Goal: Task Accomplishment & Management: Complete application form

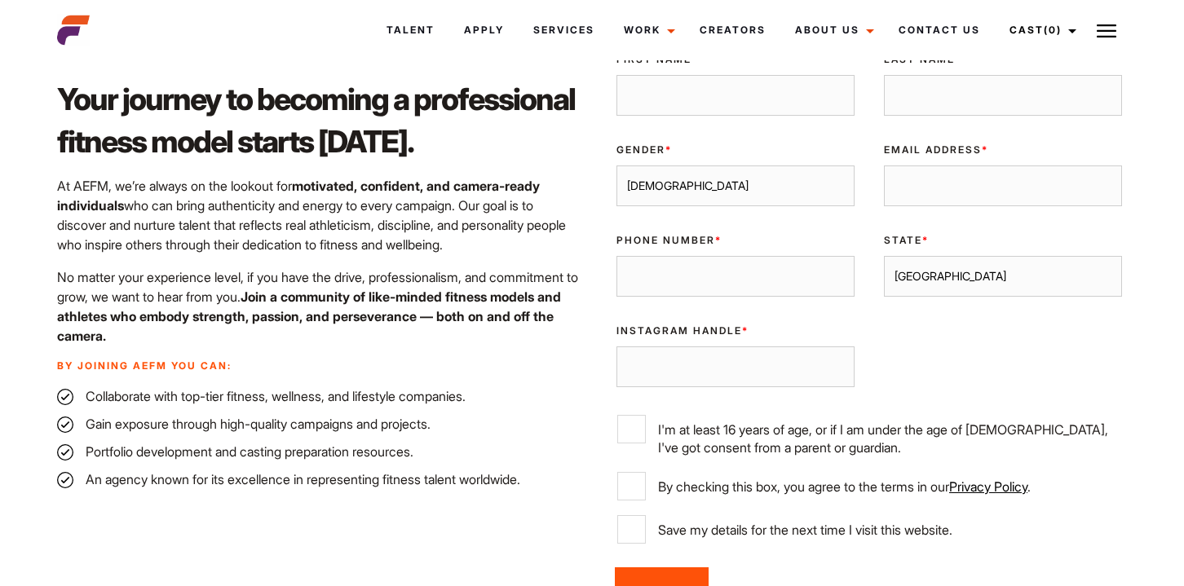
scroll to position [533, 0]
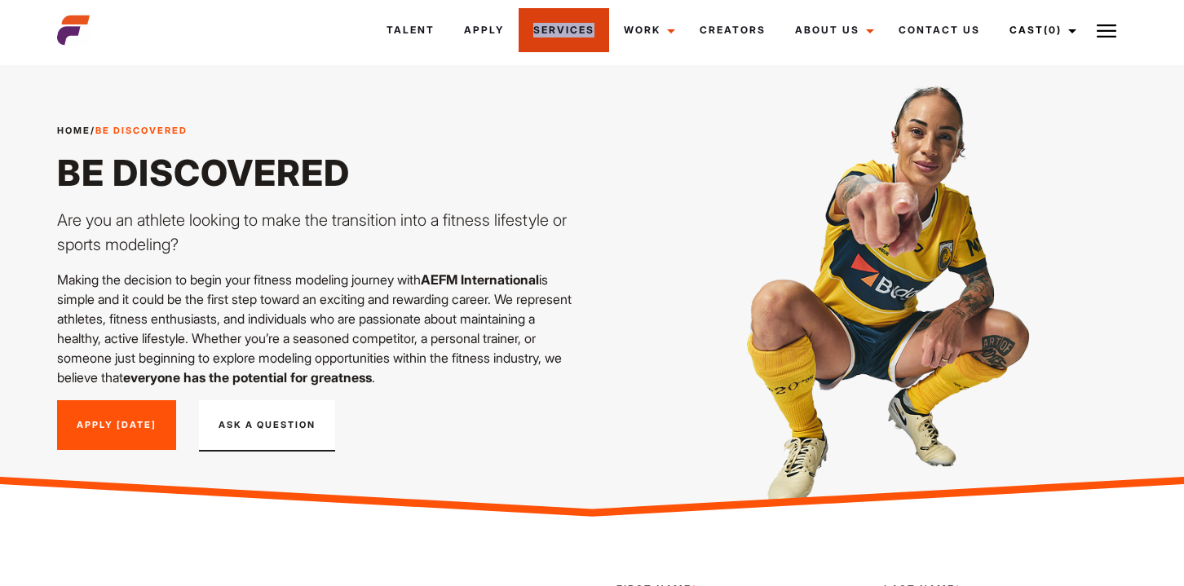
click at [1113, 26] on img at bounding box center [1107, 31] width 20 height 20
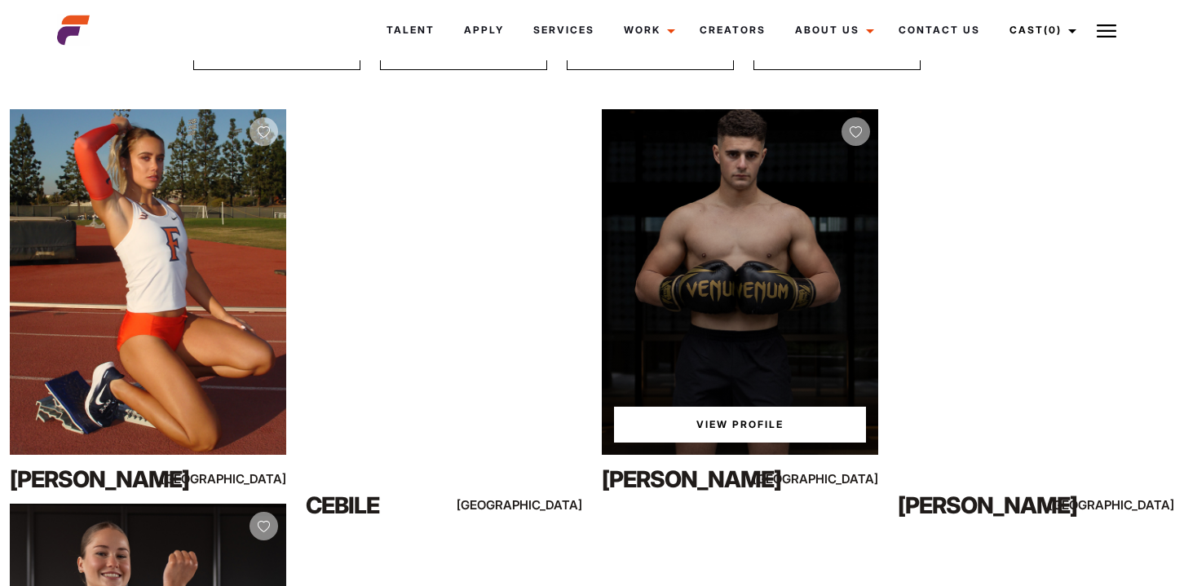
scroll to position [195, 0]
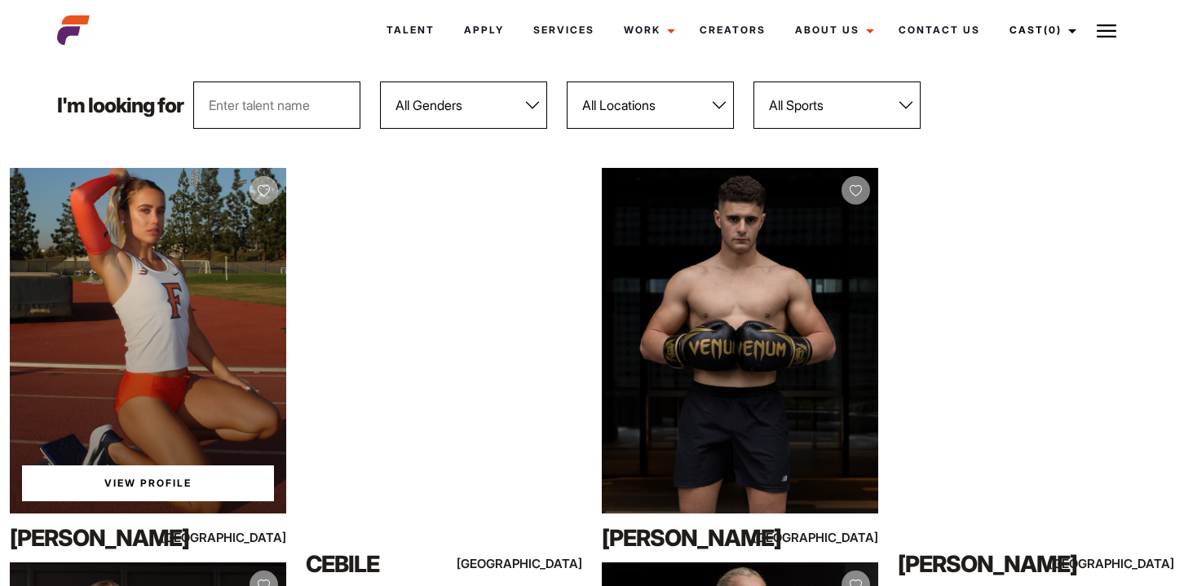
click at [141, 480] on link "View Profile" at bounding box center [148, 484] width 252 height 36
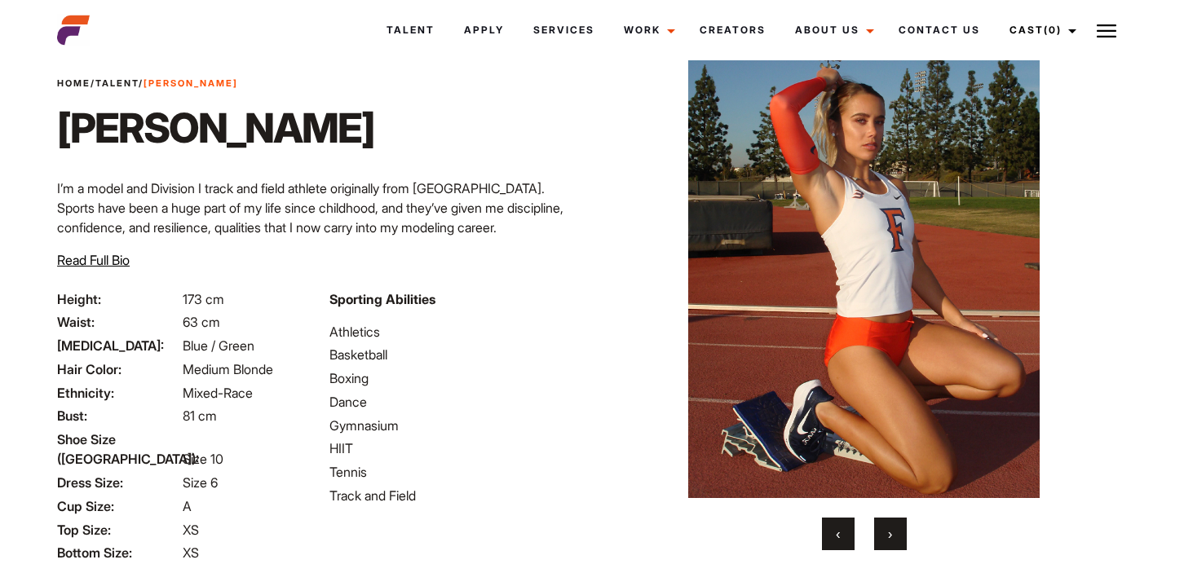
scroll to position [38, 0]
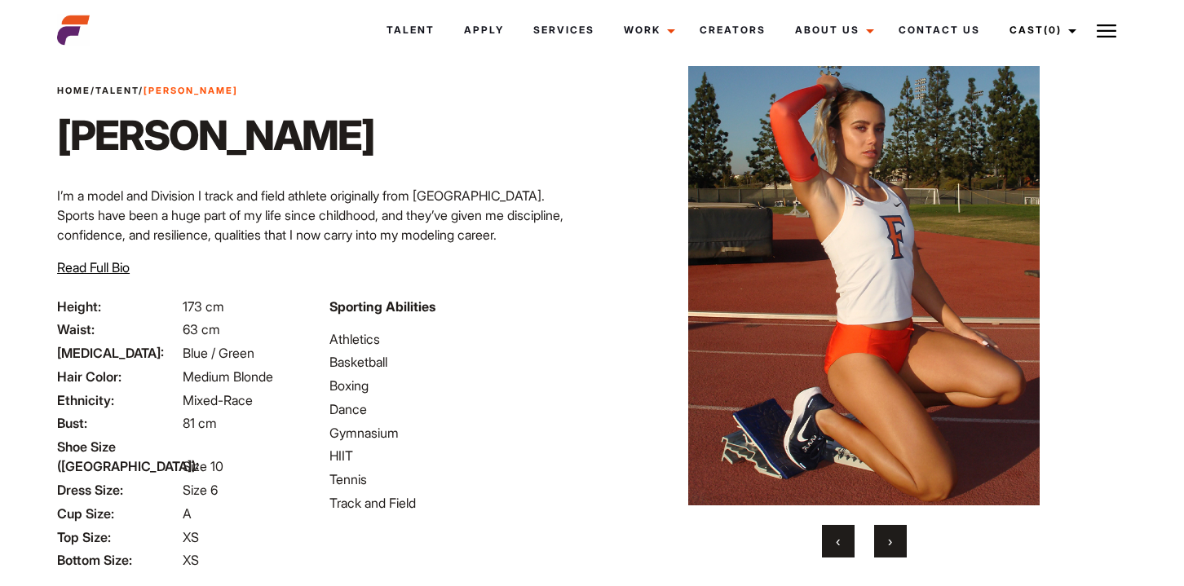
click at [897, 543] on button "›" at bounding box center [890, 541] width 33 height 33
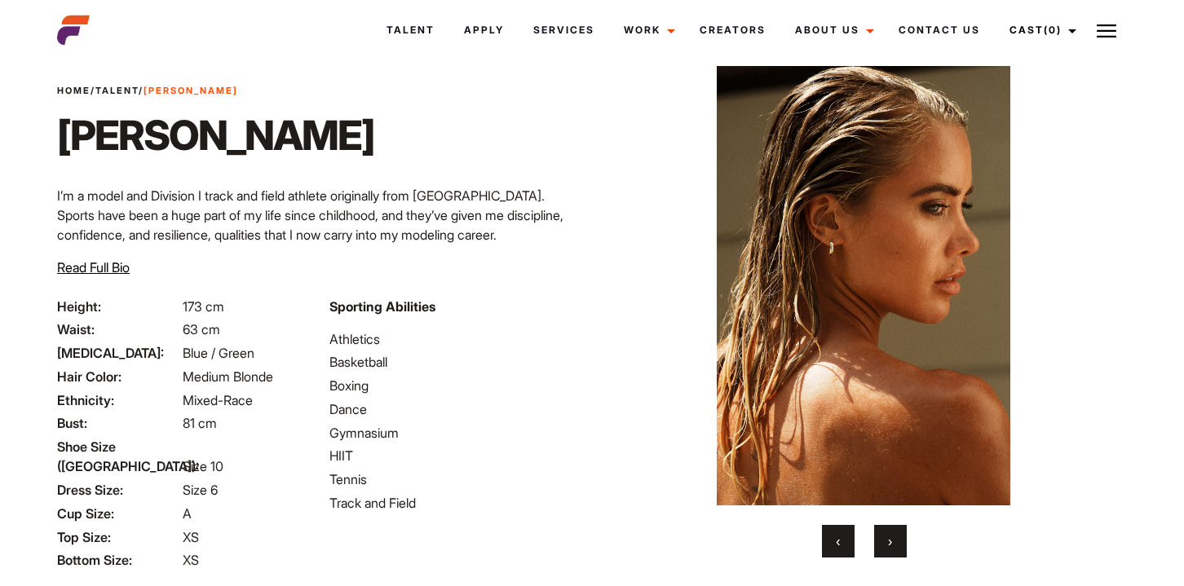
click at [897, 543] on button "›" at bounding box center [890, 541] width 33 height 33
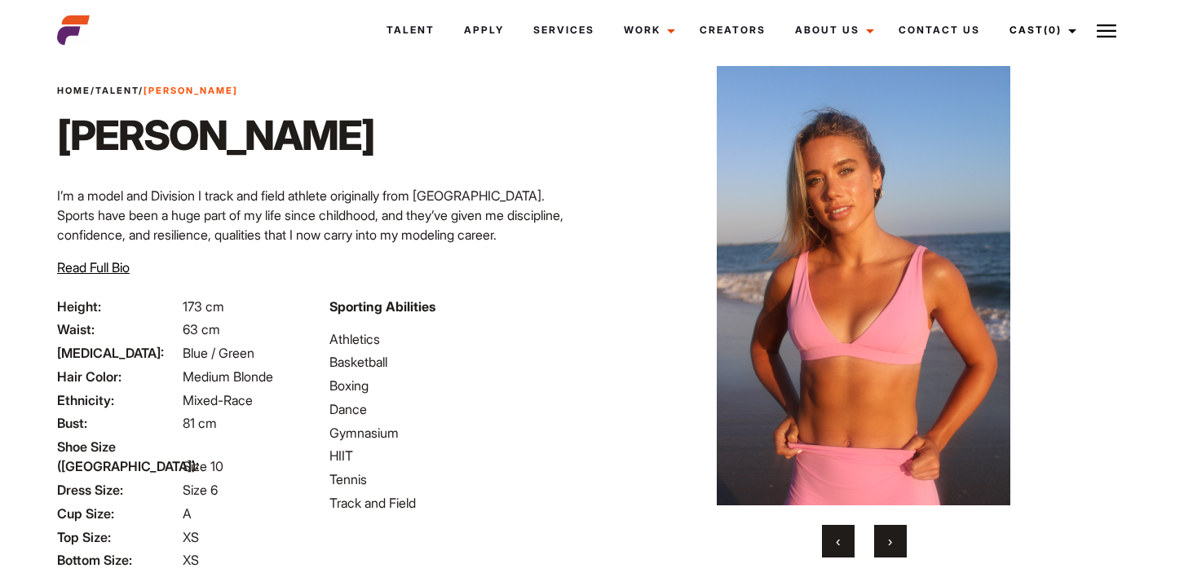
click at [897, 543] on button "›" at bounding box center [890, 541] width 33 height 33
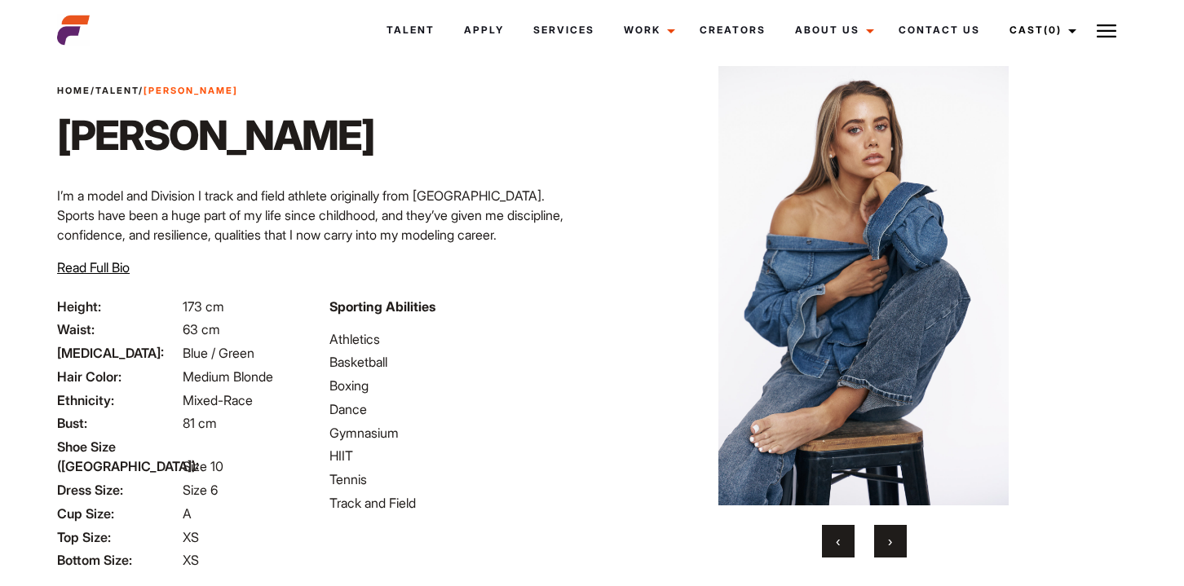
click at [895, 542] on button "›" at bounding box center [890, 541] width 33 height 33
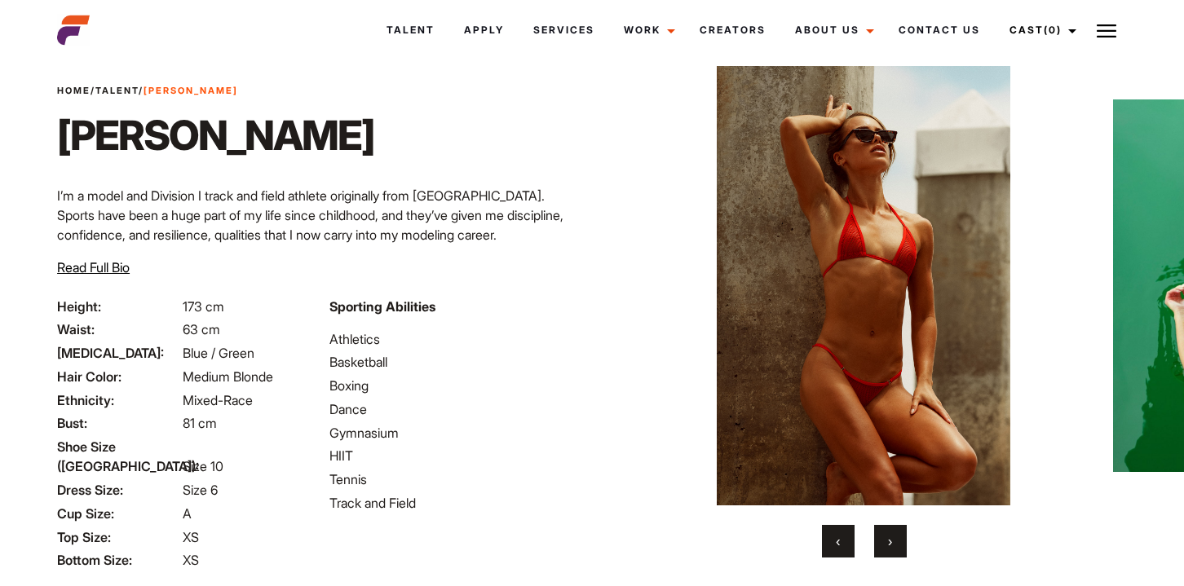
click at [895, 542] on button "›" at bounding box center [890, 541] width 33 height 33
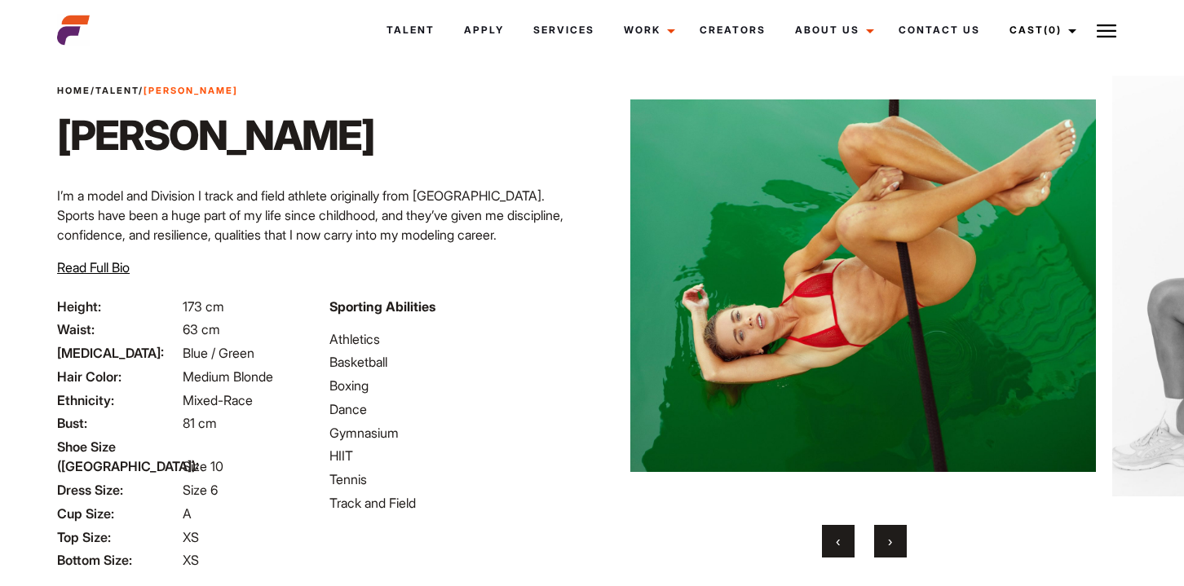
click at [895, 542] on button "›" at bounding box center [890, 541] width 33 height 33
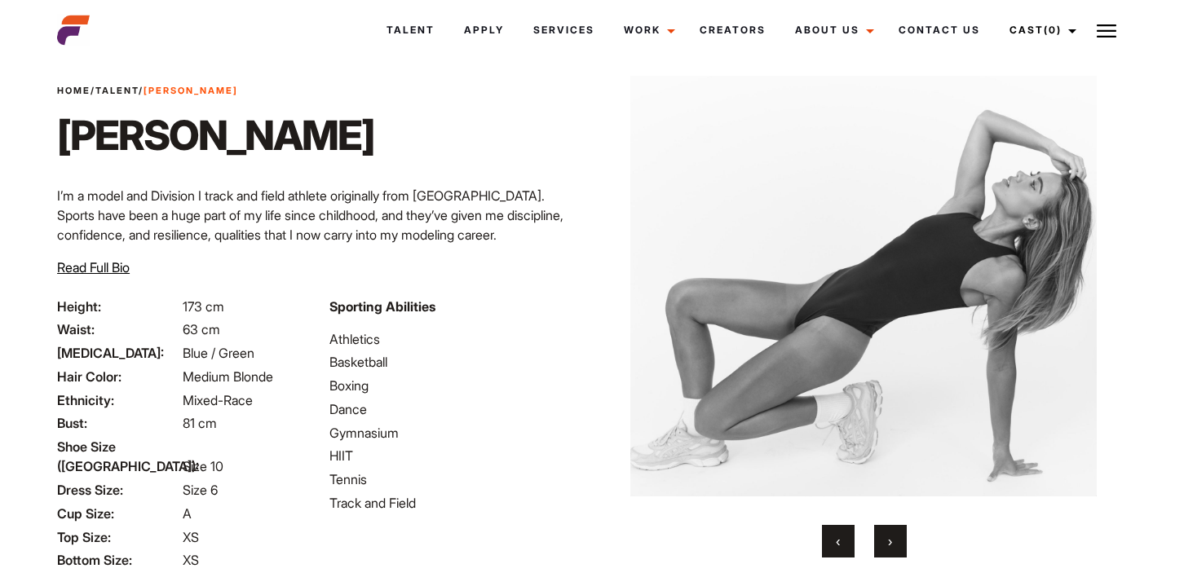
click at [895, 542] on button "›" at bounding box center [890, 541] width 33 height 33
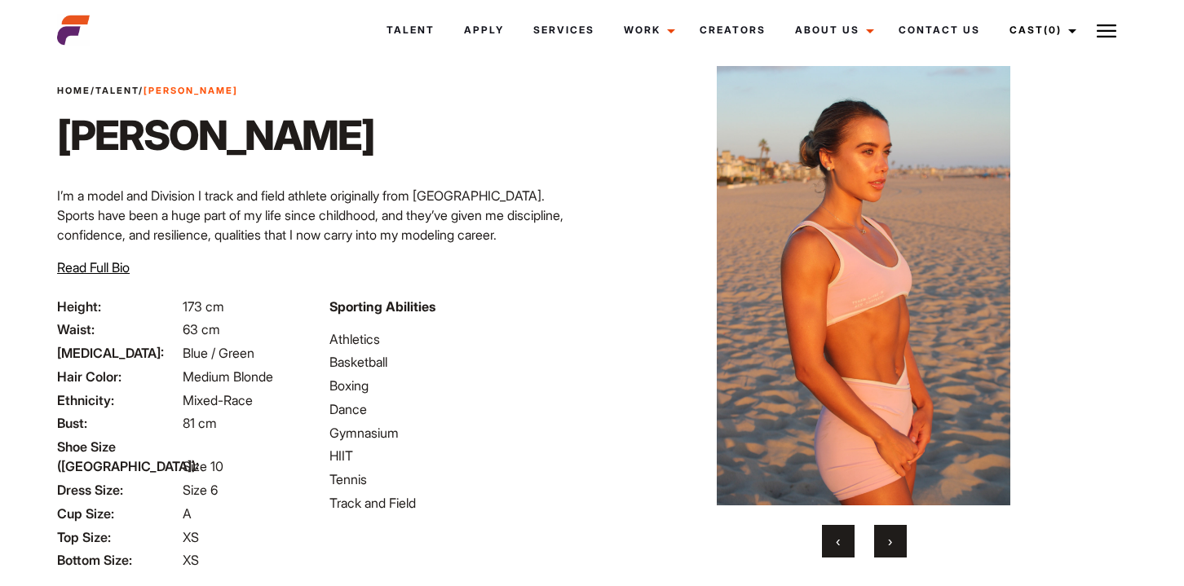
click at [895, 542] on button "›" at bounding box center [890, 541] width 33 height 33
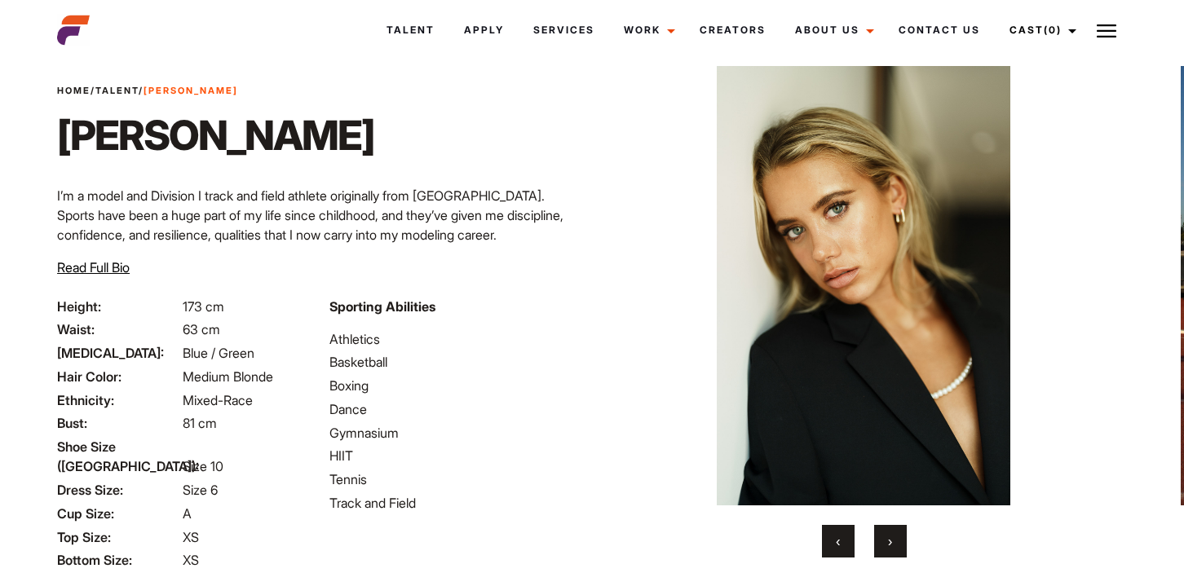
click at [895, 542] on button "›" at bounding box center [890, 541] width 33 height 33
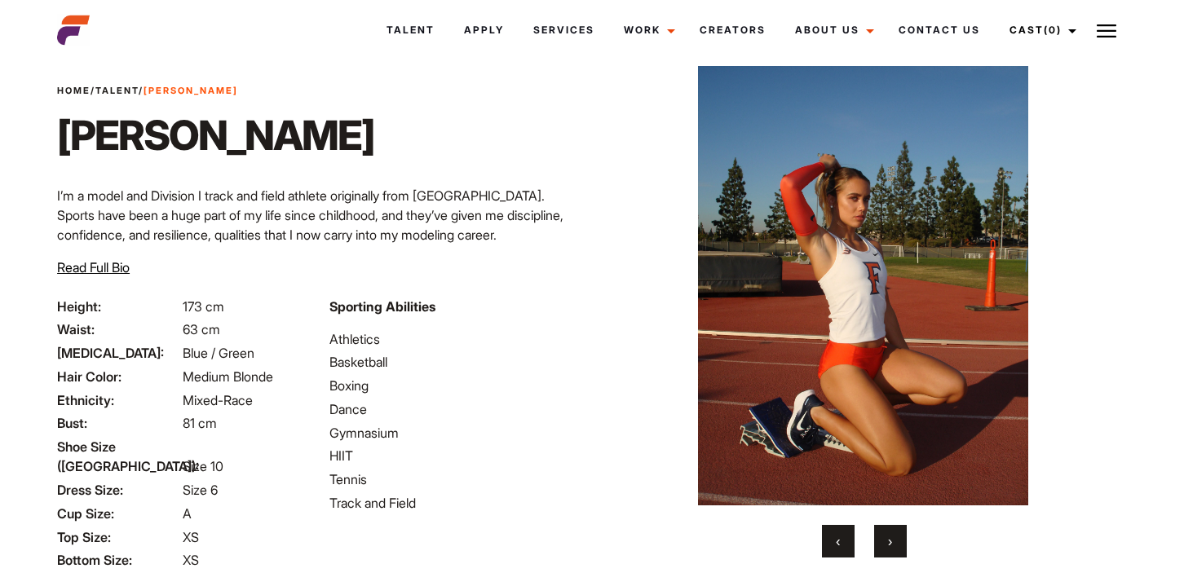
click at [895, 542] on button "›" at bounding box center [890, 541] width 33 height 33
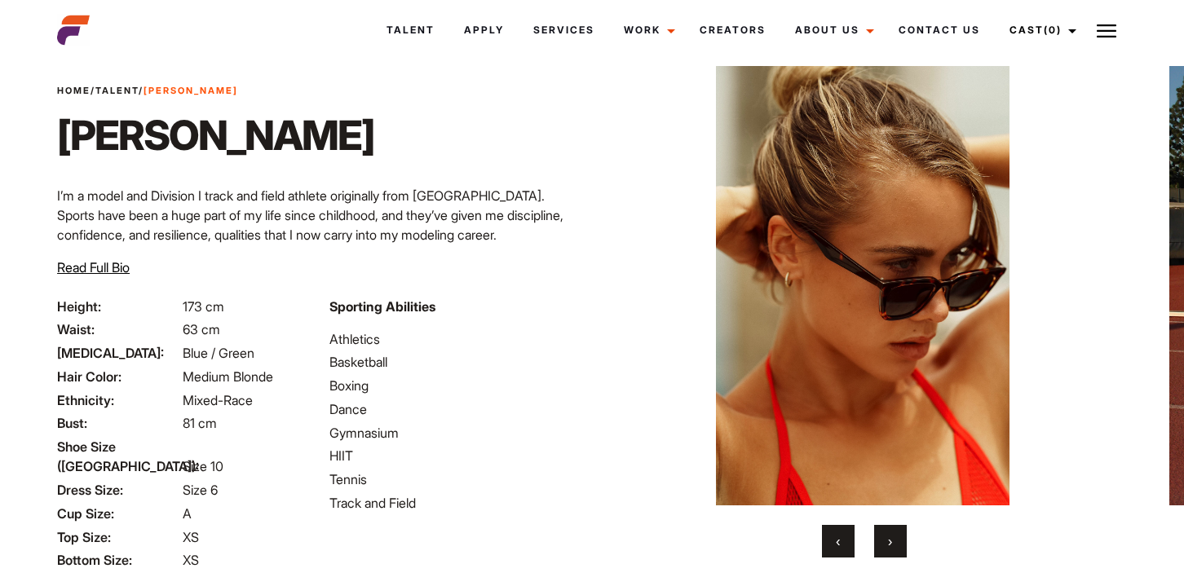
click at [895, 542] on button "›" at bounding box center [890, 541] width 33 height 33
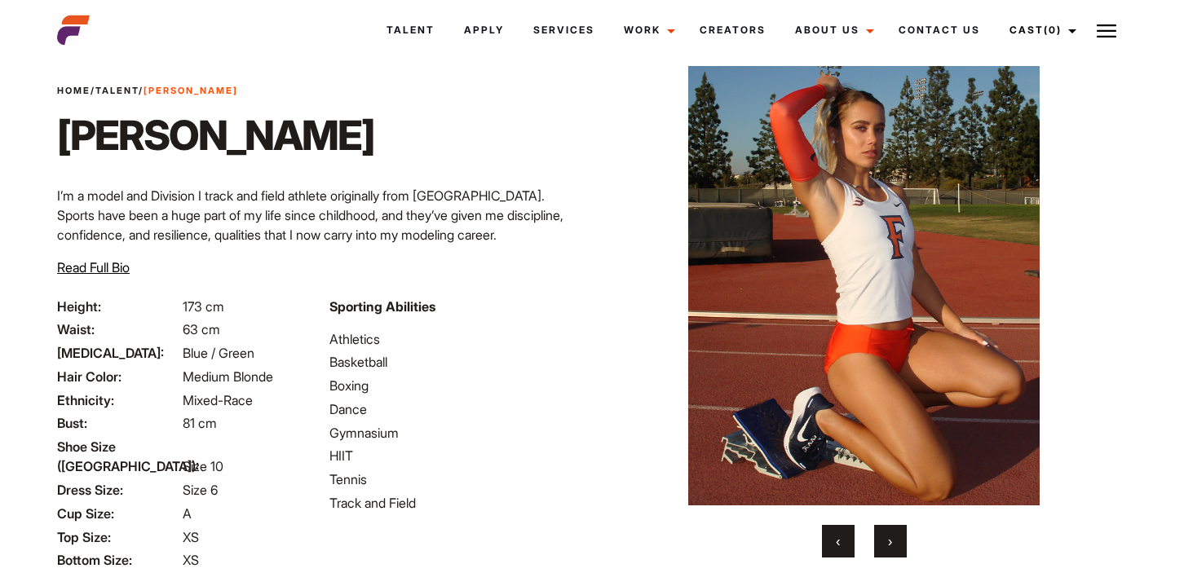
click at [895, 542] on button "›" at bounding box center [890, 541] width 33 height 33
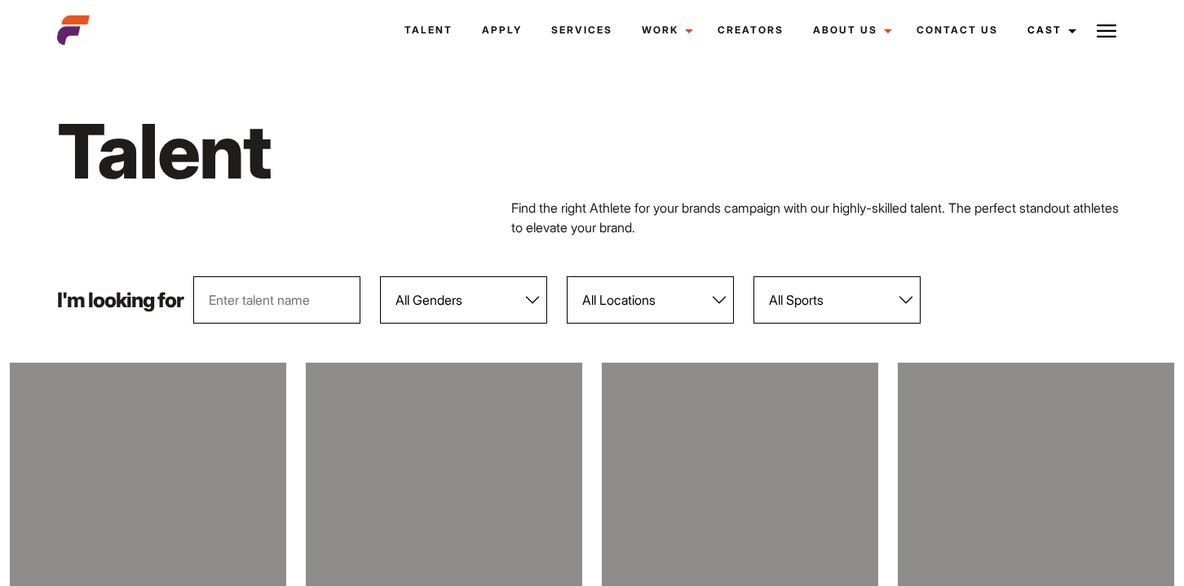
scroll to position [195, 0]
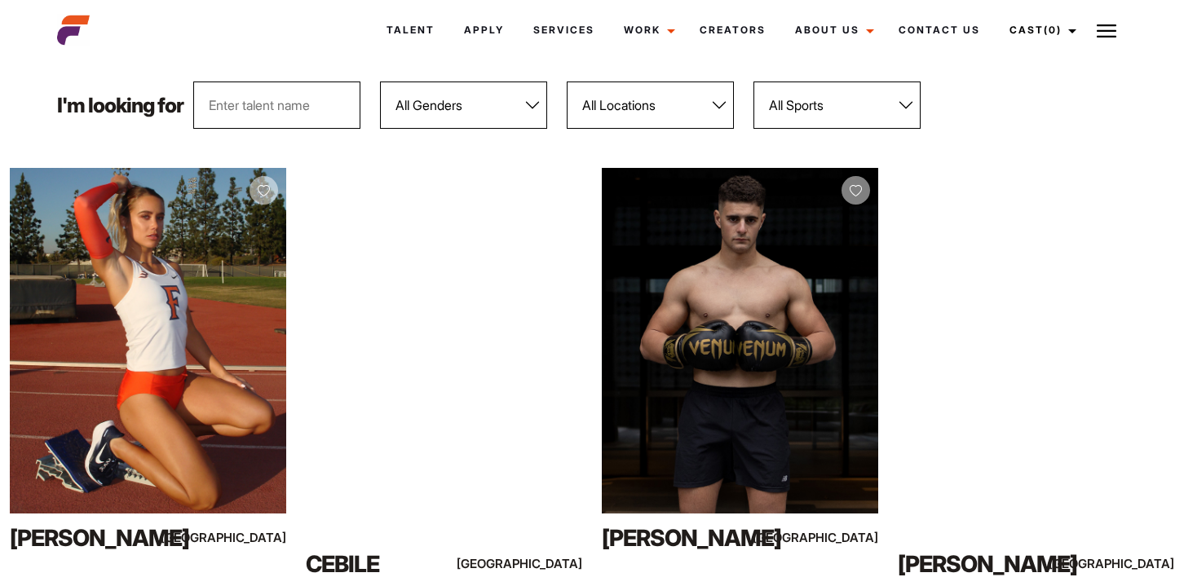
click at [469, 104] on select "All Genders Female Male" at bounding box center [463, 105] width 167 height 47
select select "104"
click at [380, 82] on select "All Genders Female Male" at bounding box center [463, 105] width 167 height 47
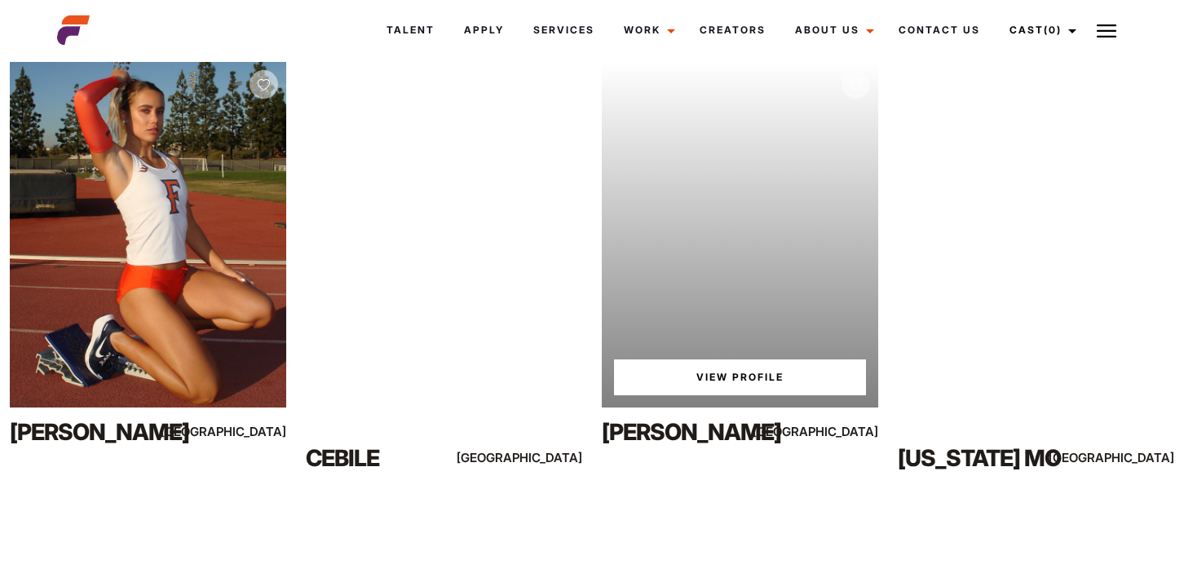
scroll to position [333, 0]
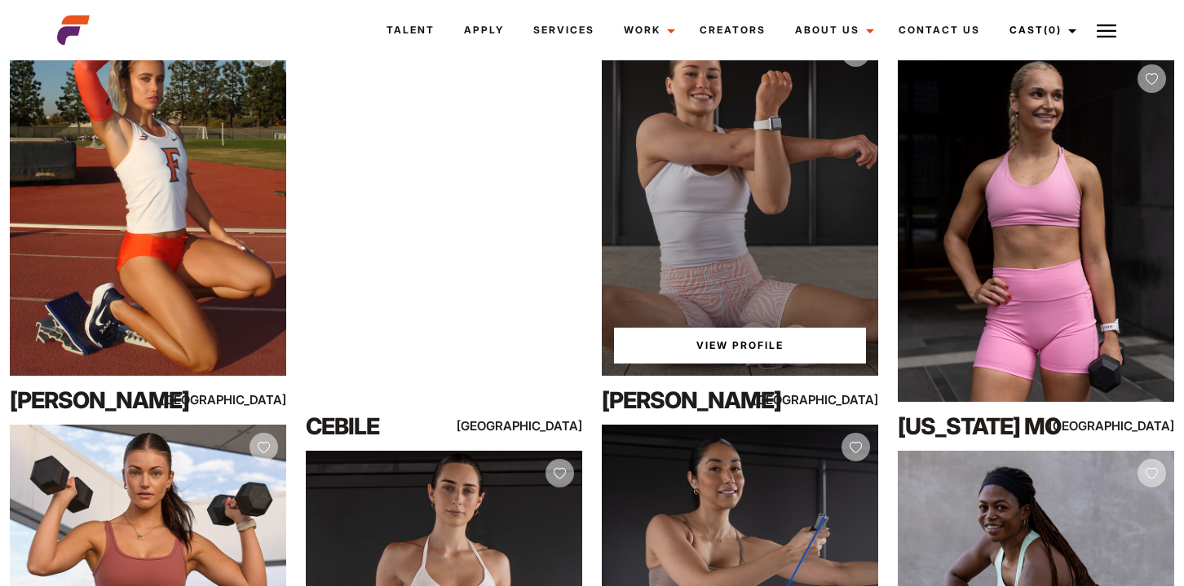
click at [731, 345] on link "View Profile" at bounding box center [740, 346] width 252 height 36
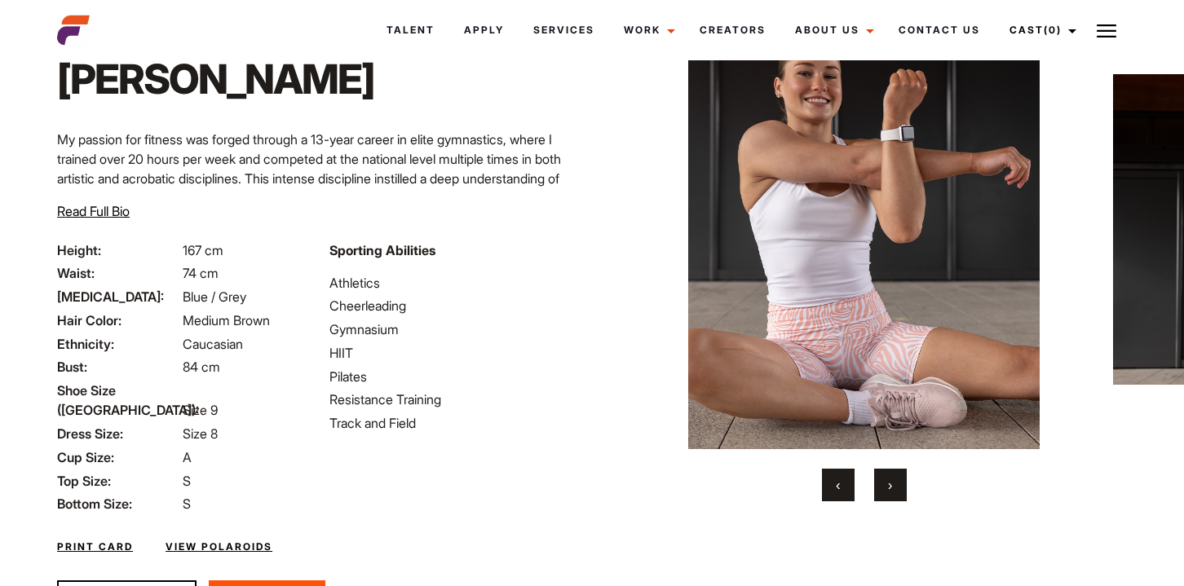
scroll to position [95, 0]
click at [896, 493] on button "›" at bounding box center [890, 484] width 33 height 33
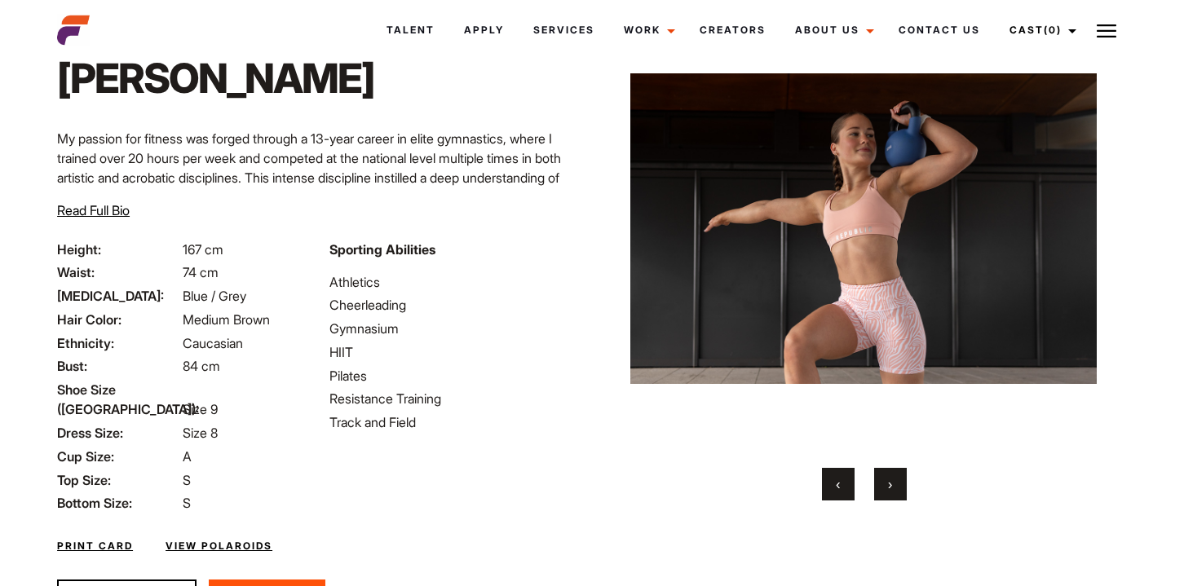
scroll to position [83, 0]
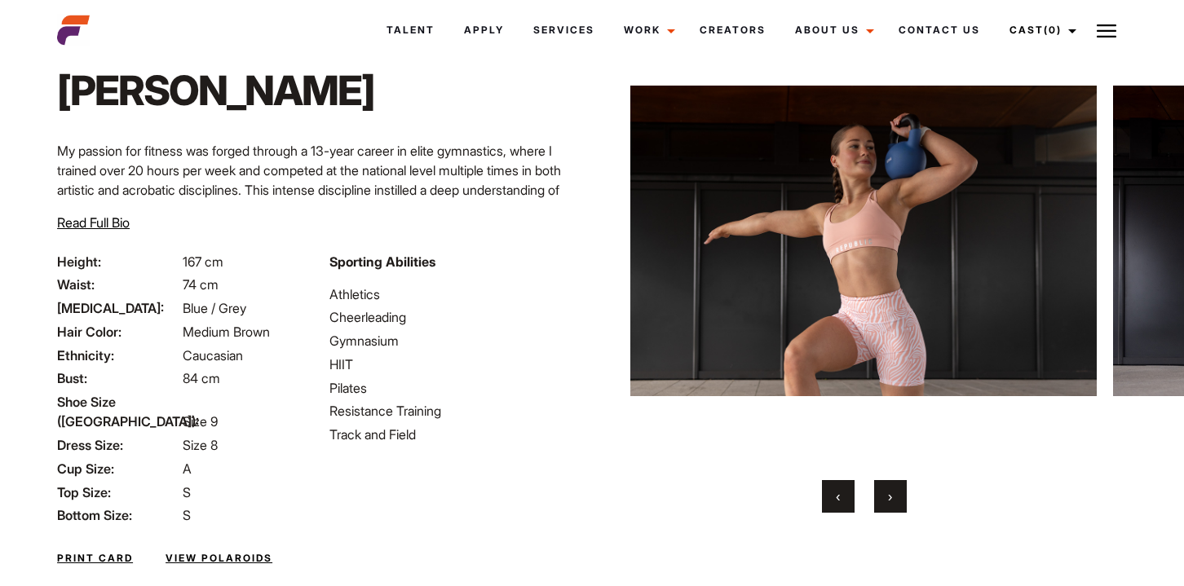
click at [896, 493] on button "›" at bounding box center [890, 496] width 33 height 33
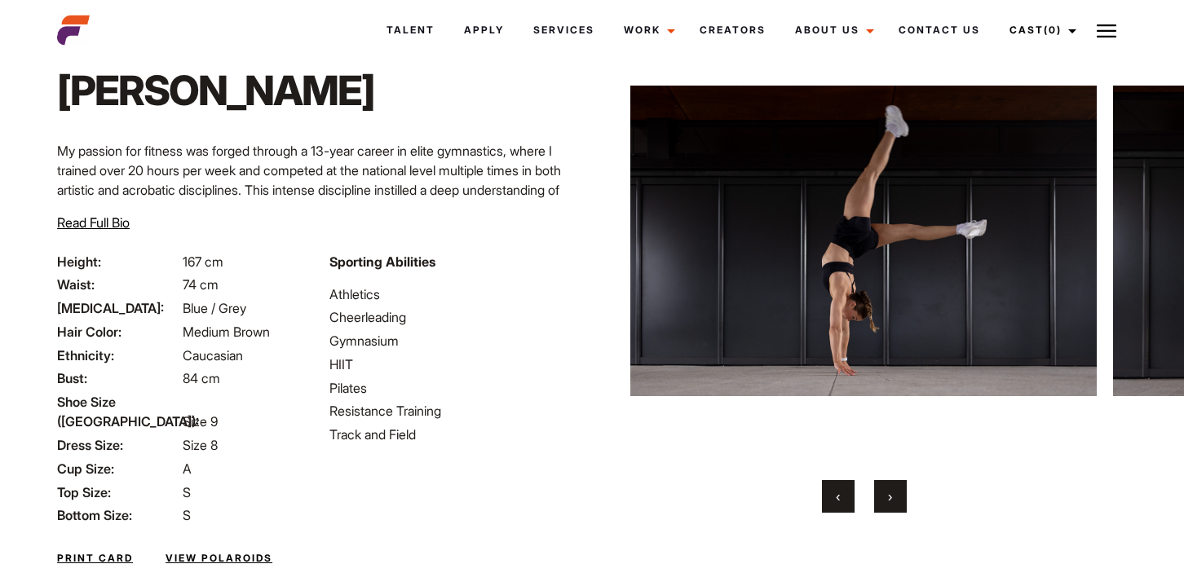
click at [896, 493] on button "›" at bounding box center [890, 496] width 33 height 33
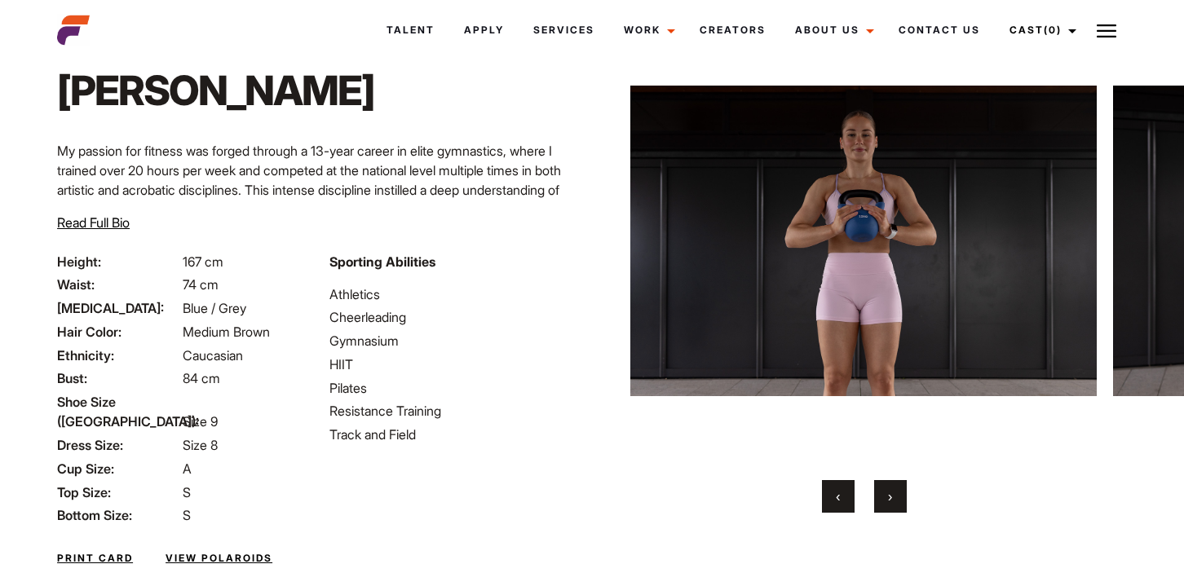
click at [896, 493] on button "›" at bounding box center [890, 496] width 33 height 33
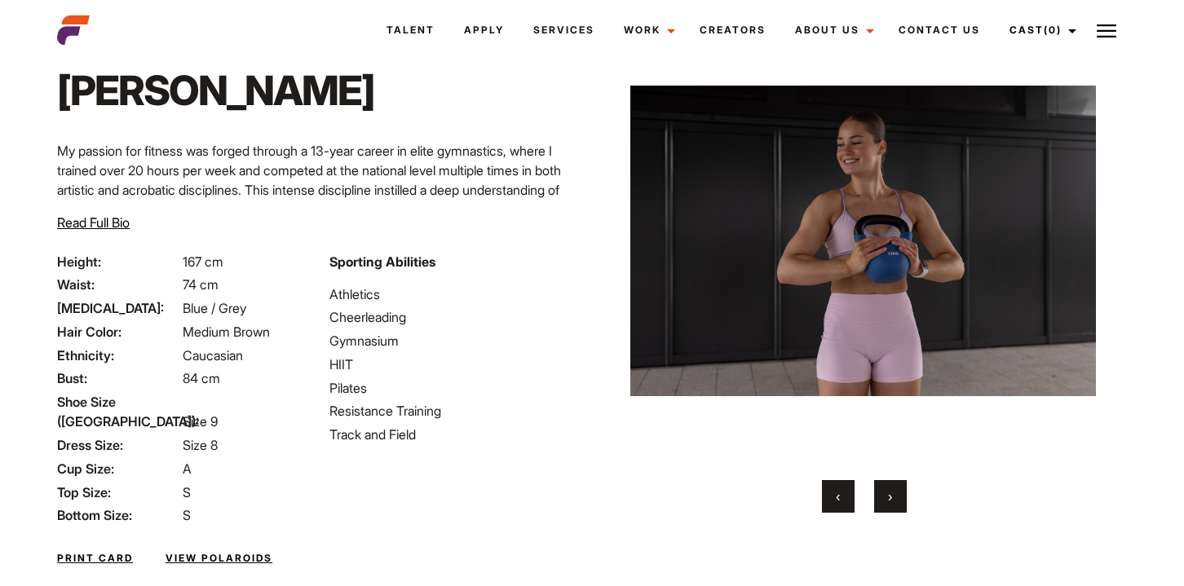
click at [896, 493] on button "›" at bounding box center [890, 496] width 33 height 33
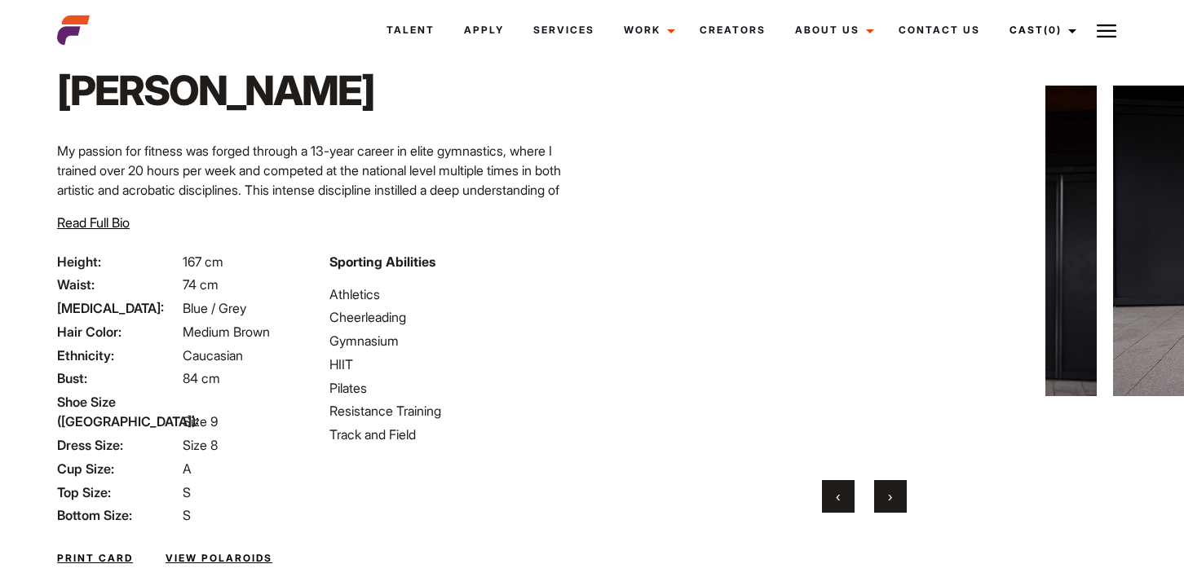
click at [896, 493] on button "›" at bounding box center [890, 496] width 33 height 33
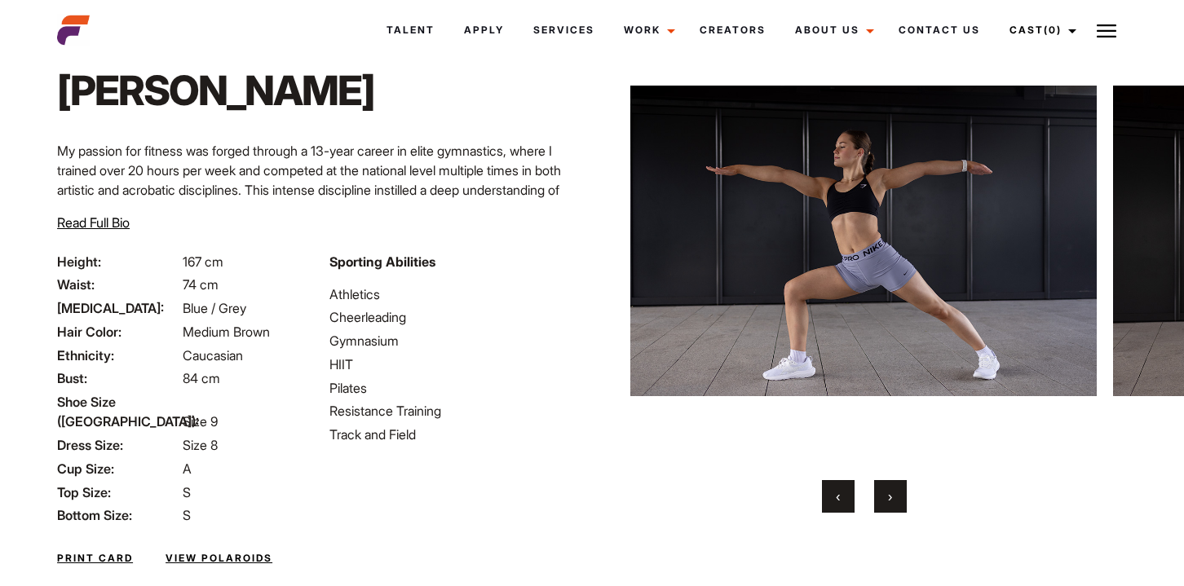
click at [896, 493] on button "›" at bounding box center [890, 496] width 33 height 33
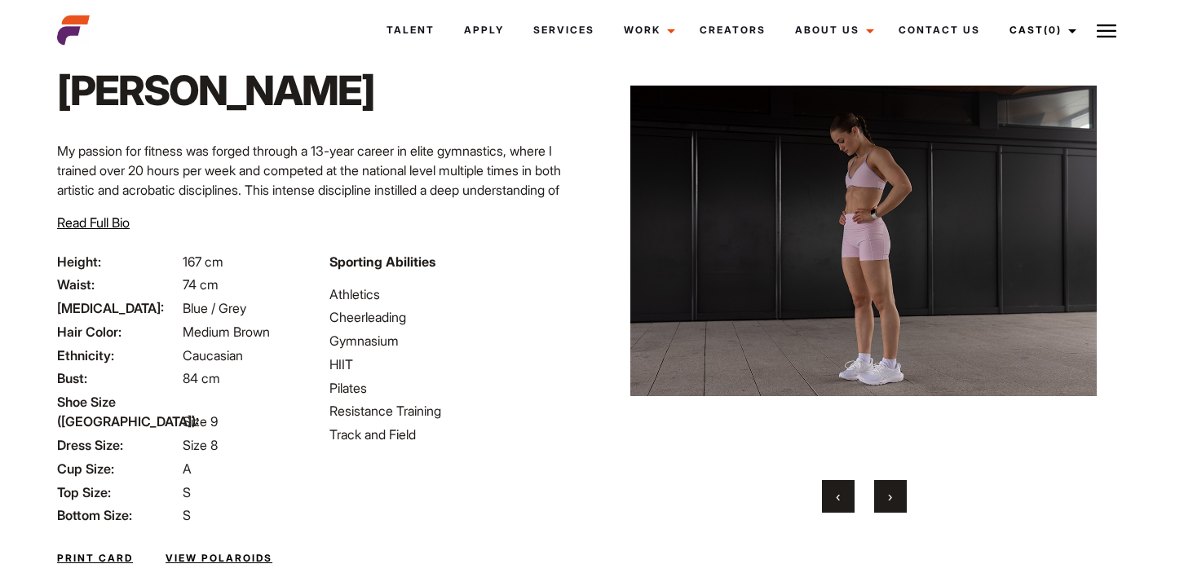
click at [896, 493] on button "›" at bounding box center [890, 496] width 33 height 33
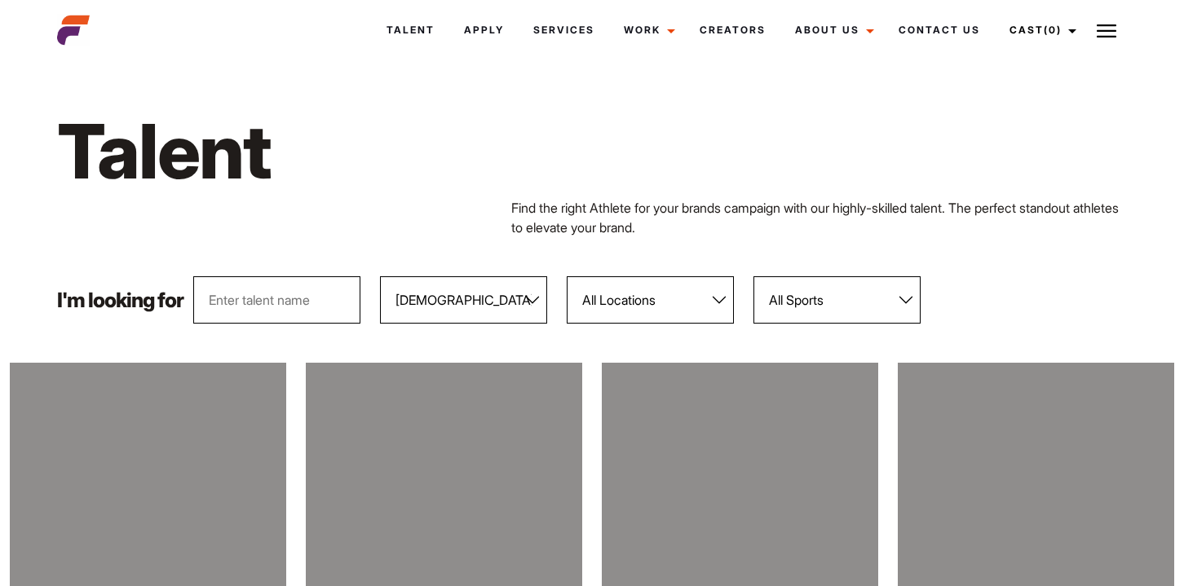
select select "104"
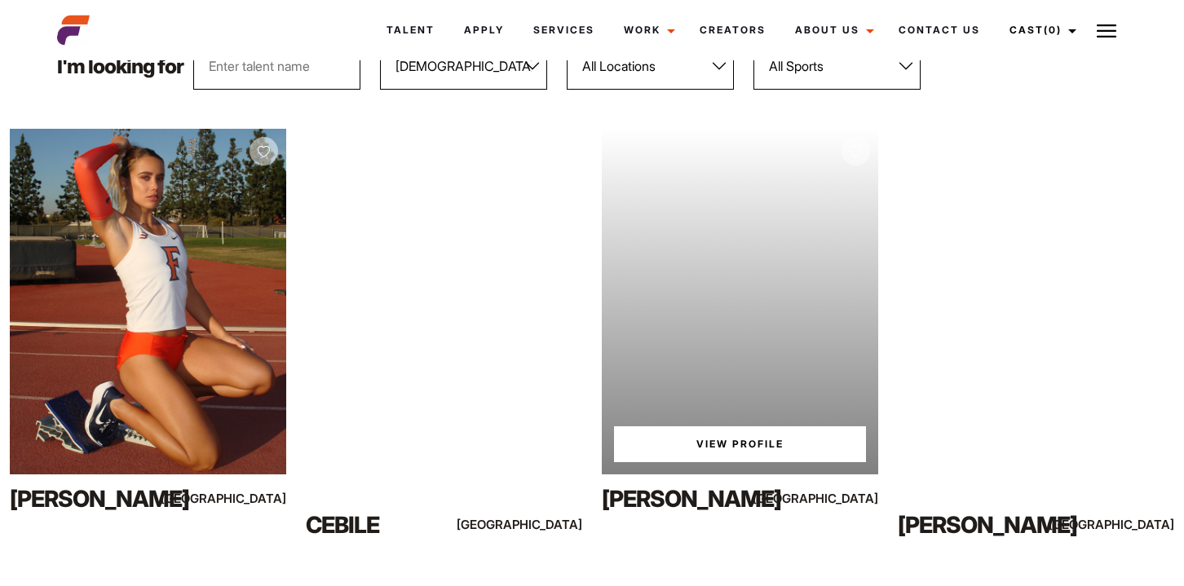
scroll to position [218, 0]
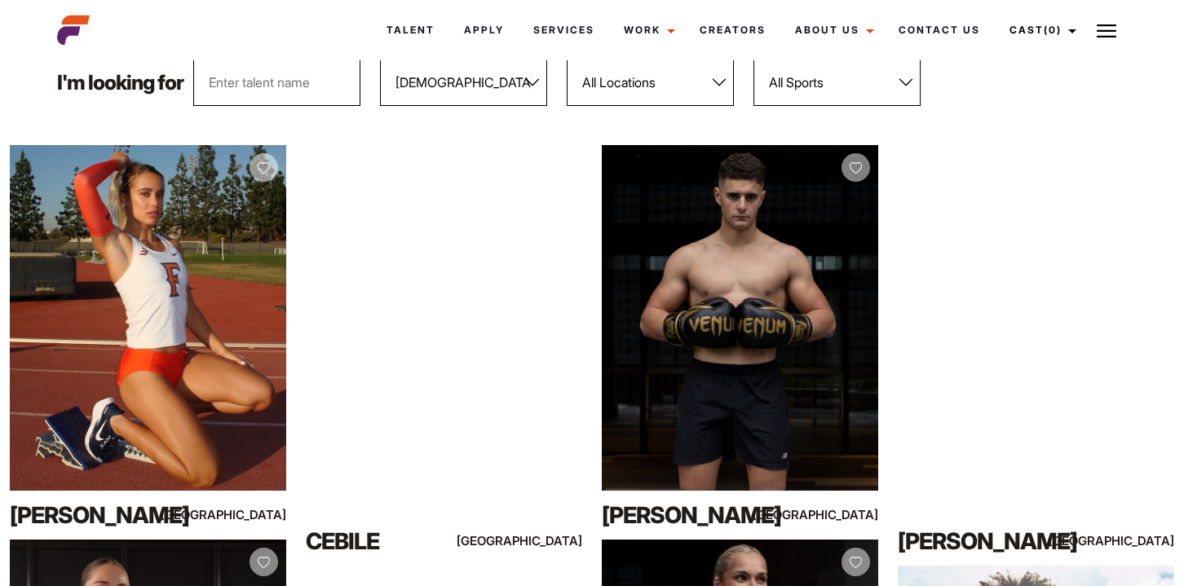
click at [510, 86] on select "All Genders Female Male" at bounding box center [463, 82] width 167 height 47
click at [380, 59] on select "All Genders Female Male" at bounding box center [463, 82] width 167 height 47
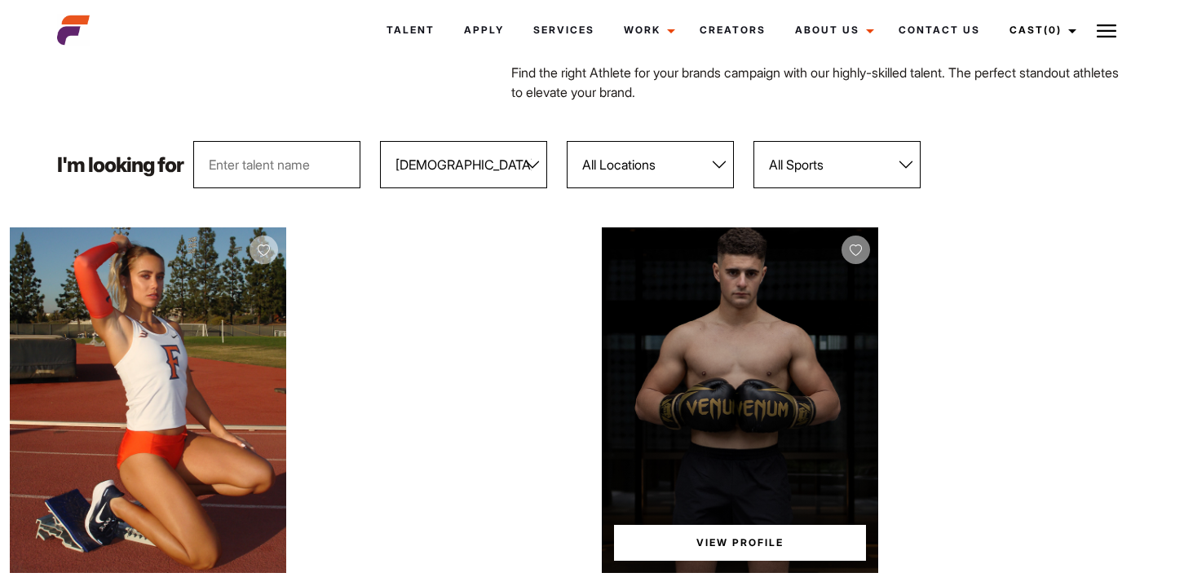
scroll to position [123, 0]
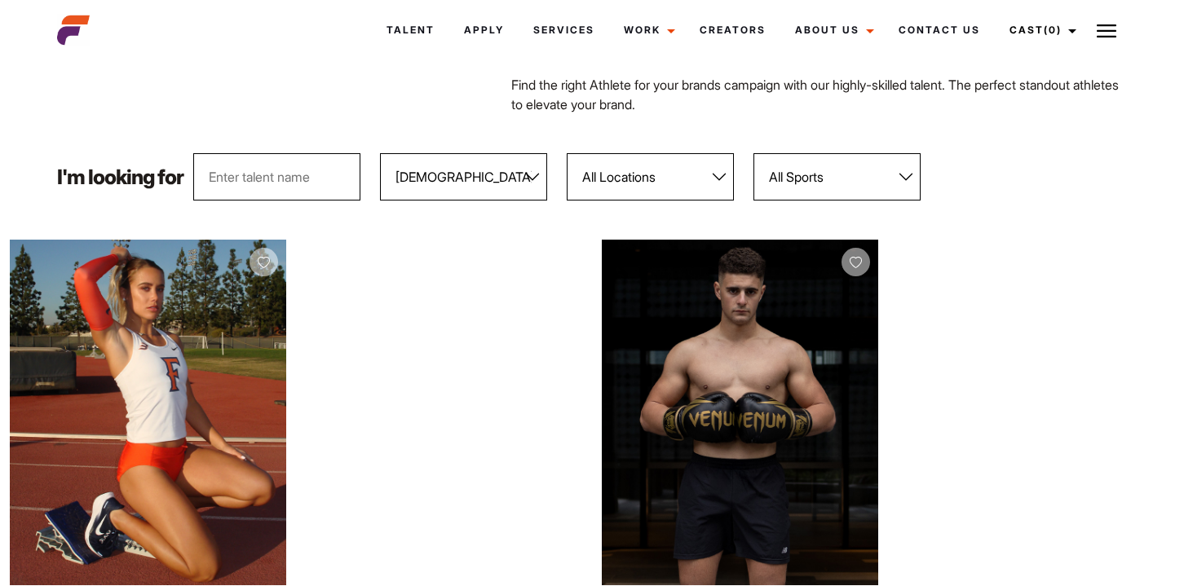
click at [856, 172] on select "All Sports 100 Meter Butterfly Acrobatics Aerial awareness Aerobics AFL Aflw Am…" at bounding box center [837, 176] width 167 height 47
click at [680, 166] on select "All Locations Adelaide Brisbane Darwin Gold Coast Melbourne Perth Sunshine Coas…" at bounding box center [650, 176] width 167 height 47
click at [567, 153] on select "All Locations Adelaide Brisbane Darwin Gold Coast Melbourne Perth Sunshine Coas…" at bounding box center [650, 176] width 167 height 47
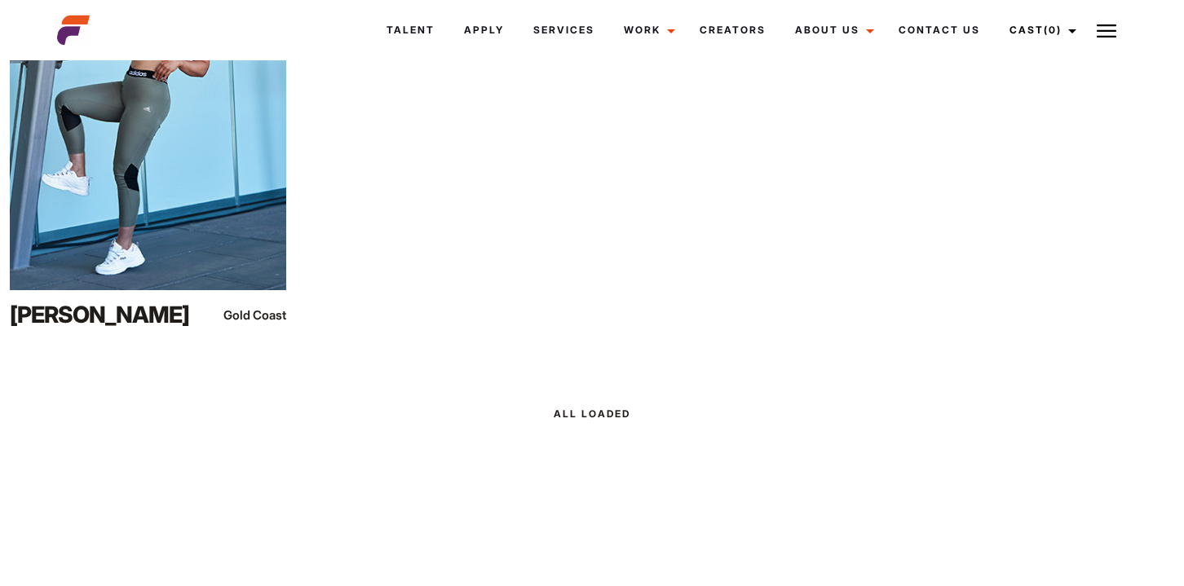
scroll to position [1198, 0]
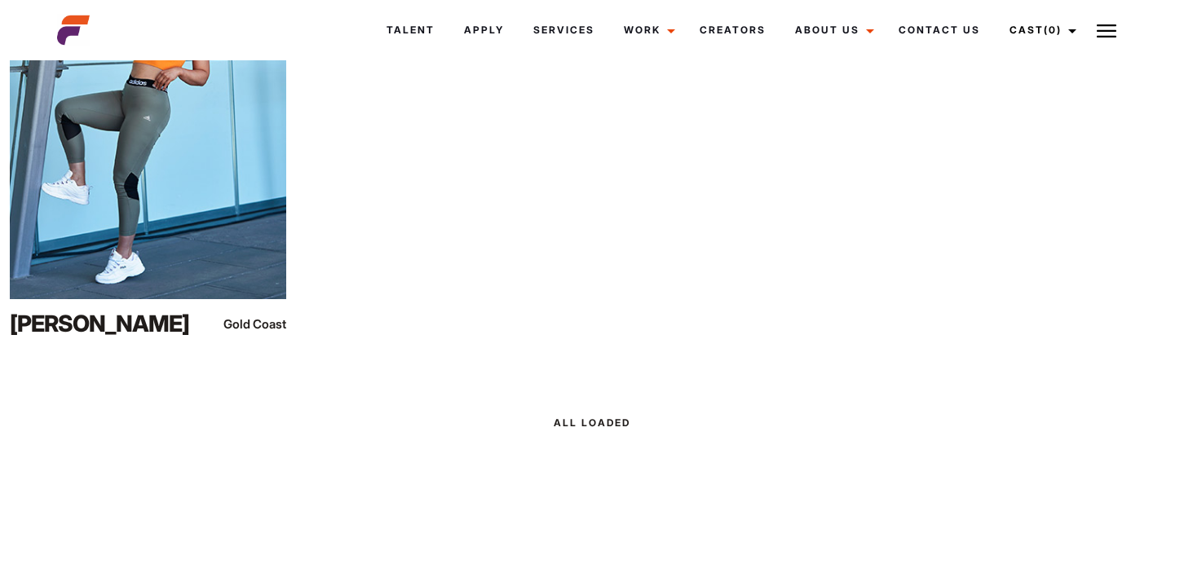
drag, startPoint x: 104, startPoint y: 273, endPoint x: 812, endPoint y: 6, distance: 756.1
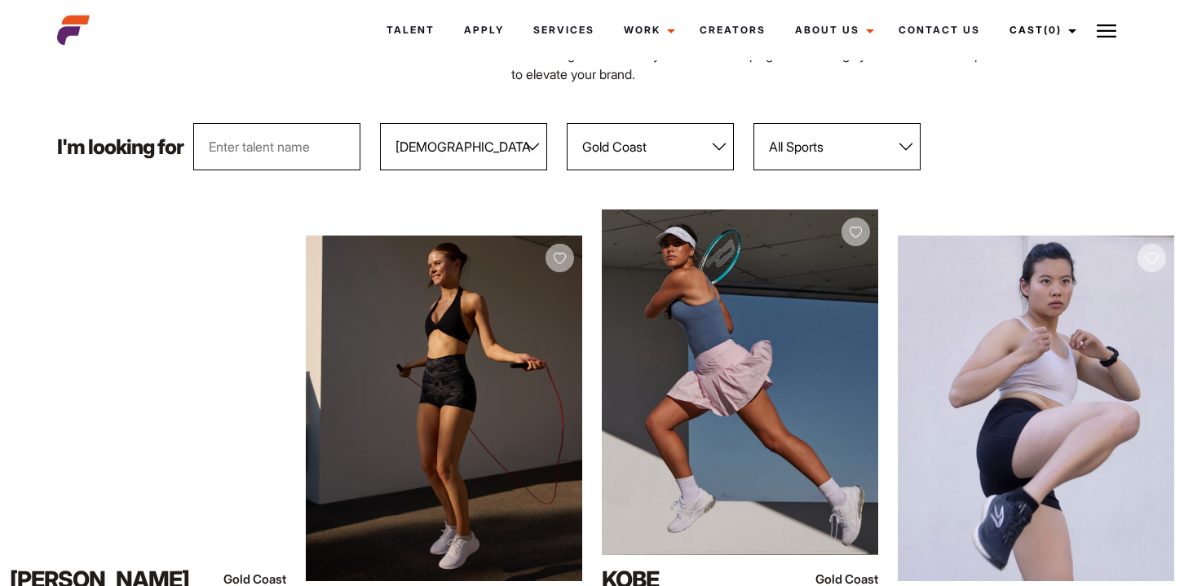
scroll to position [0, 0]
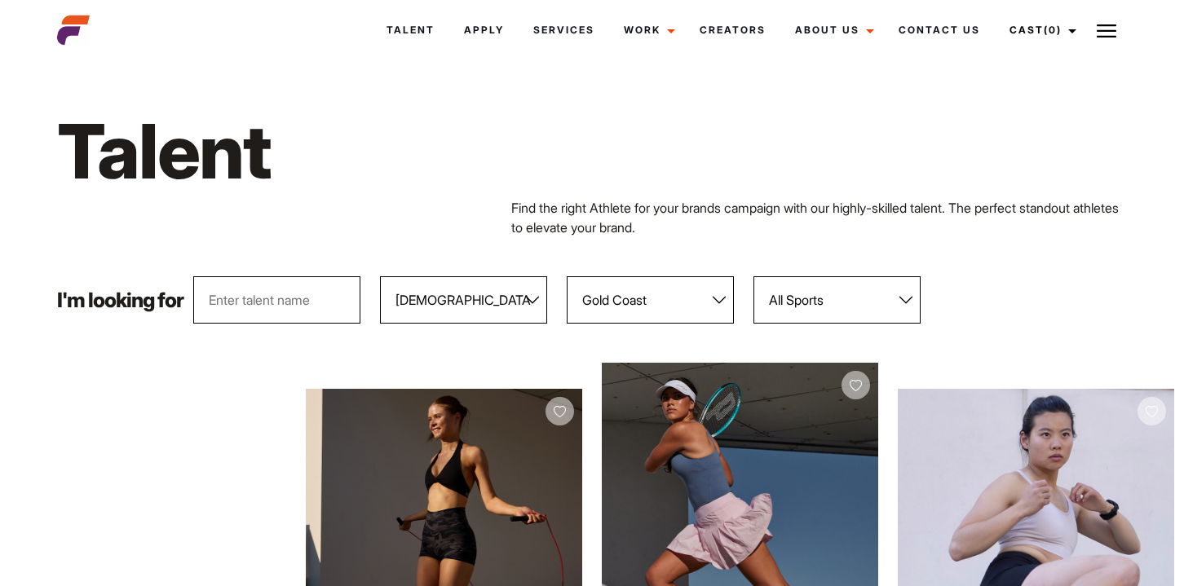
click at [729, 292] on select "All Locations Adelaide Brisbane Darwin Gold Coast Melbourne Perth Sunshine Coas…" at bounding box center [650, 299] width 167 height 47
click at [567, 276] on select "All Locations Adelaide Brisbane Darwin Gold Coast Melbourne Perth Sunshine Coas…" at bounding box center [650, 299] width 167 height 47
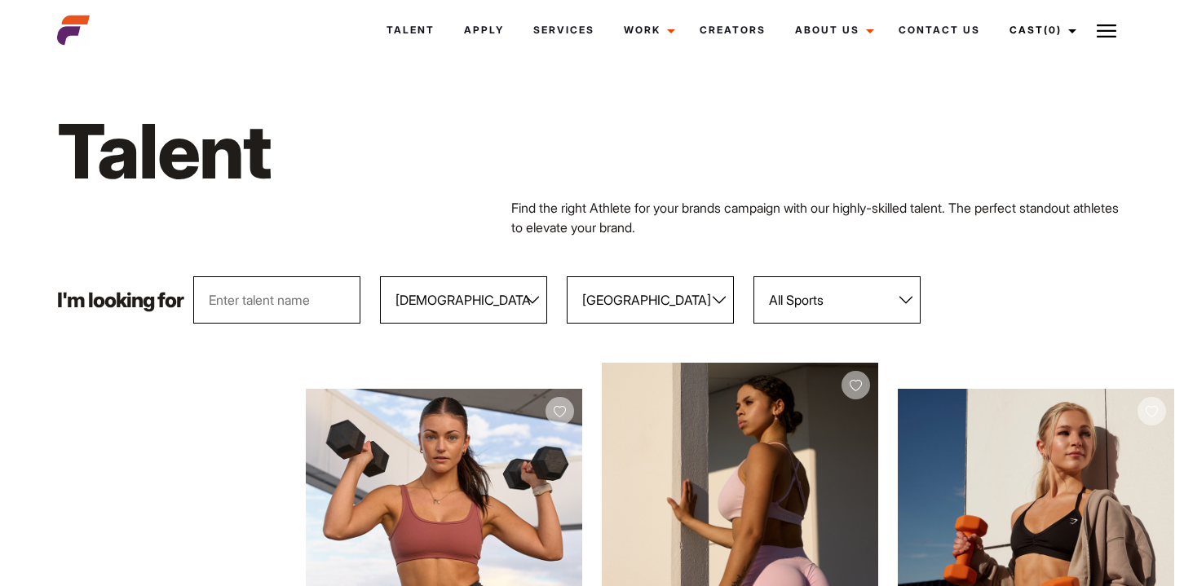
click at [678, 303] on select "All Locations Adelaide Brisbane Darwin Gold Coast Melbourne Perth Sunshine Coas…" at bounding box center [650, 299] width 167 height 47
select select "122"
click at [567, 276] on select "All Locations Adelaide Brisbane Darwin Gold Coast Melbourne Perth Sunshine Coas…" at bounding box center [650, 299] width 167 height 47
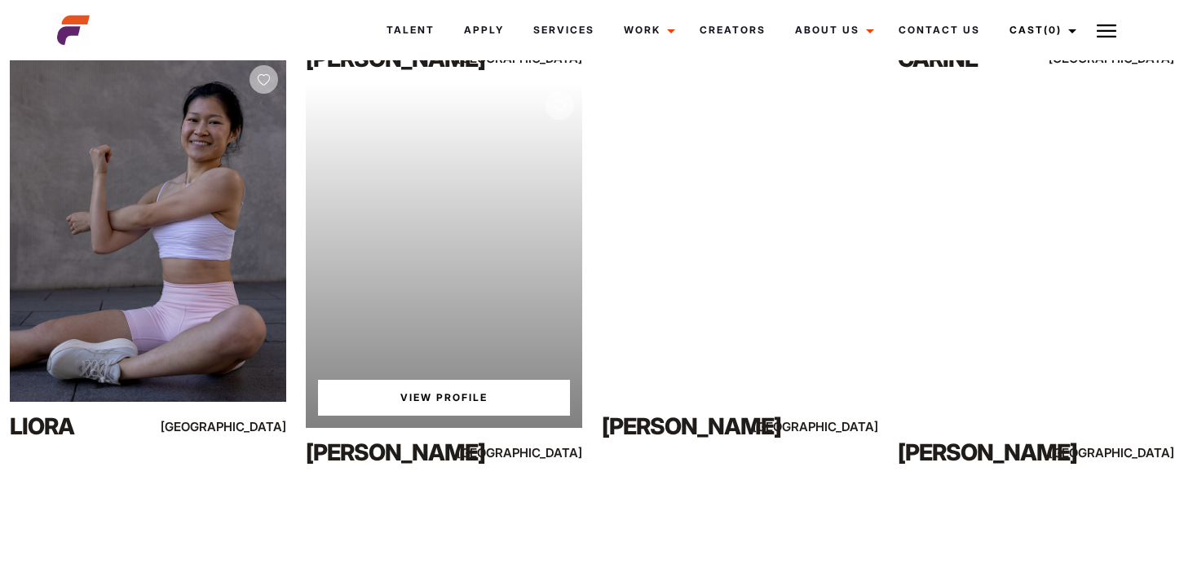
scroll to position [1095, 0]
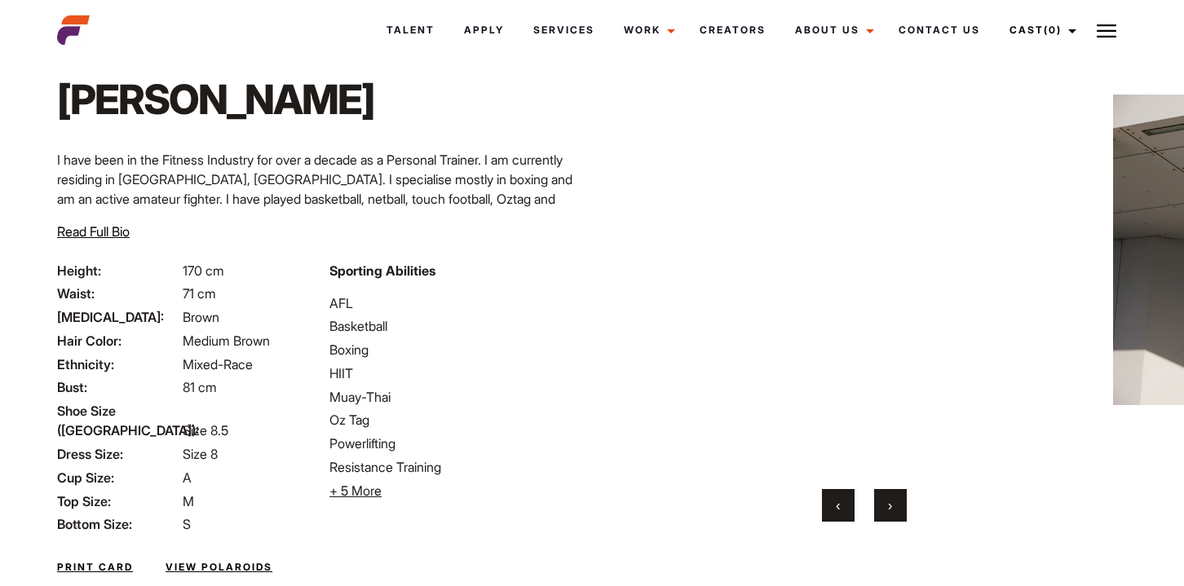
scroll to position [61, 0]
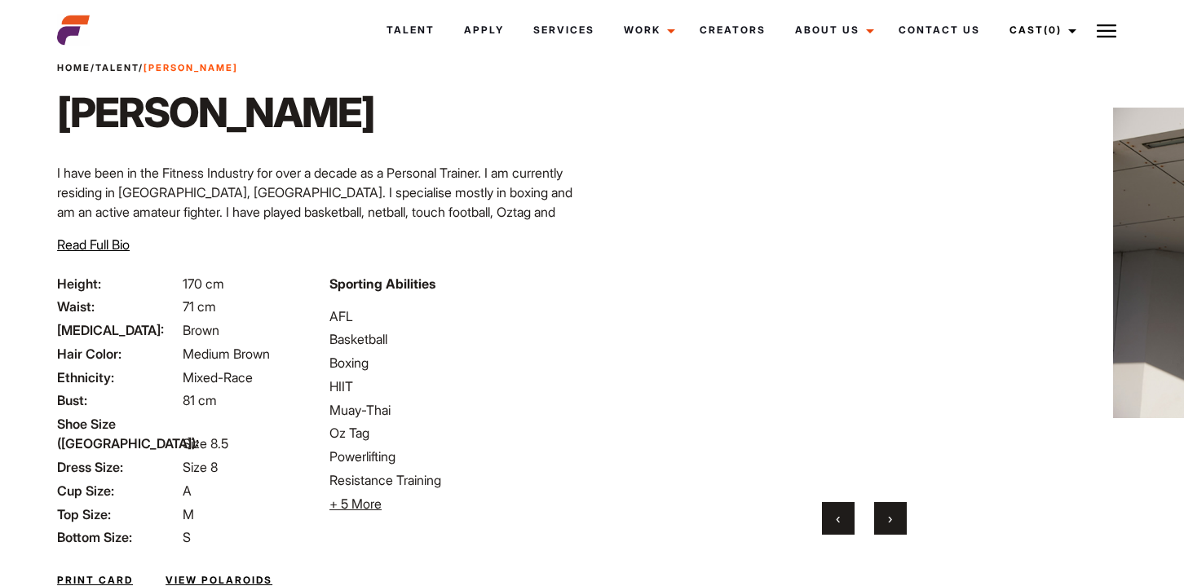
click at [887, 514] on button "›" at bounding box center [890, 518] width 33 height 33
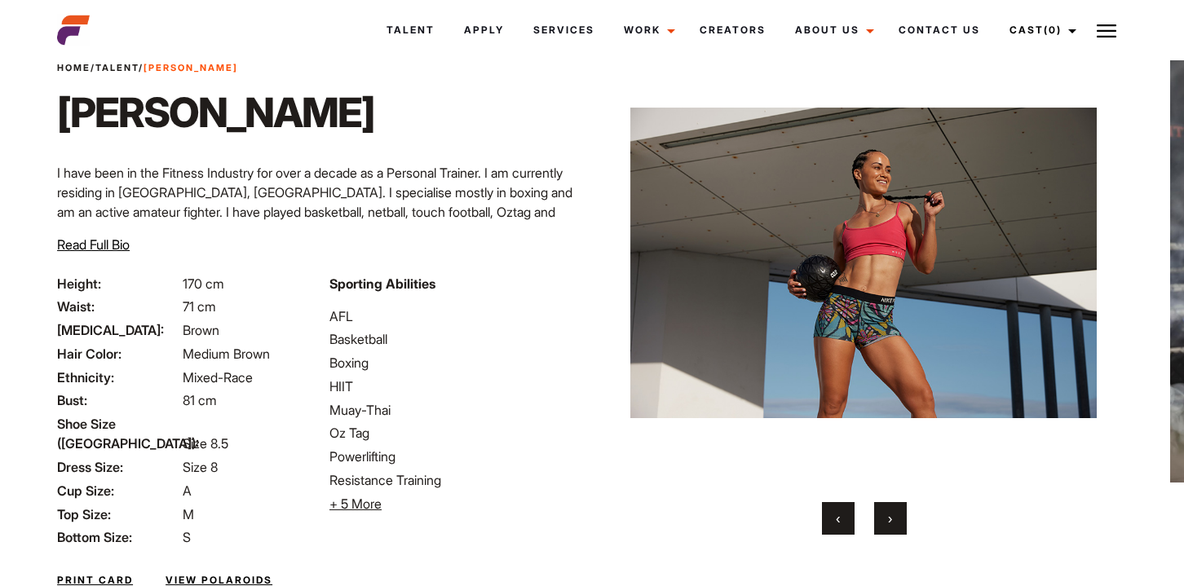
click at [887, 514] on button "›" at bounding box center [890, 518] width 33 height 33
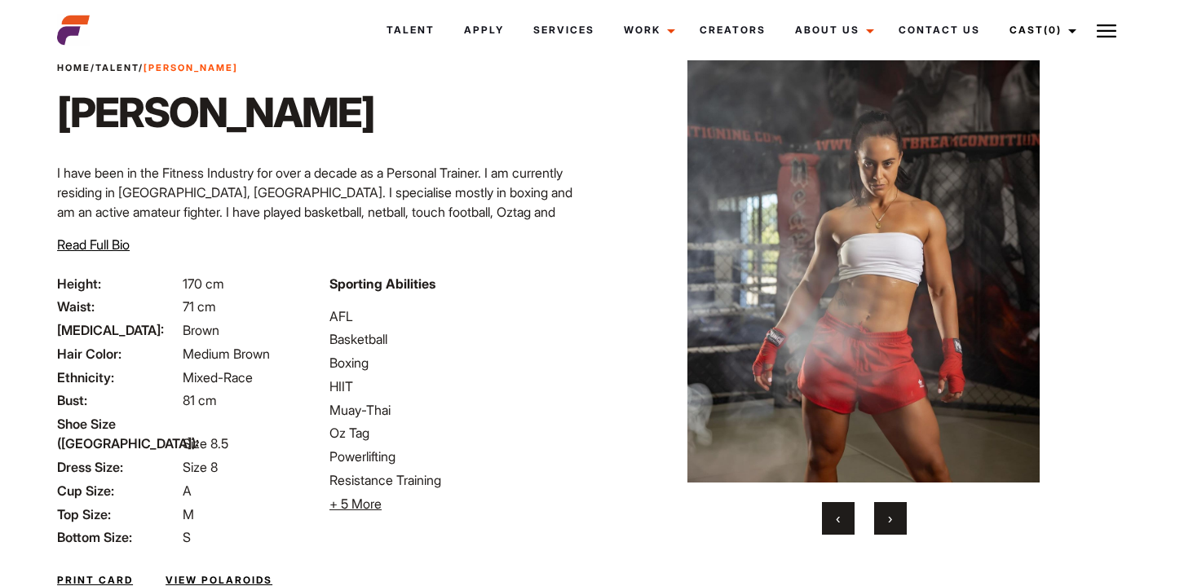
click at [887, 514] on button "›" at bounding box center [890, 518] width 33 height 33
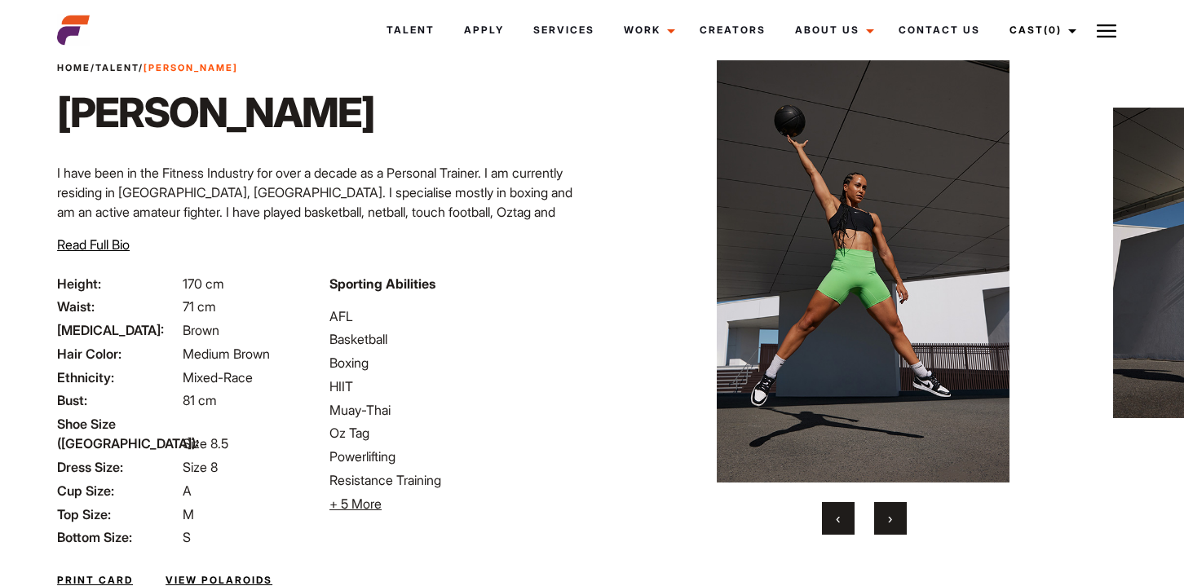
click at [887, 514] on button "›" at bounding box center [890, 518] width 33 height 33
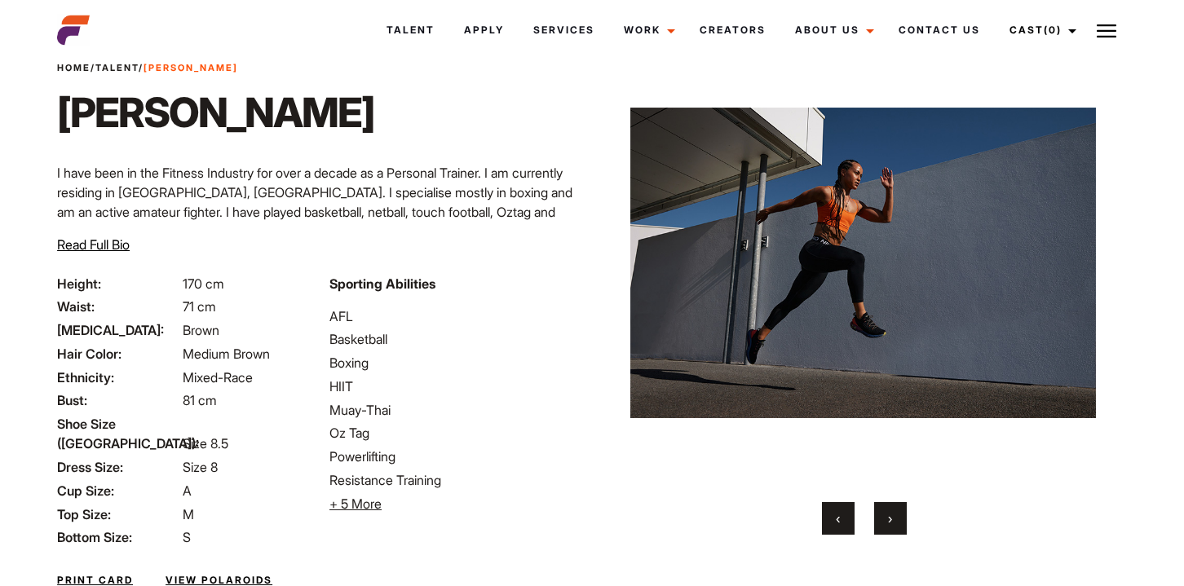
click at [370, 511] on span "+ 5 More" at bounding box center [356, 504] width 52 height 16
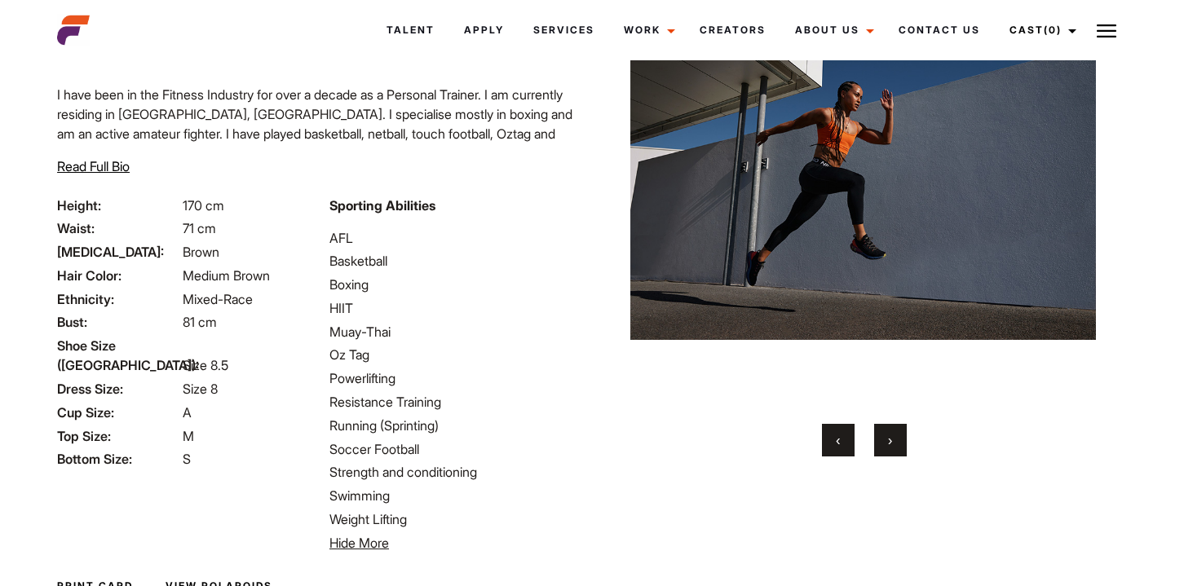
scroll to position [140, 0]
click at [891, 440] on span "›" at bounding box center [890, 439] width 4 height 16
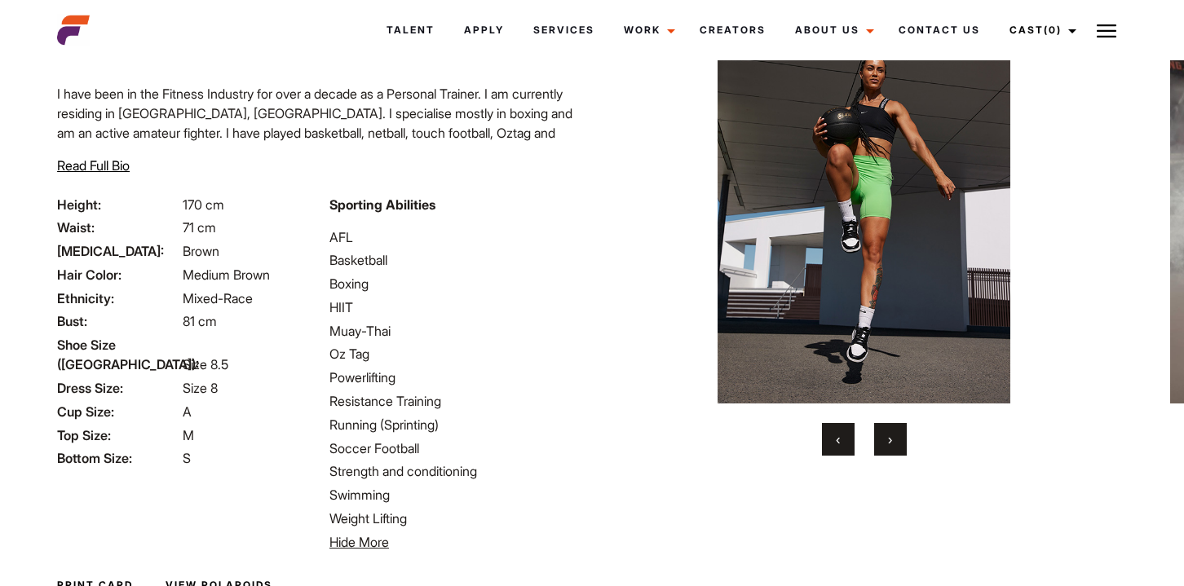
click at [890, 440] on span "›" at bounding box center [890, 439] width 4 height 16
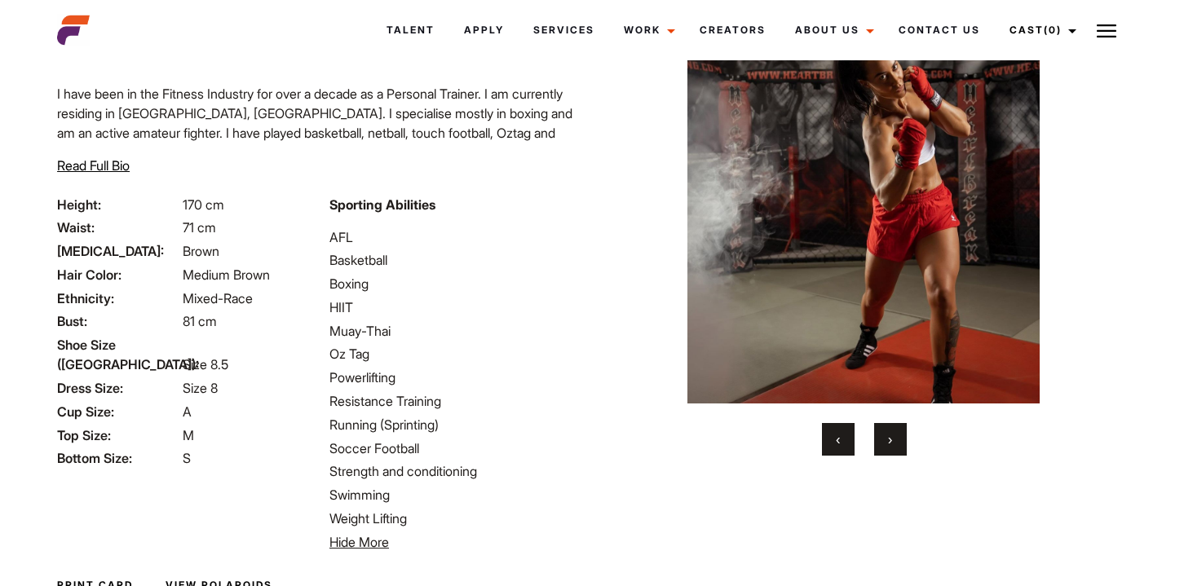
click at [890, 440] on span "›" at bounding box center [890, 439] width 4 height 16
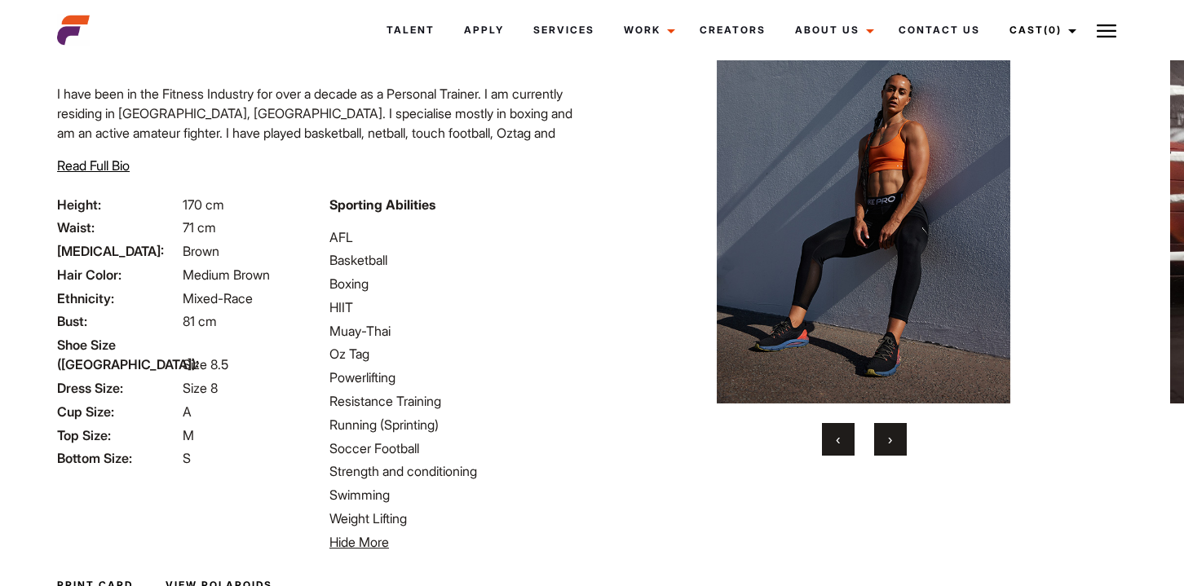
click at [890, 440] on span "›" at bounding box center [890, 439] width 4 height 16
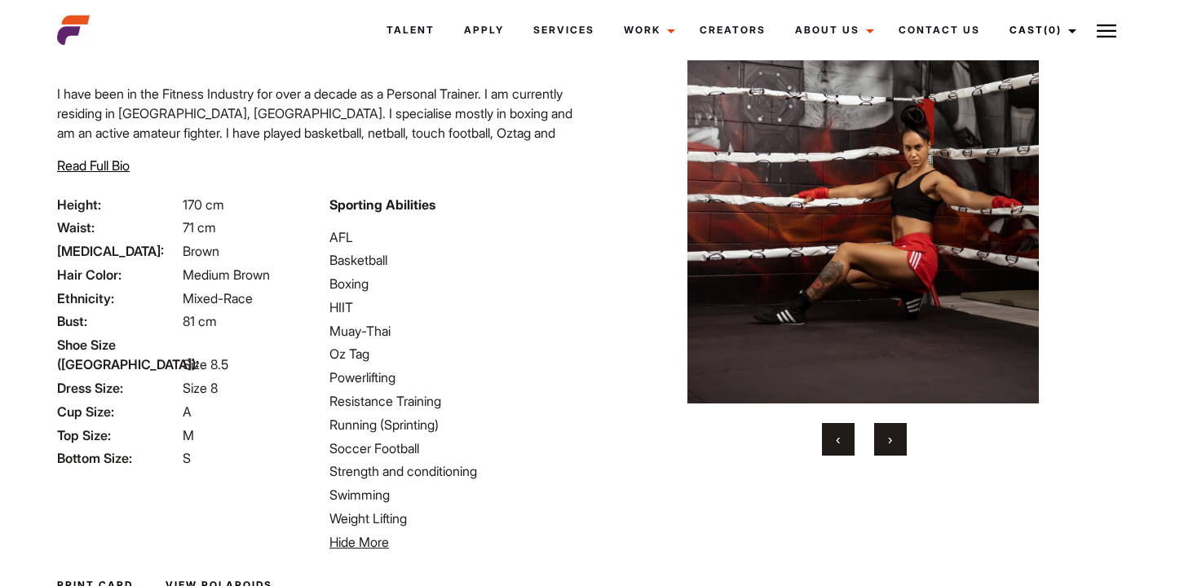
click at [890, 440] on span "›" at bounding box center [890, 439] width 4 height 16
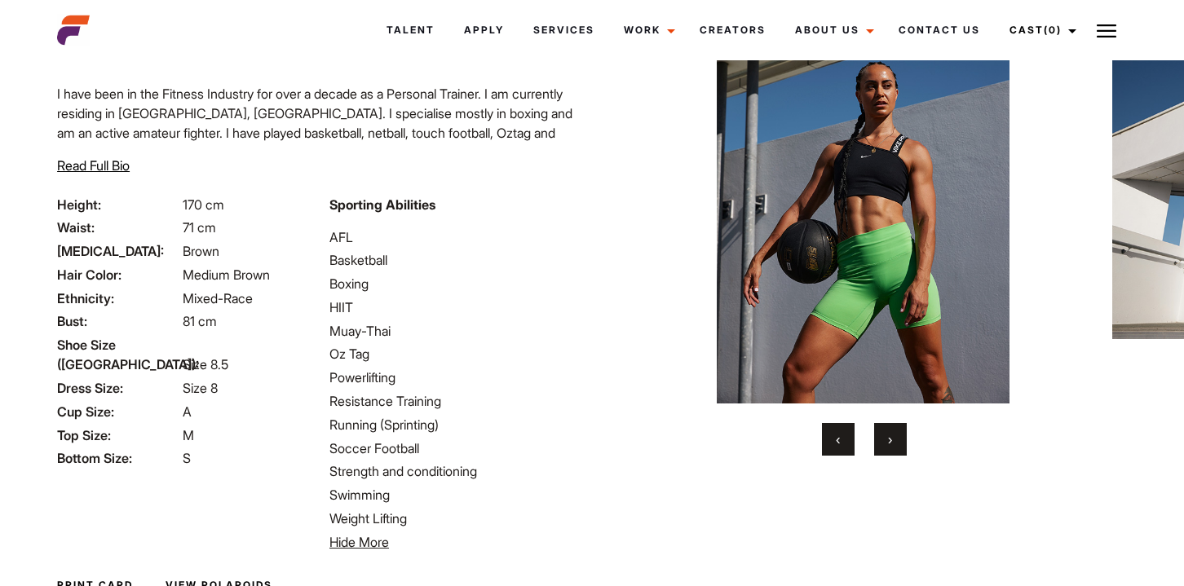
click at [887, 442] on button "›" at bounding box center [890, 439] width 33 height 33
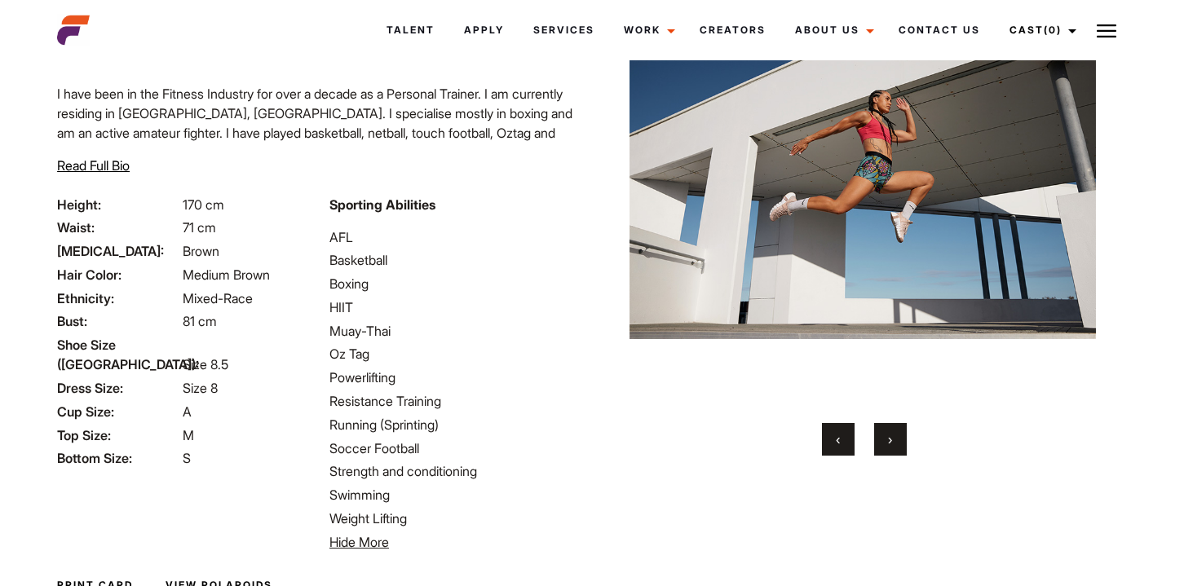
click at [887, 442] on button "›" at bounding box center [890, 439] width 33 height 33
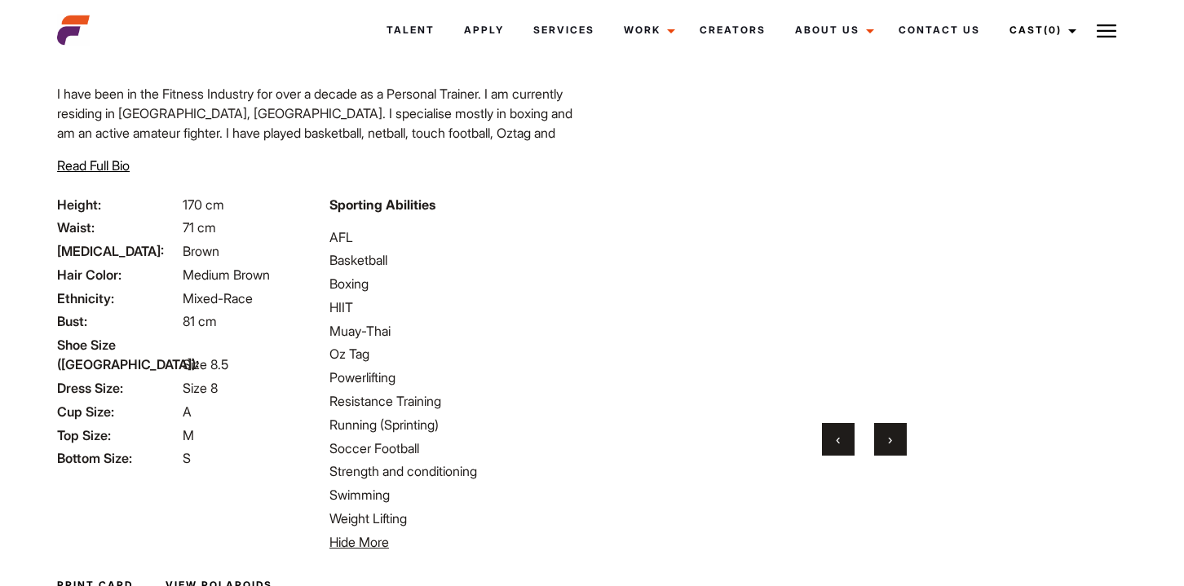
click at [887, 442] on button "›" at bounding box center [890, 439] width 33 height 33
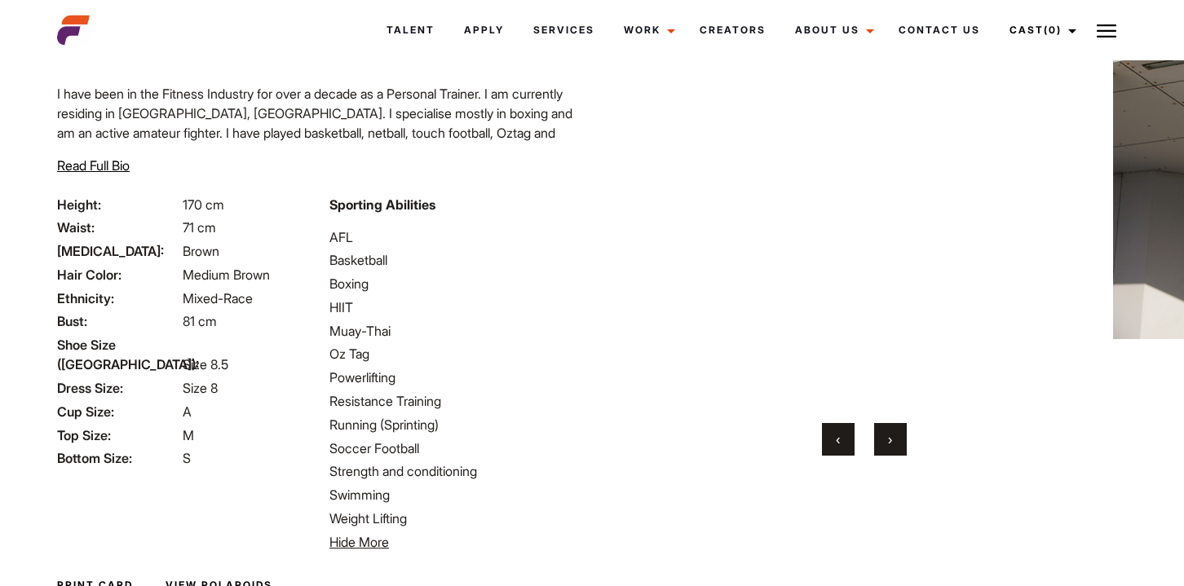
click at [887, 441] on button "›" at bounding box center [890, 439] width 33 height 33
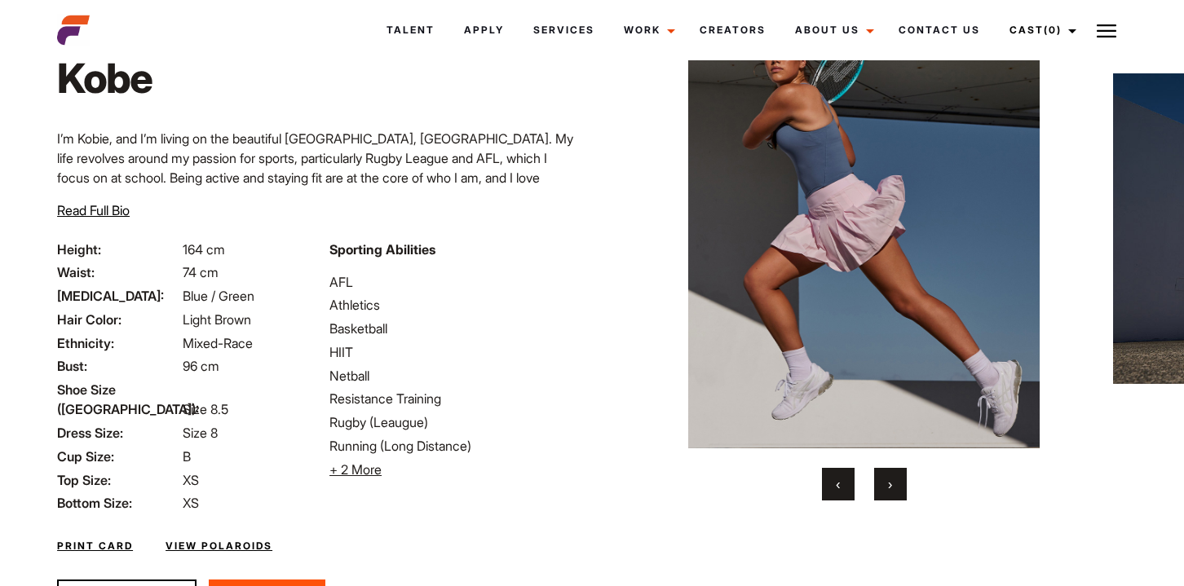
scroll to position [103, 0]
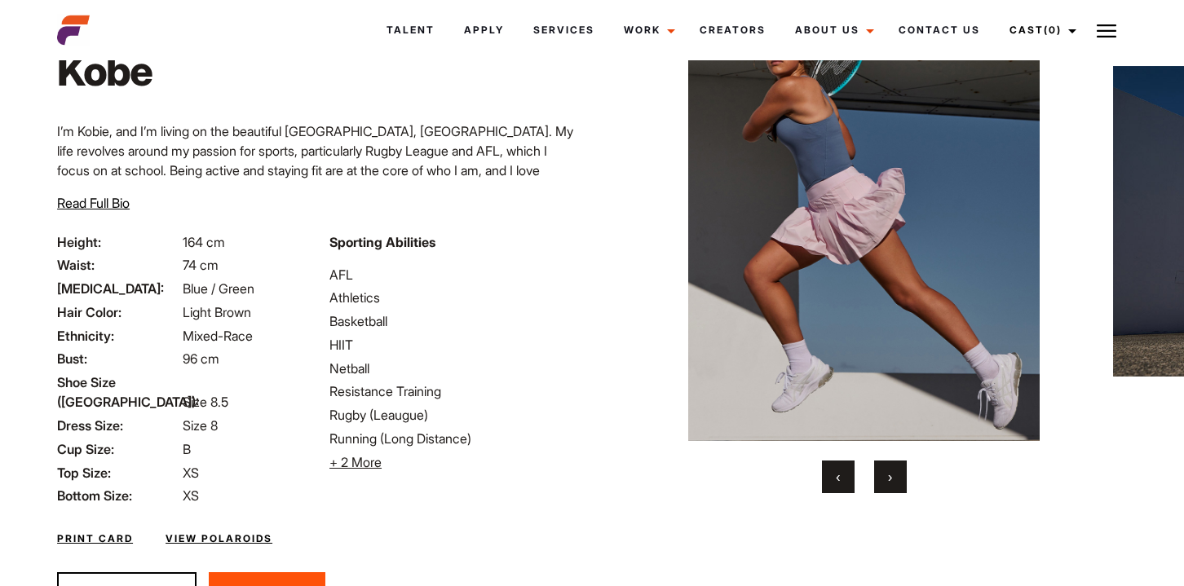
click at [115, 206] on span "Read Full Bio" at bounding box center [93, 203] width 73 height 16
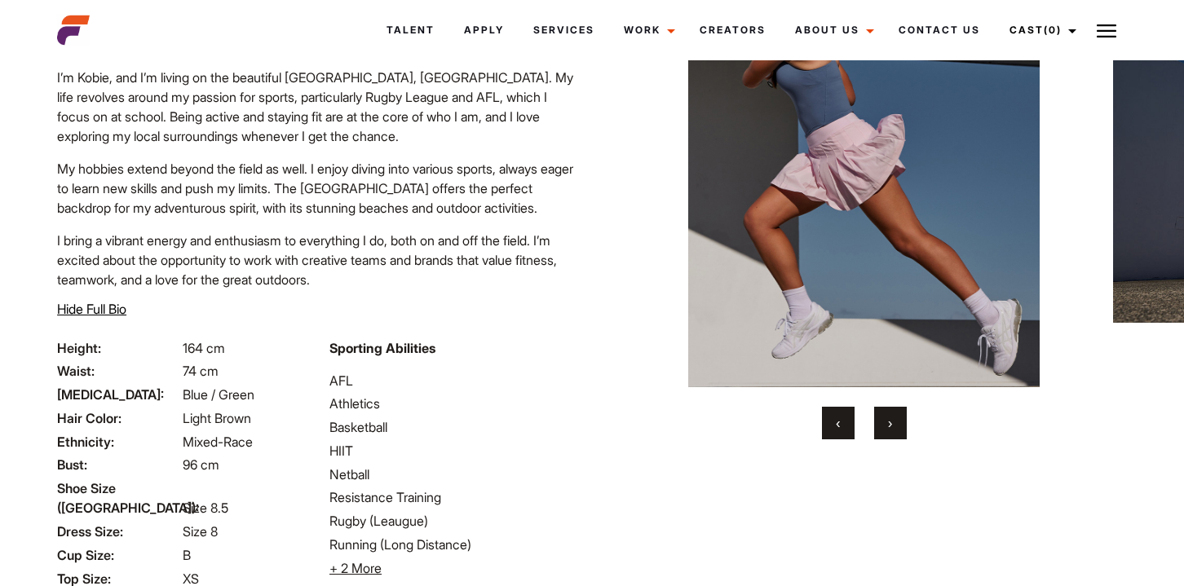
scroll to position [141, 0]
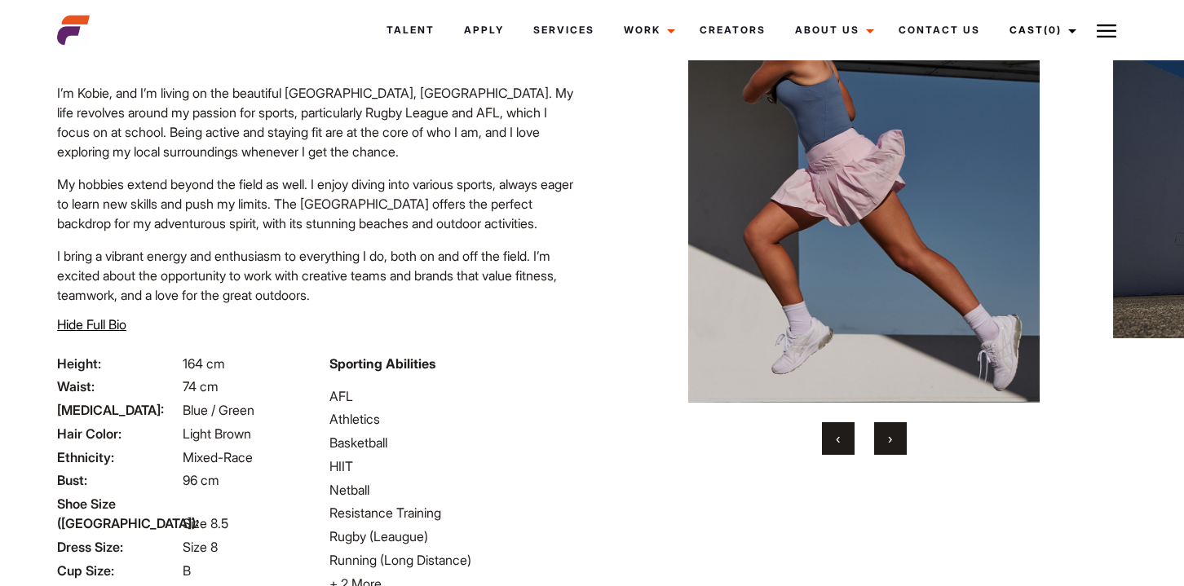
click at [900, 439] on button "›" at bounding box center [890, 438] width 33 height 33
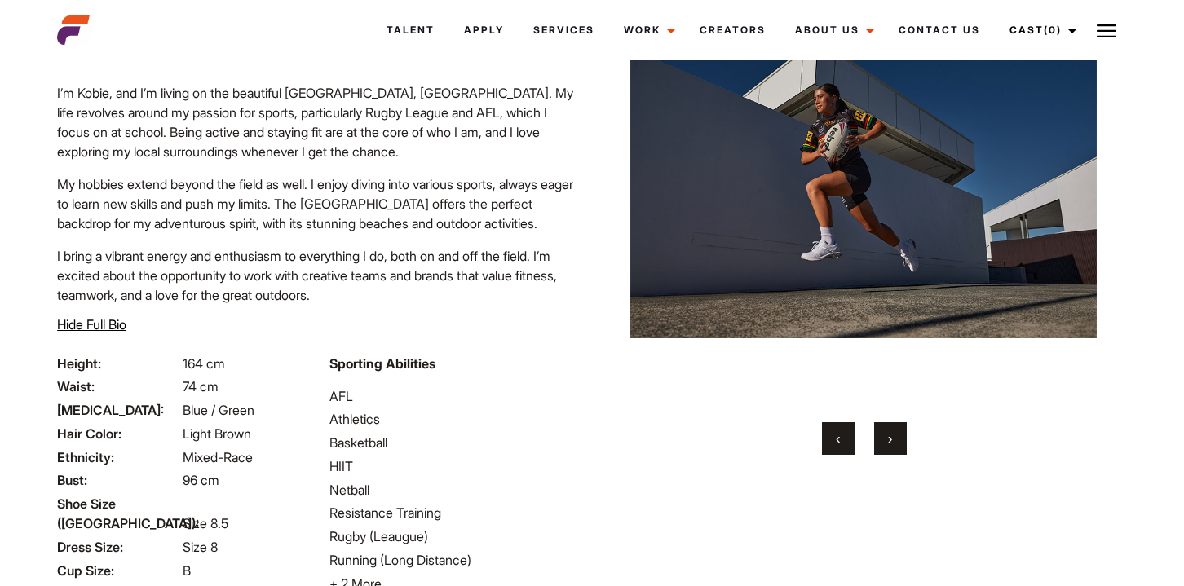
click at [896, 439] on button "›" at bounding box center [890, 438] width 33 height 33
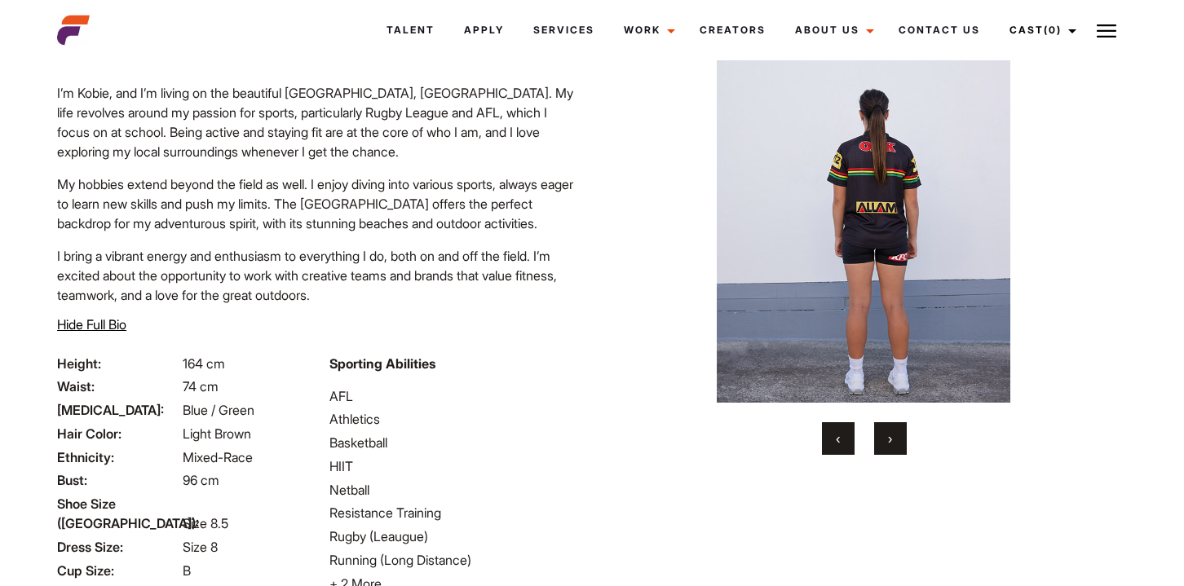
click at [892, 439] on span "›" at bounding box center [890, 439] width 4 height 16
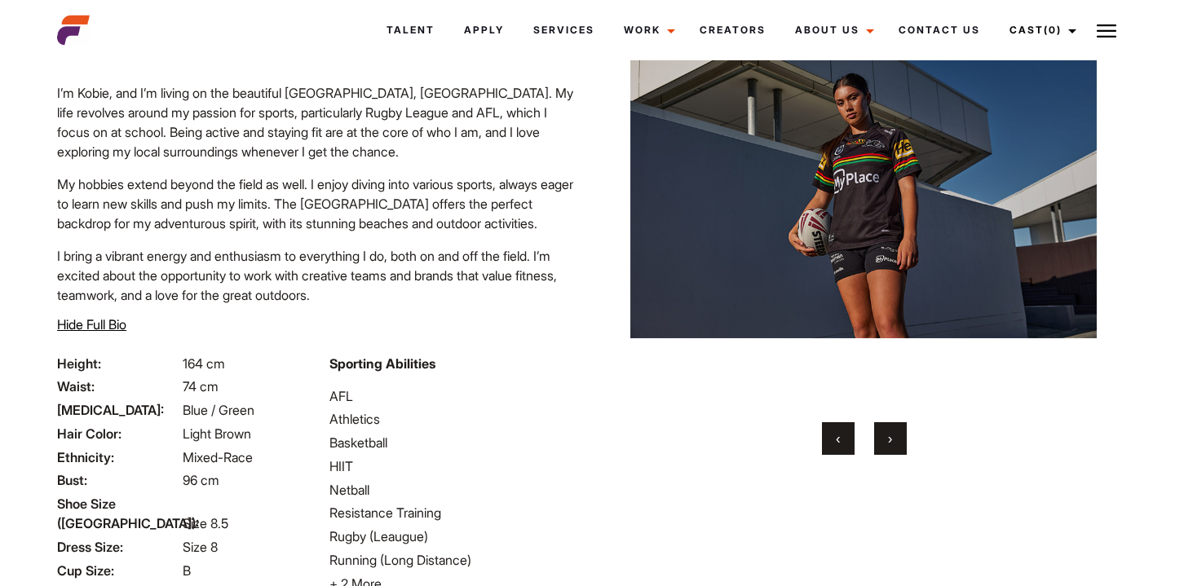
click at [889, 438] on span "›" at bounding box center [890, 439] width 4 height 16
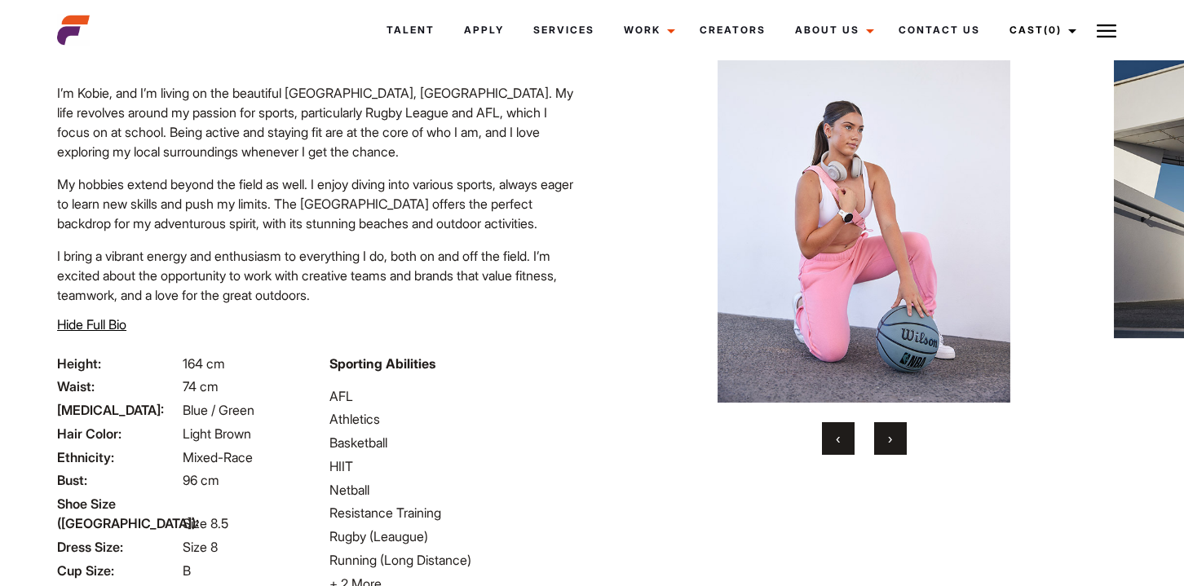
click at [889, 438] on span "›" at bounding box center [890, 439] width 4 height 16
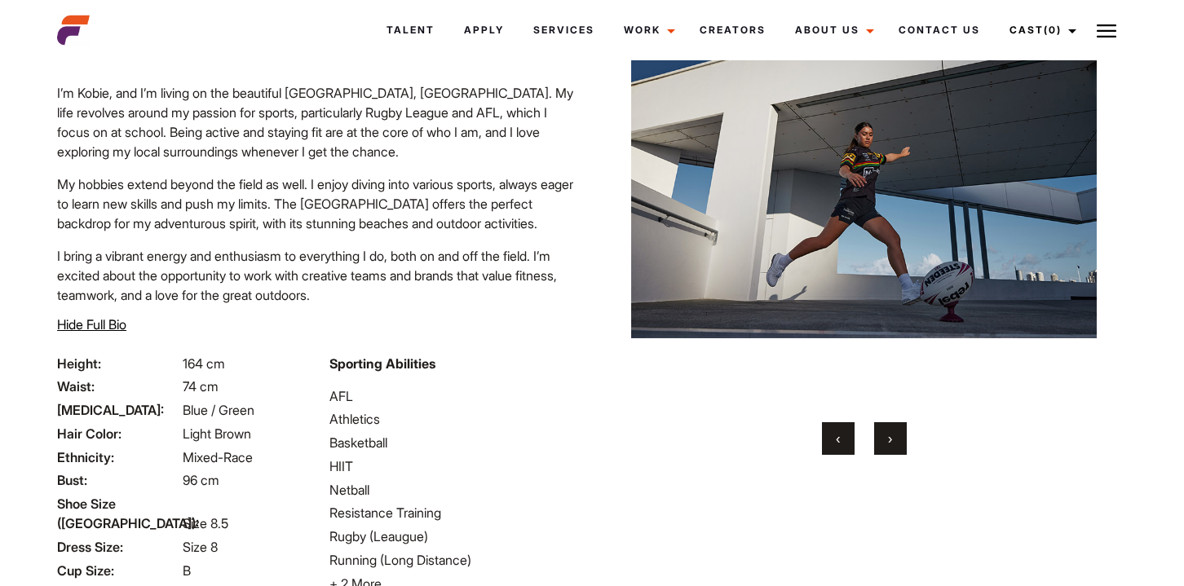
click at [889, 438] on span "›" at bounding box center [890, 439] width 4 height 16
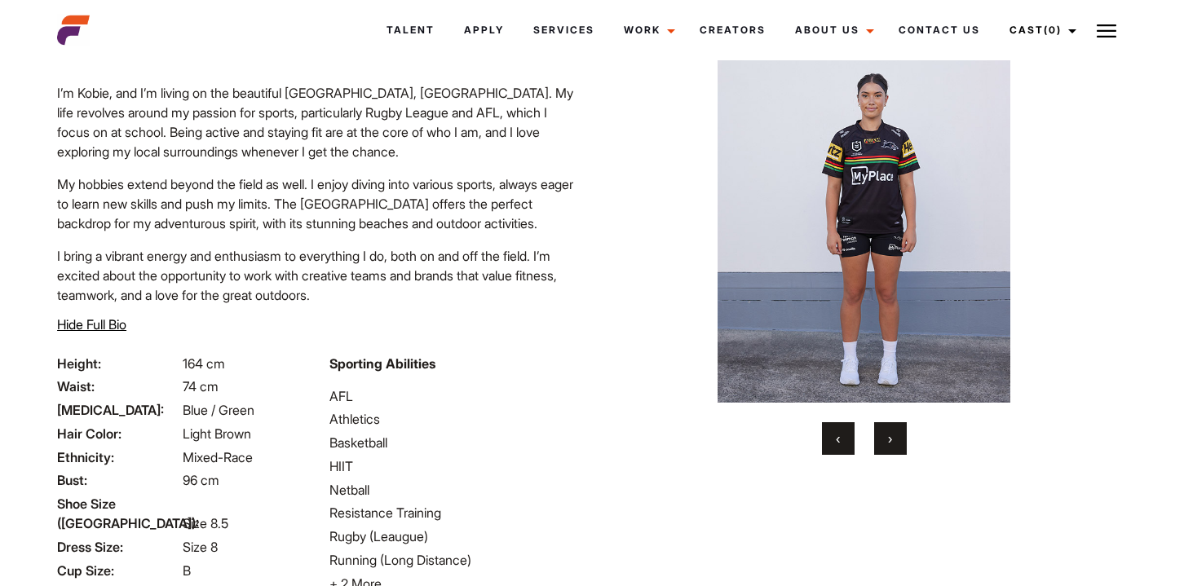
click at [888, 438] on span "›" at bounding box center [890, 439] width 4 height 16
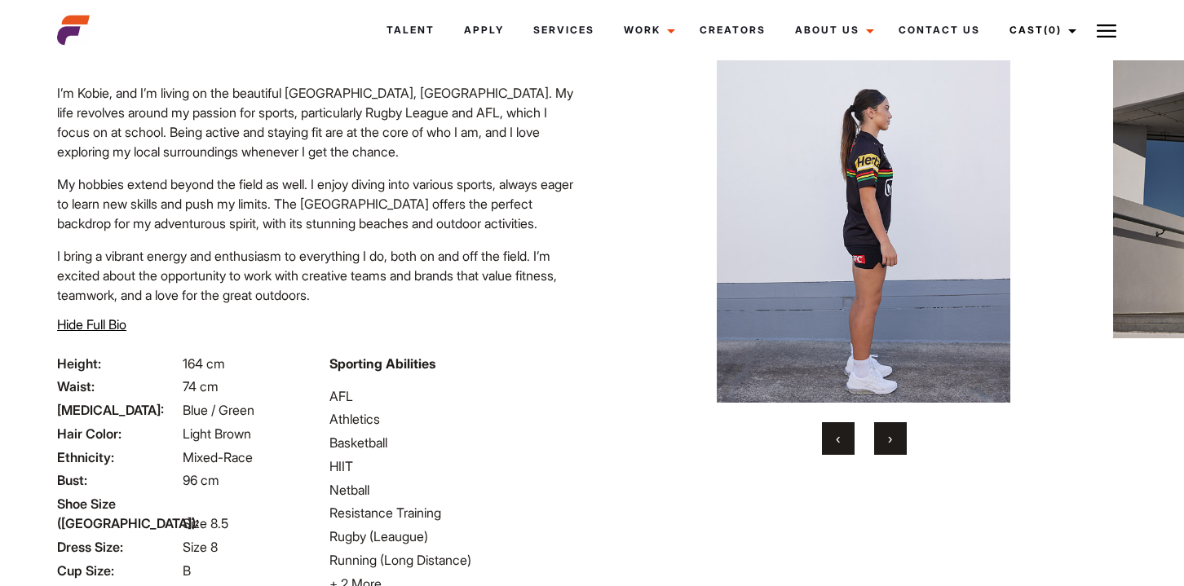
click at [888, 438] on span "›" at bounding box center [890, 439] width 4 height 16
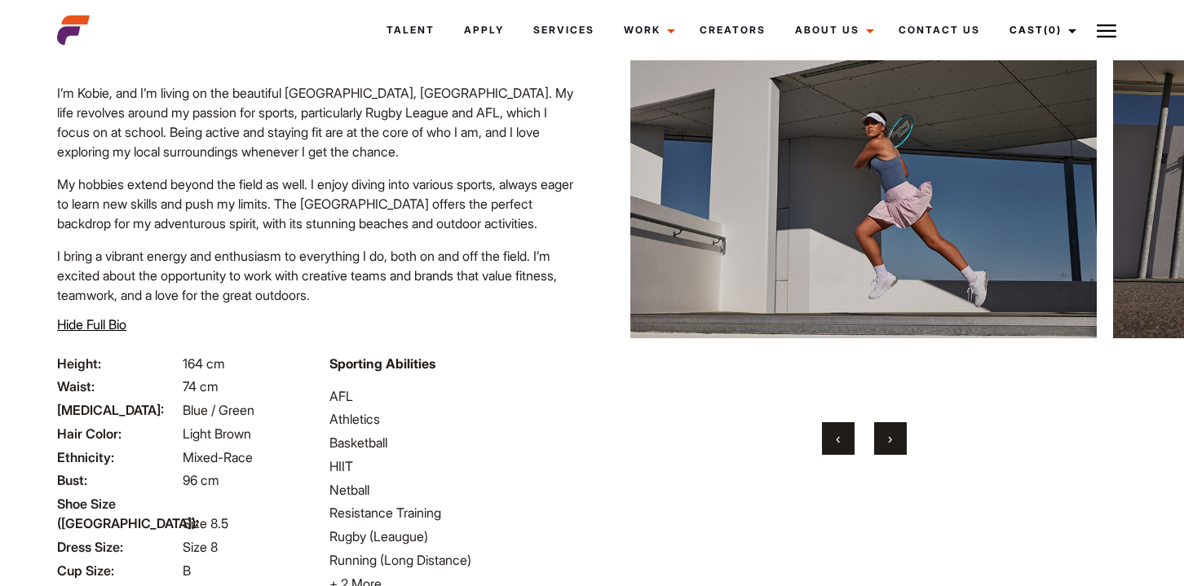
click at [888, 438] on span "›" at bounding box center [890, 439] width 4 height 16
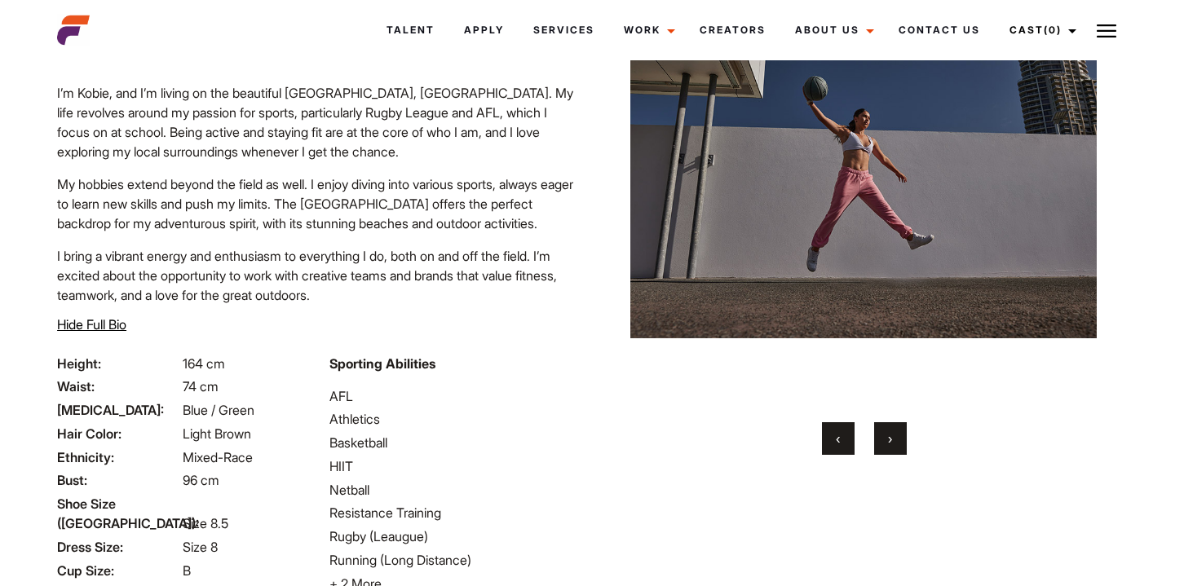
click at [888, 438] on span "›" at bounding box center [890, 439] width 4 height 16
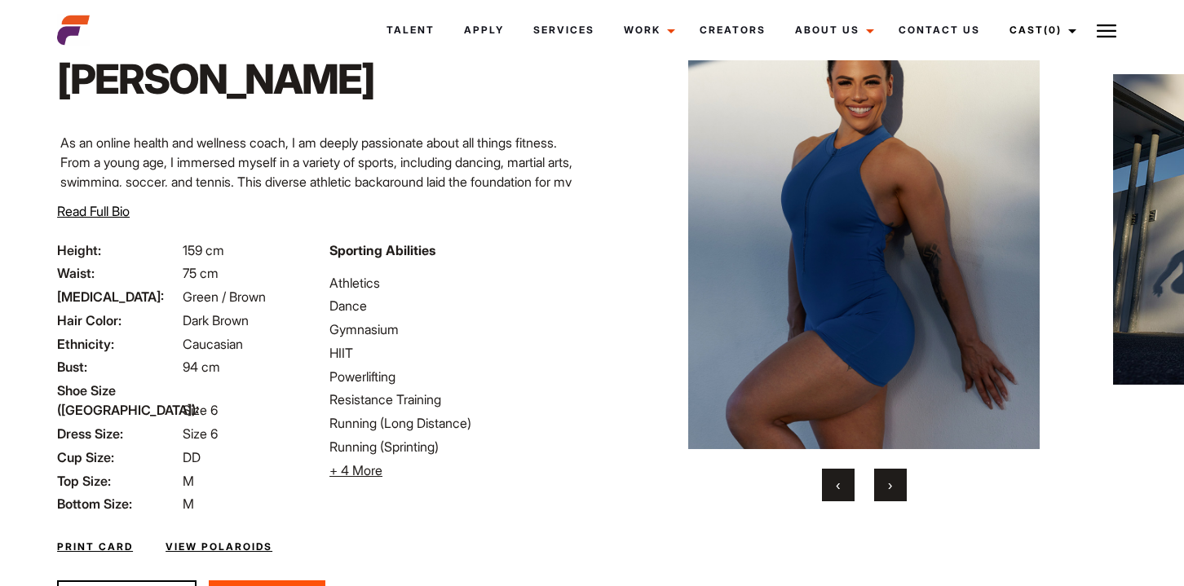
scroll to position [97, 0]
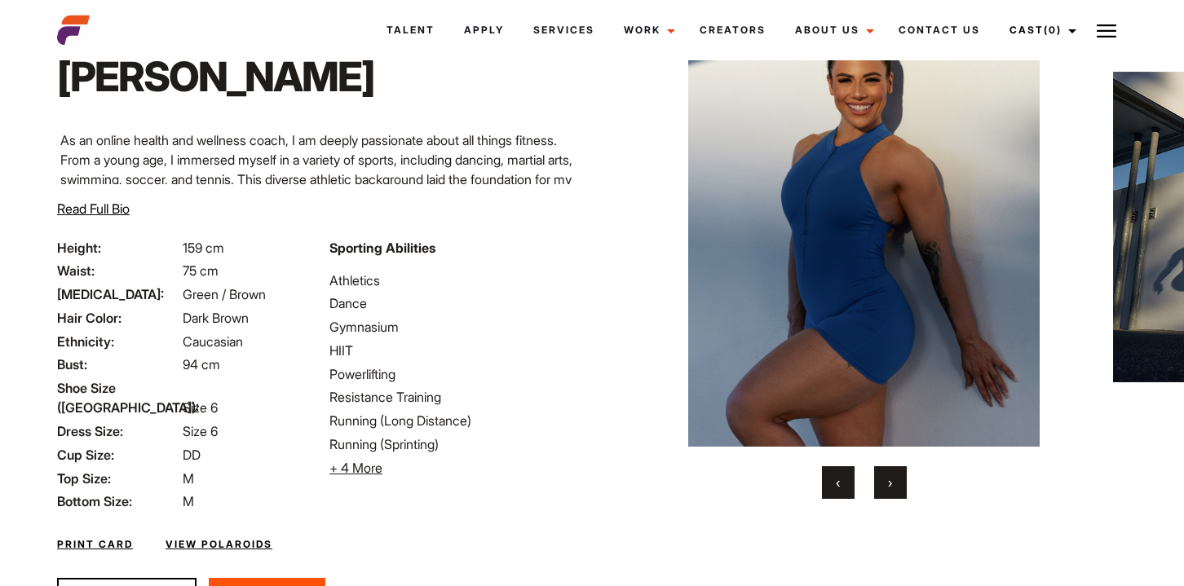
click at [887, 479] on button "›" at bounding box center [890, 483] width 33 height 33
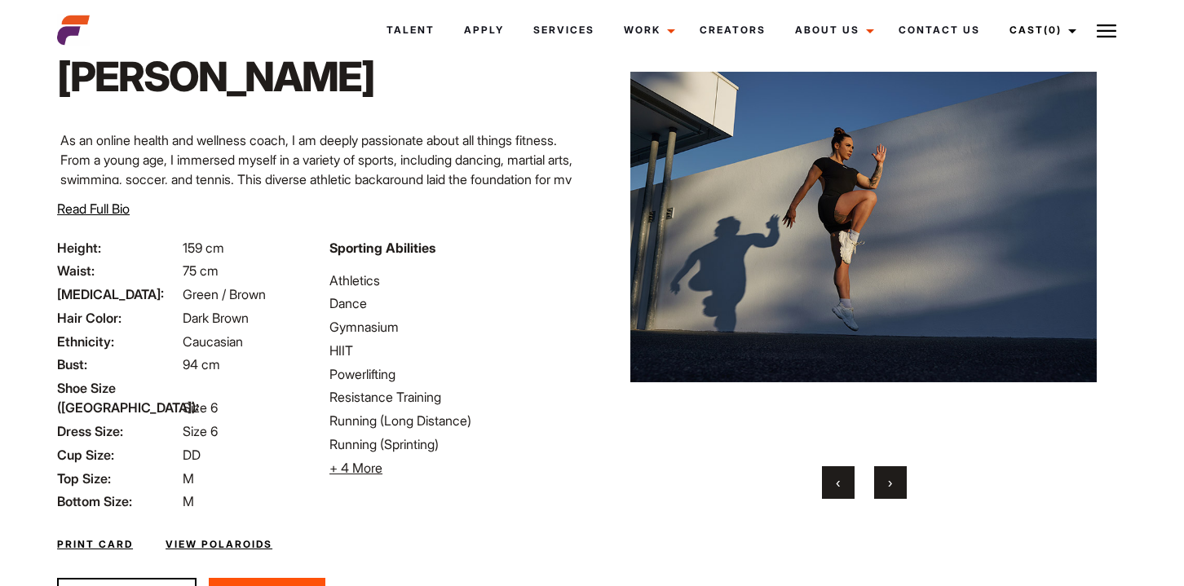
click at [885, 479] on button "›" at bounding box center [890, 483] width 33 height 33
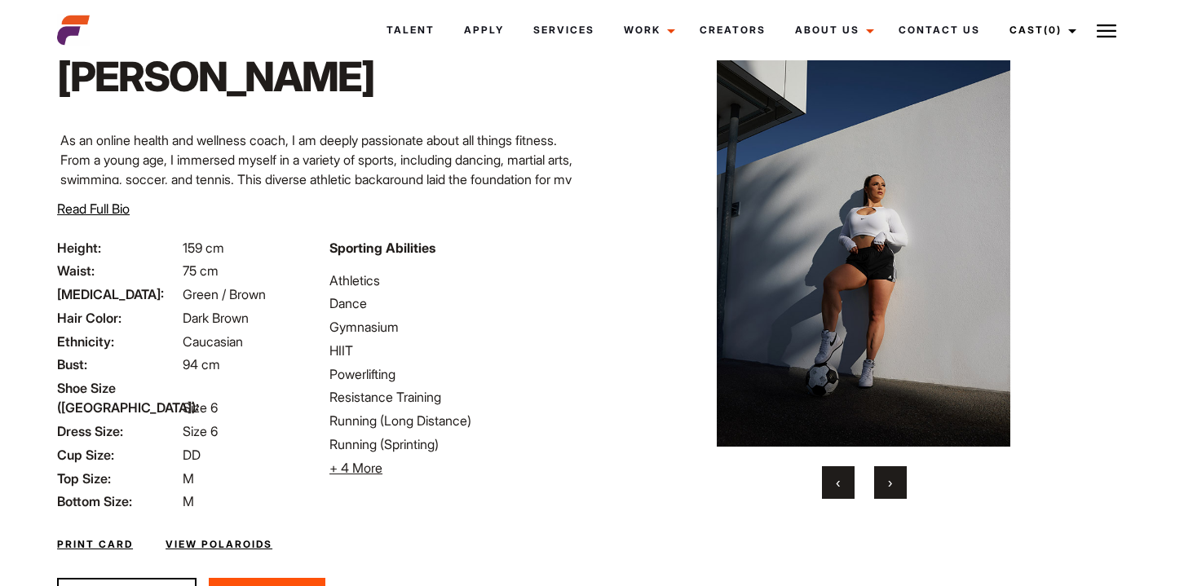
click at [885, 478] on button "›" at bounding box center [890, 483] width 33 height 33
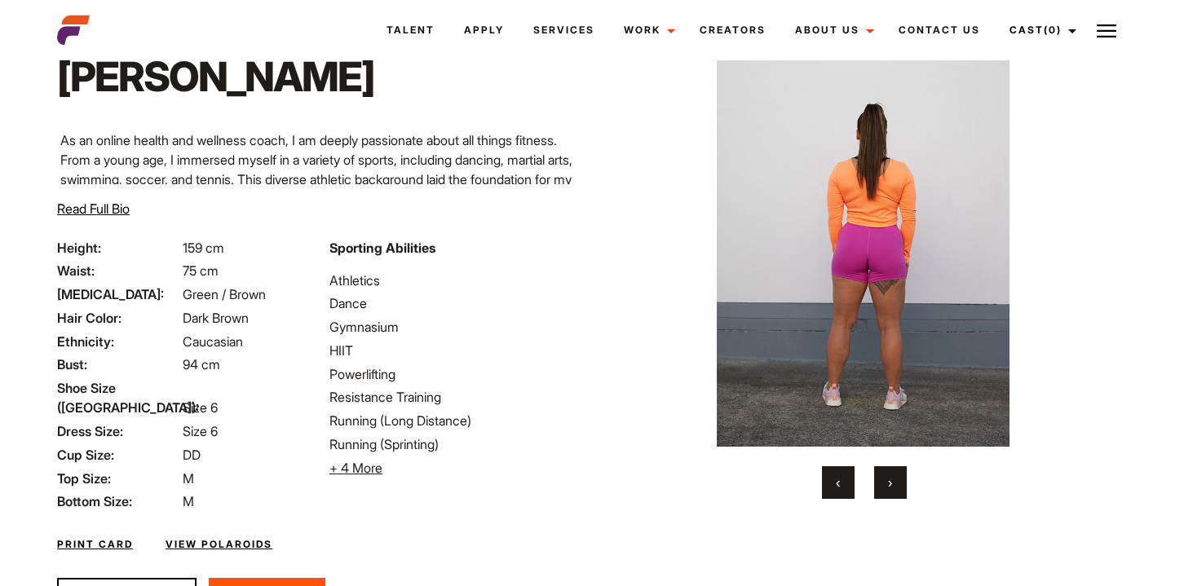
click at [885, 478] on button "›" at bounding box center [890, 483] width 33 height 33
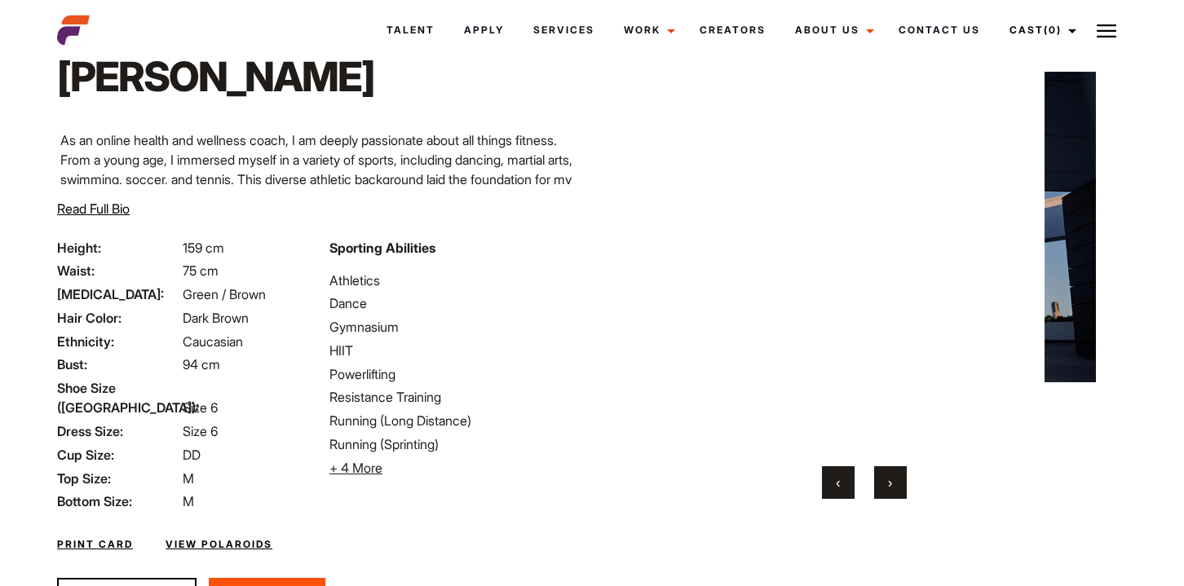
click at [885, 478] on button "›" at bounding box center [890, 483] width 33 height 33
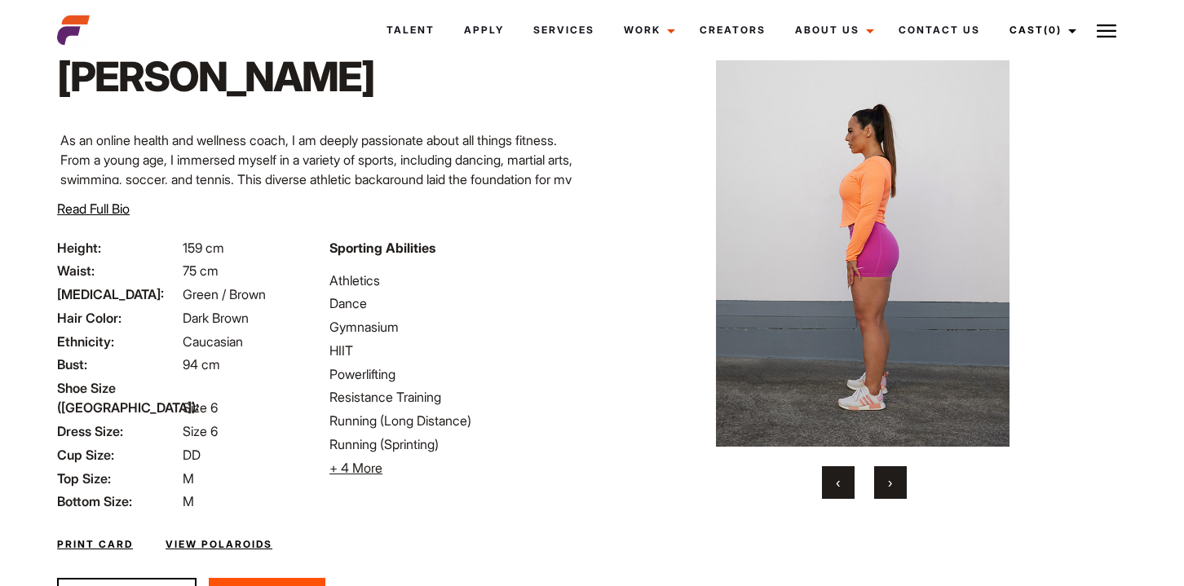
click at [885, 478] on button "›" at bounding box center [890, 483] width 33 height 33
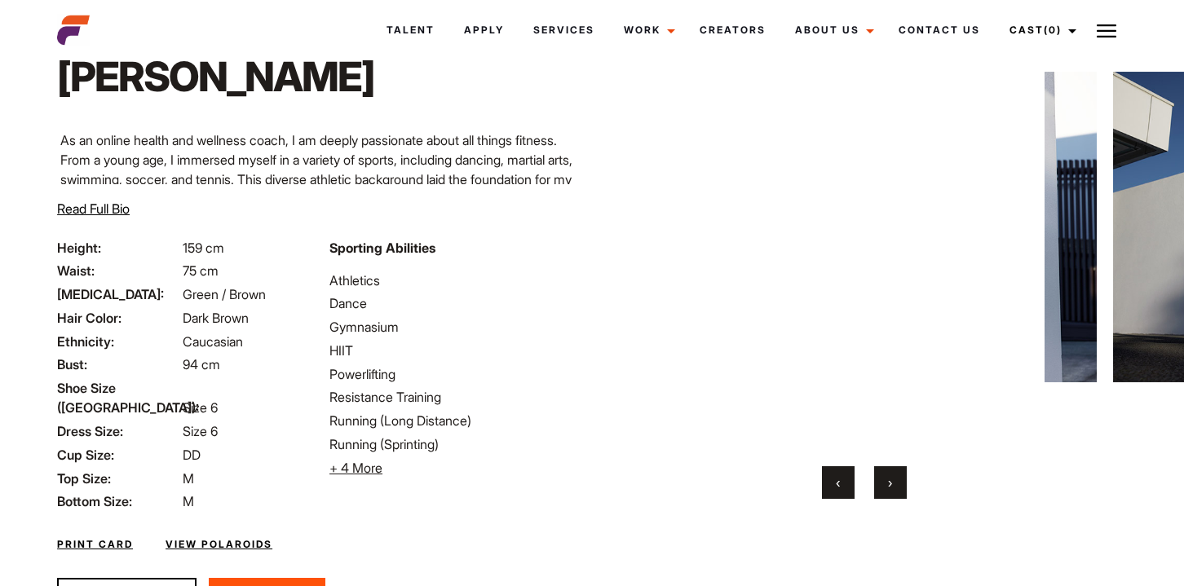
click at [885, 478] on button "›" at bounding box center [890, 483] width 33 height 33
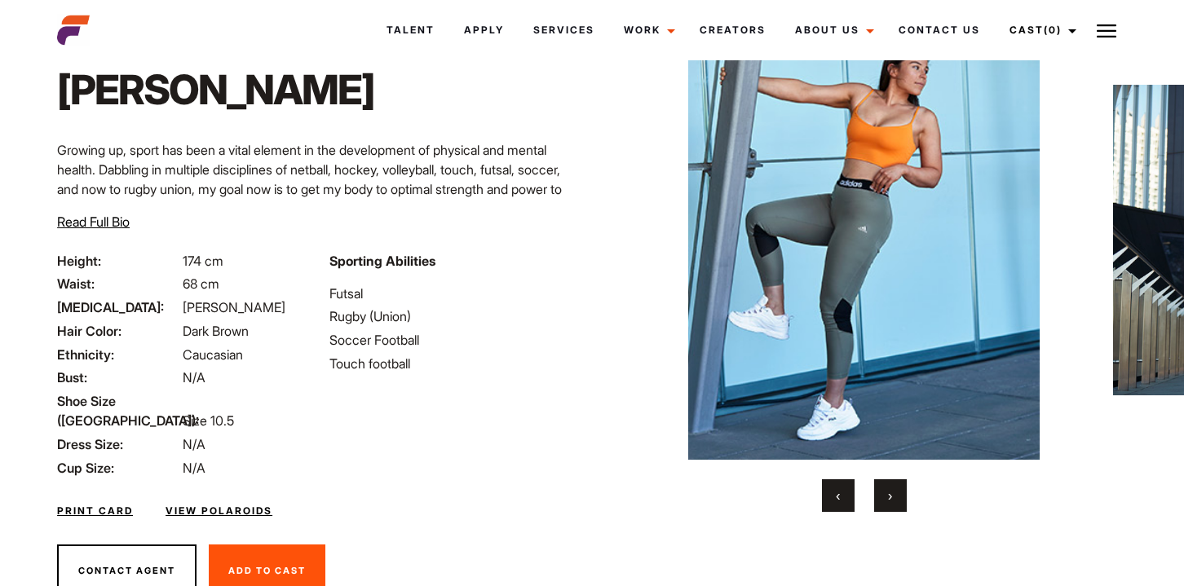
scroll to position [91, 0]
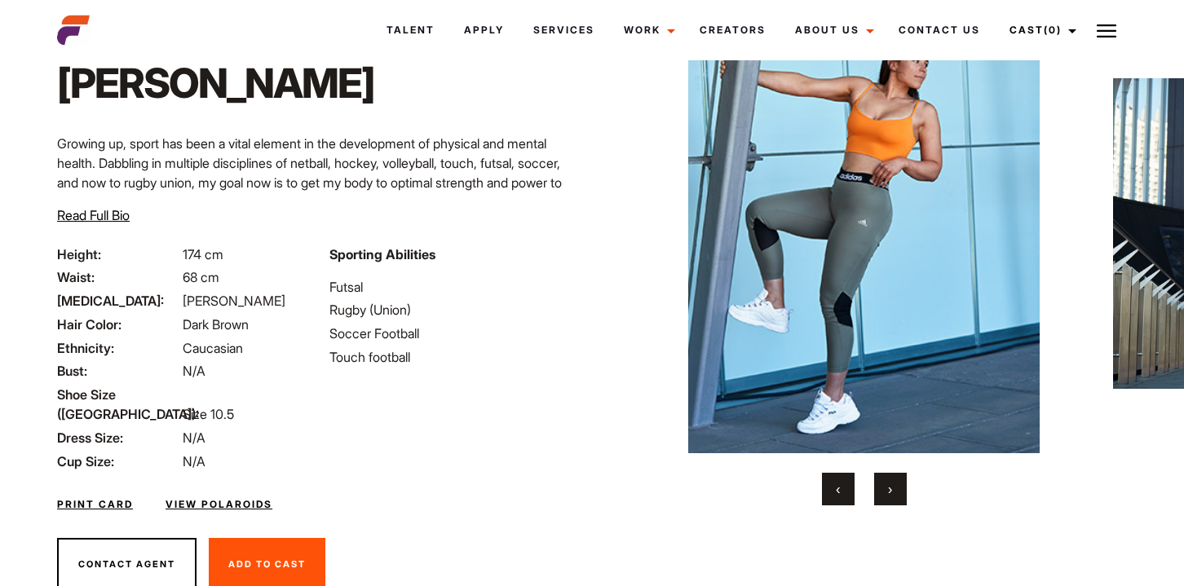
click at [893, 489] on button "›" at bounding box center [890, 489] width 33 height 33
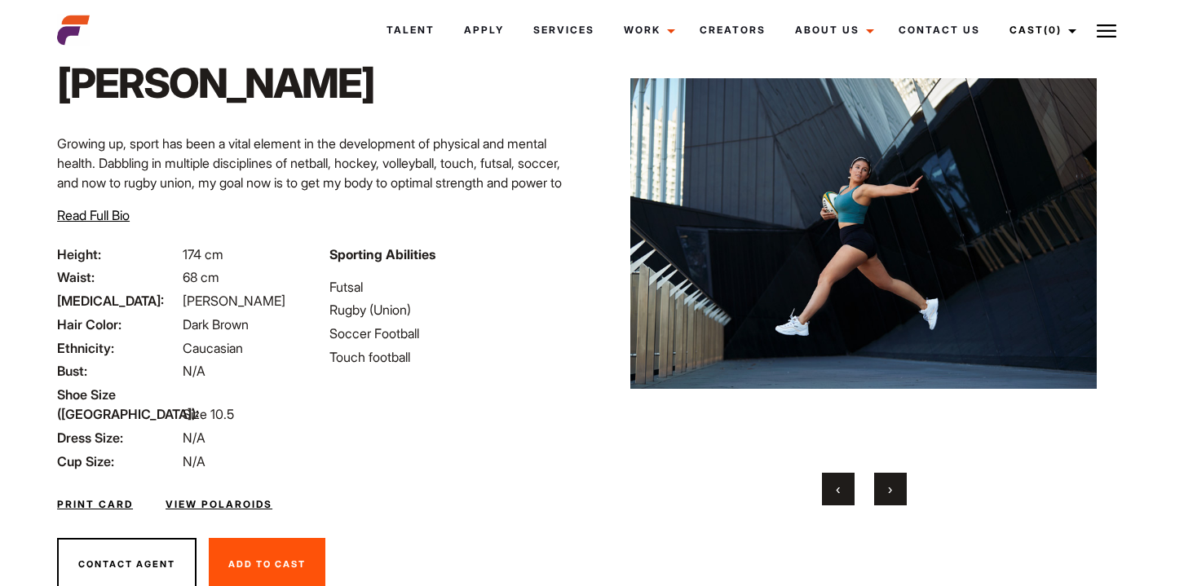
click at [893, 489] on button "›" at bounding box center [890, 489] width 33 height 33
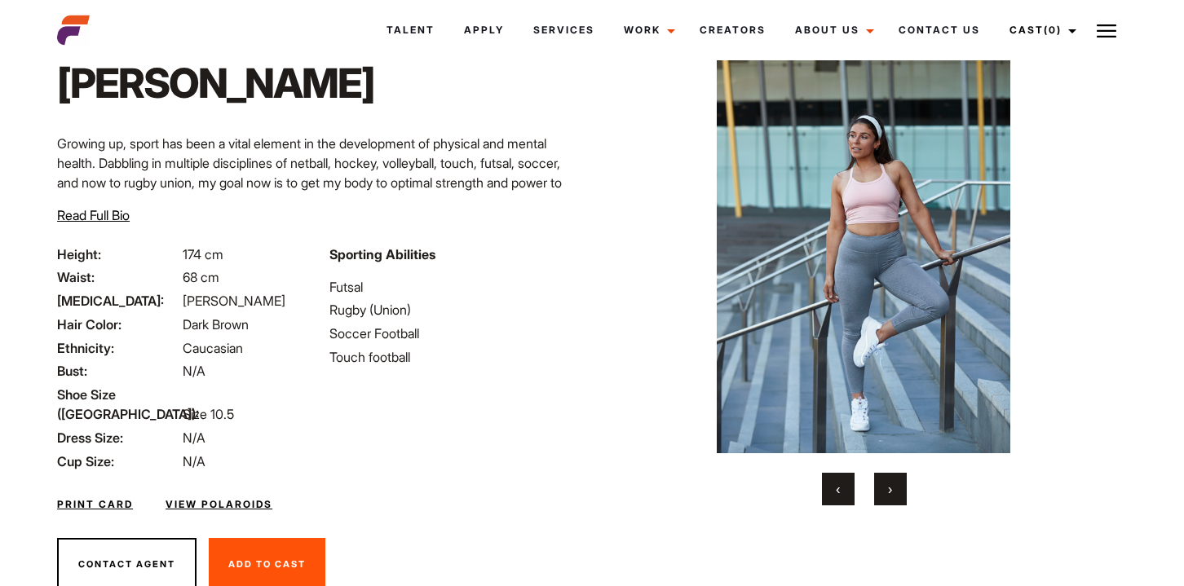
click at [893, 489] on button "›" at bounding box center [890, 489] width 33 height 33
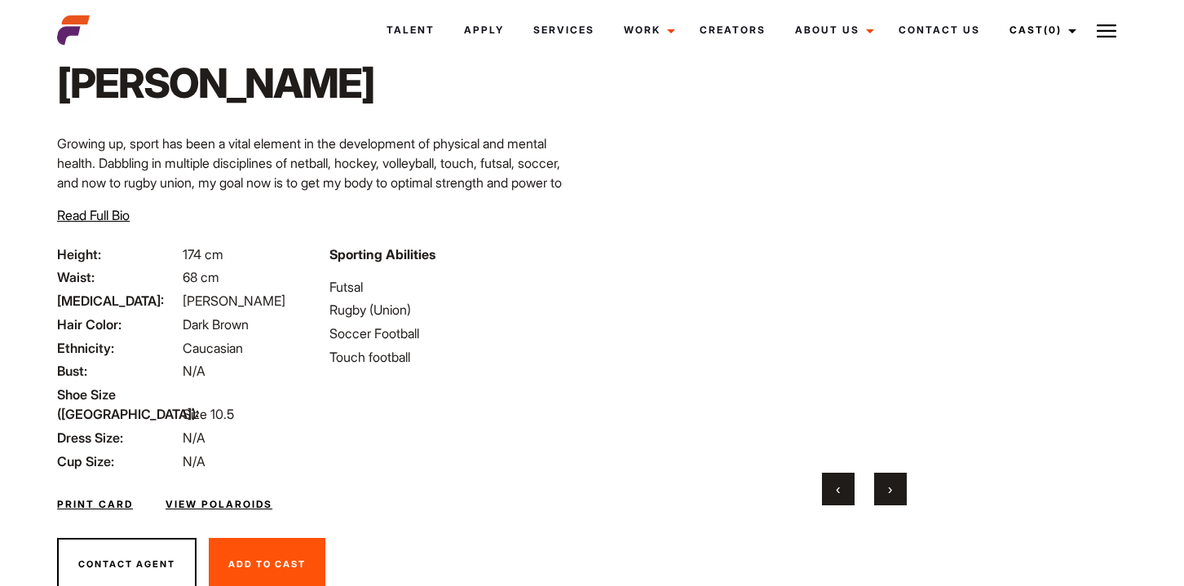
click at [893, 489] on button "›" at bounding box center [890, 489] width 33 height 33
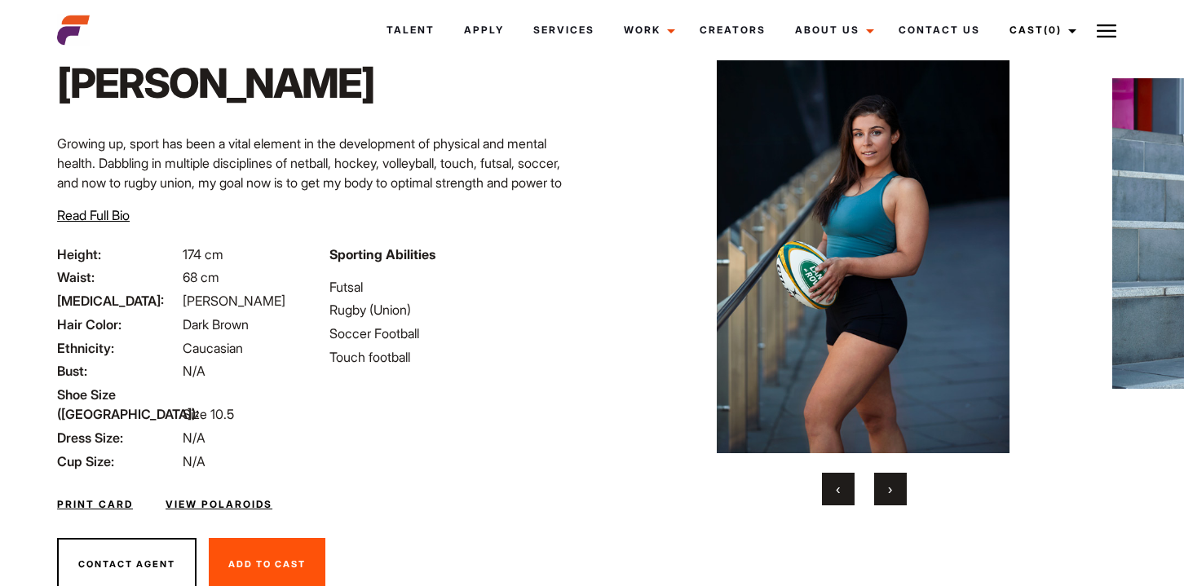
click at [893, 489] on button "›" at bounding box center [890, 489] width 33 height 33
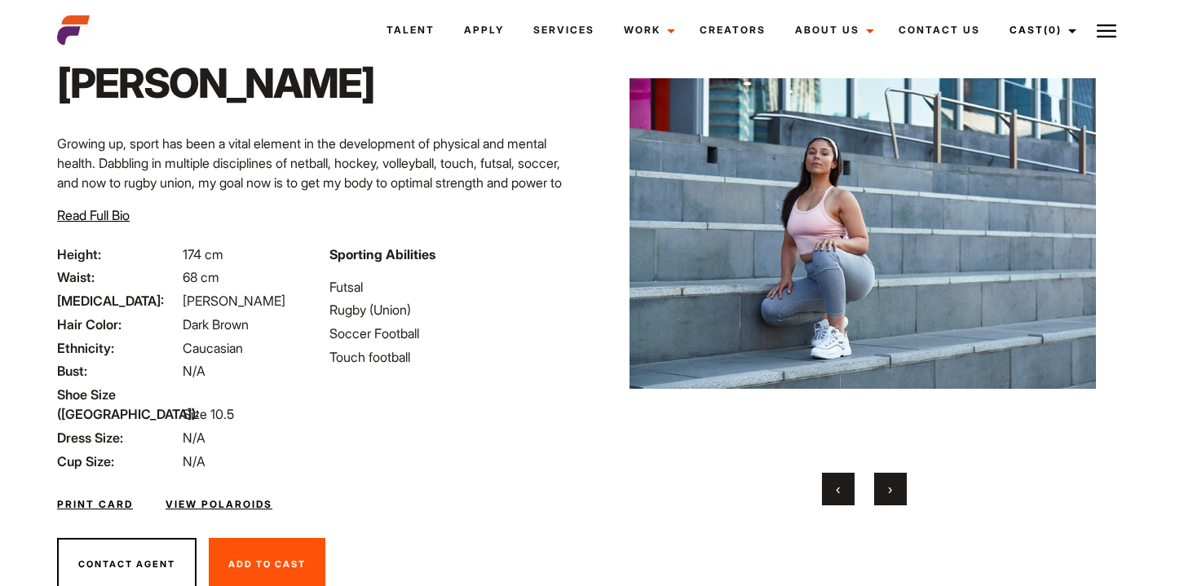
click at [893, 489] on button "›" at bounding box center [890, 489] width 33 height 33
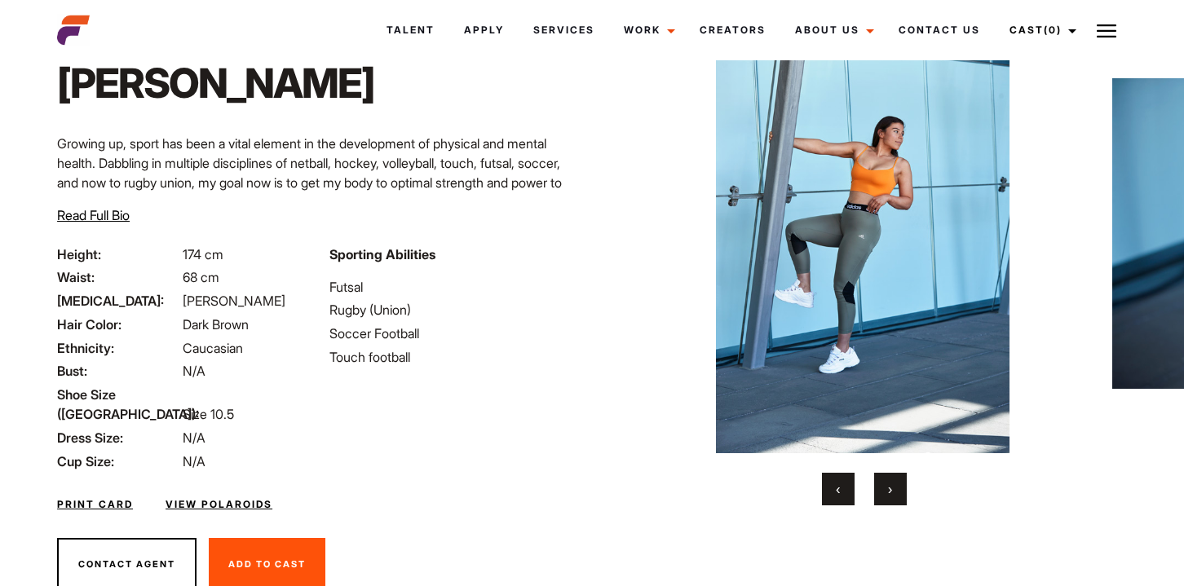
click at [893, 489] on button "›" at bounding box center [890, 489] width 33 height 33
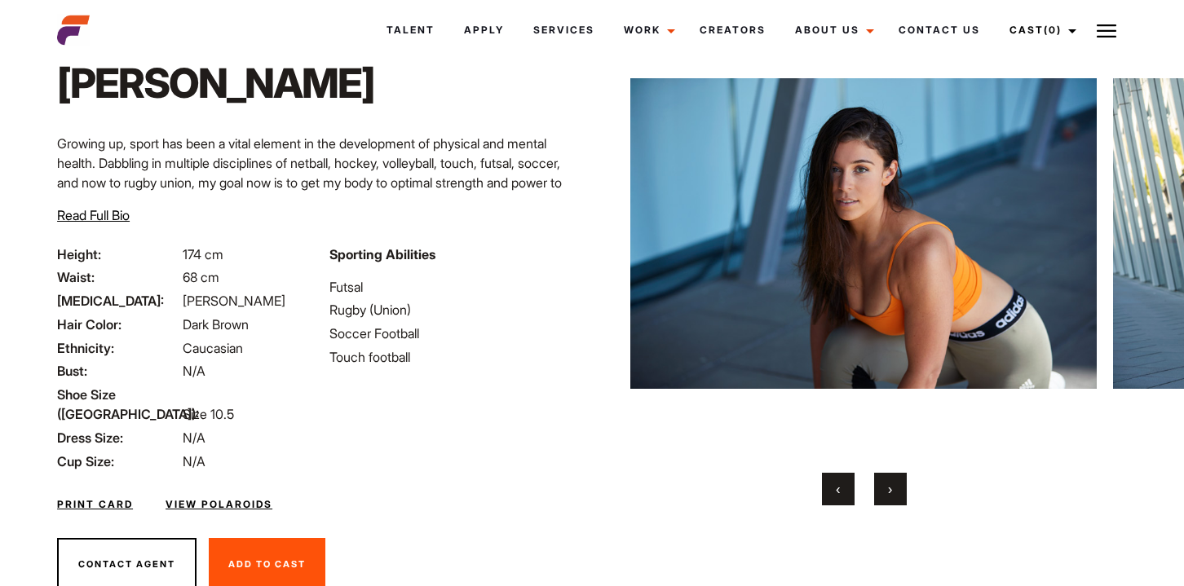
click at [893, 489] on button "›" at bounding box center [890, 489] width 33 height 33
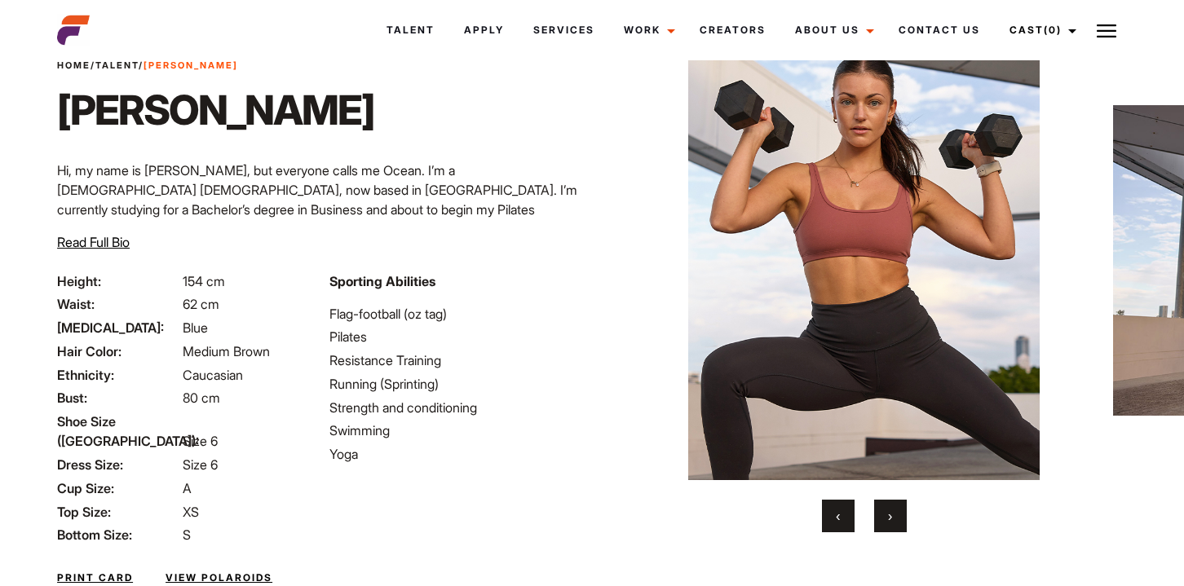
scroll to position [60, 0]
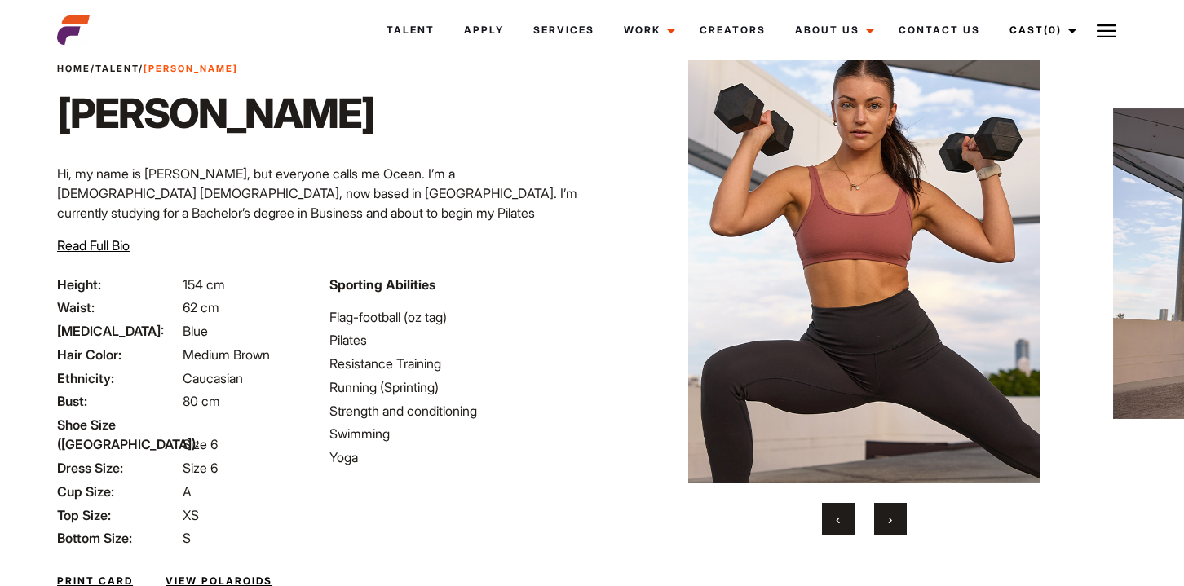
click at [897, 516] on button "›" at bounding box center [890, 519] width 33 height 33
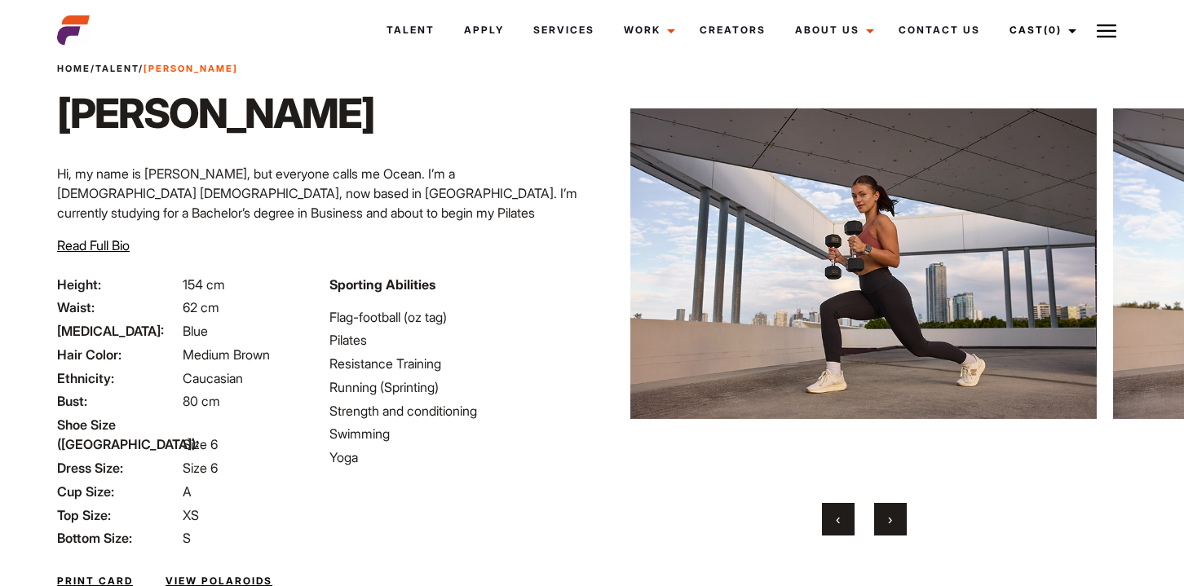
click at [896, 515] on button "›" at bounding box center [890, 519] width 33 height 33
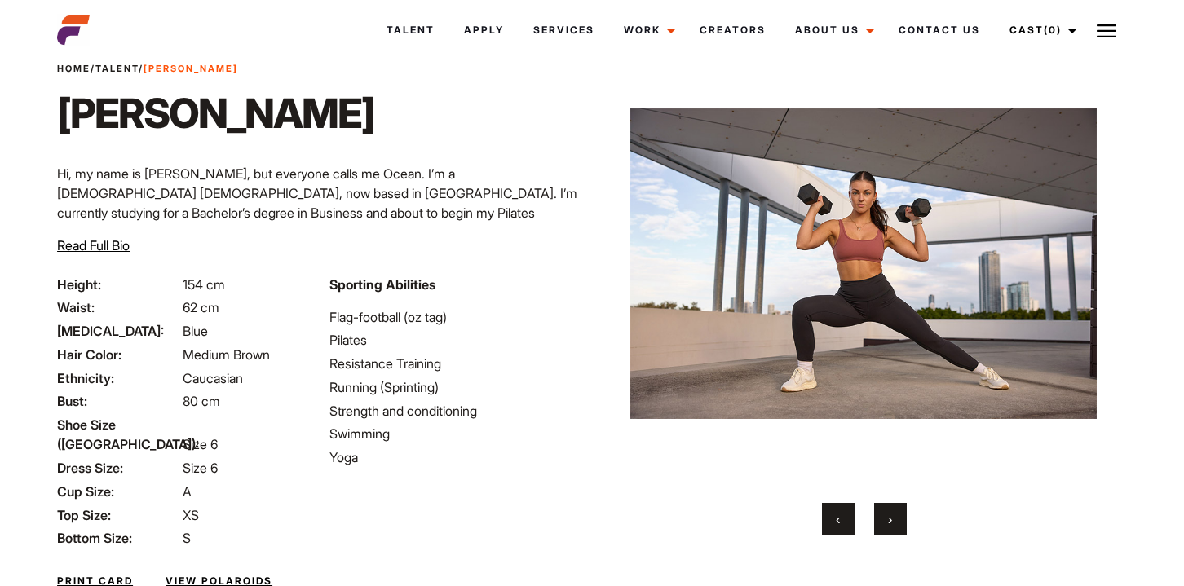
click at [896, 515] on button "›" at bounding box center [890, 519] width 33 height 33
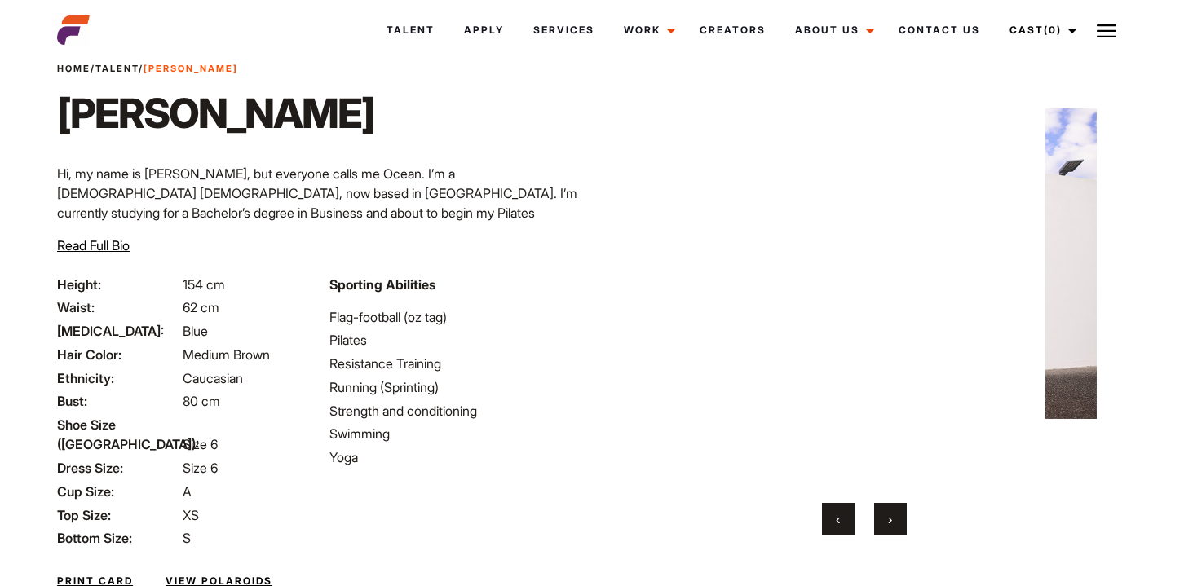
click at [895, 515] on button "›" at bounding box center [890, 519] width 33 height 33
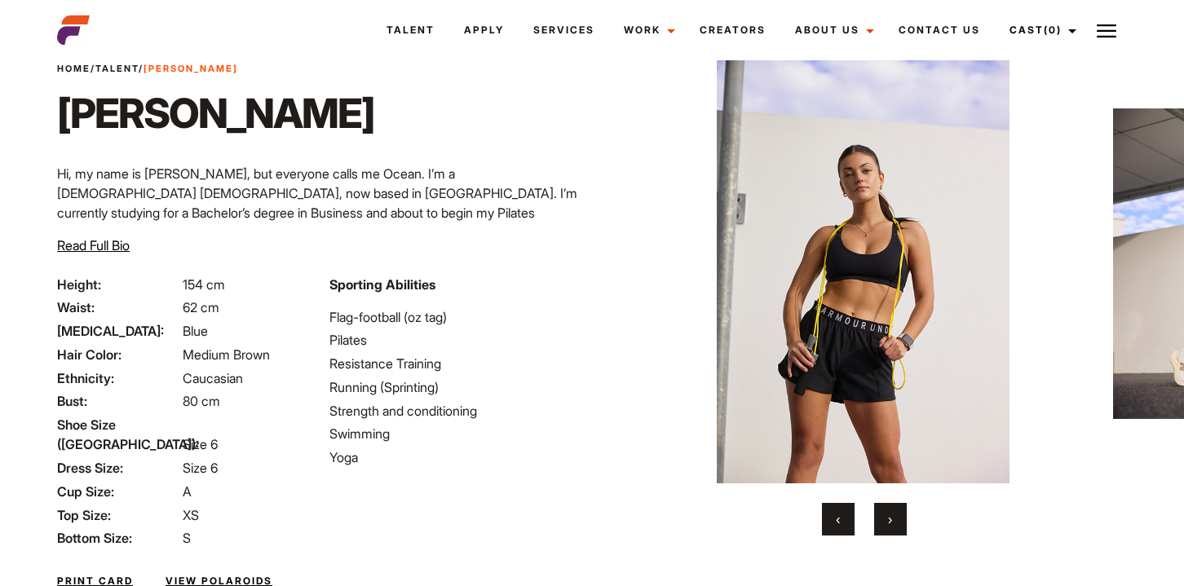
click at [895, 515] on button "›" at bounding box center [890, 519] width 33 height 33
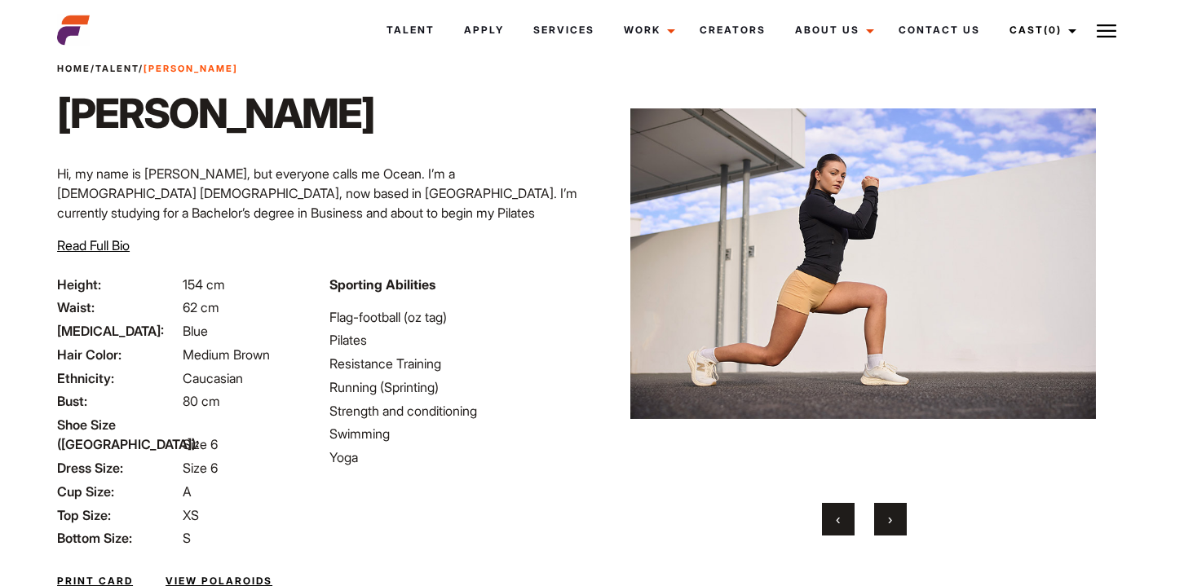
click at [895, 515] on button "›" at bounding box center [890, 519] width 33 height 33
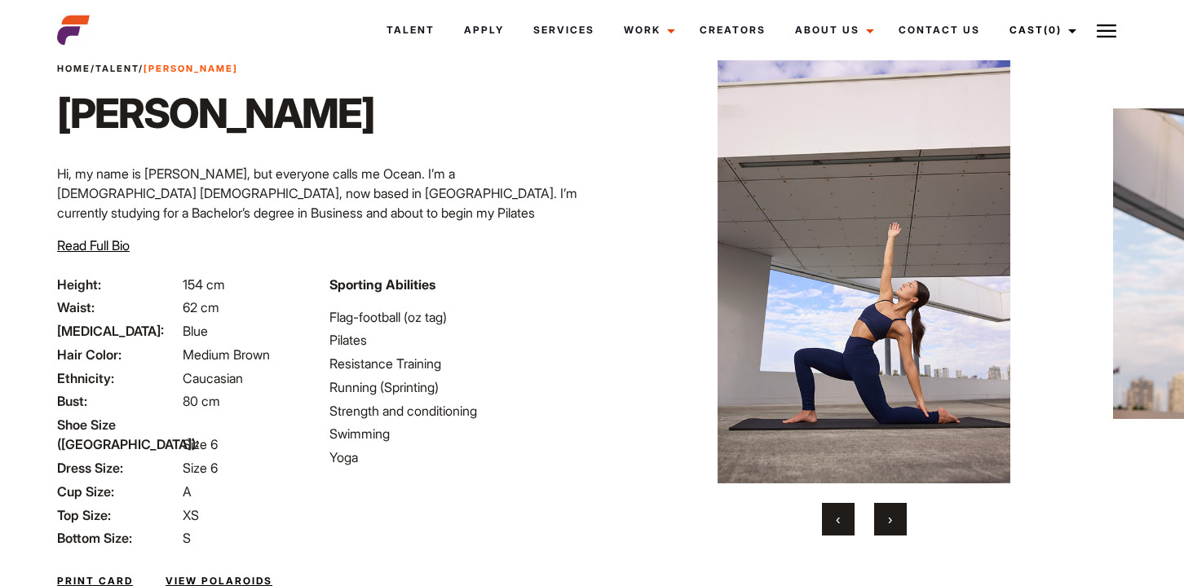
click at [895, 515] on button "›" at bounding box center [890, 519] width 33 height 33
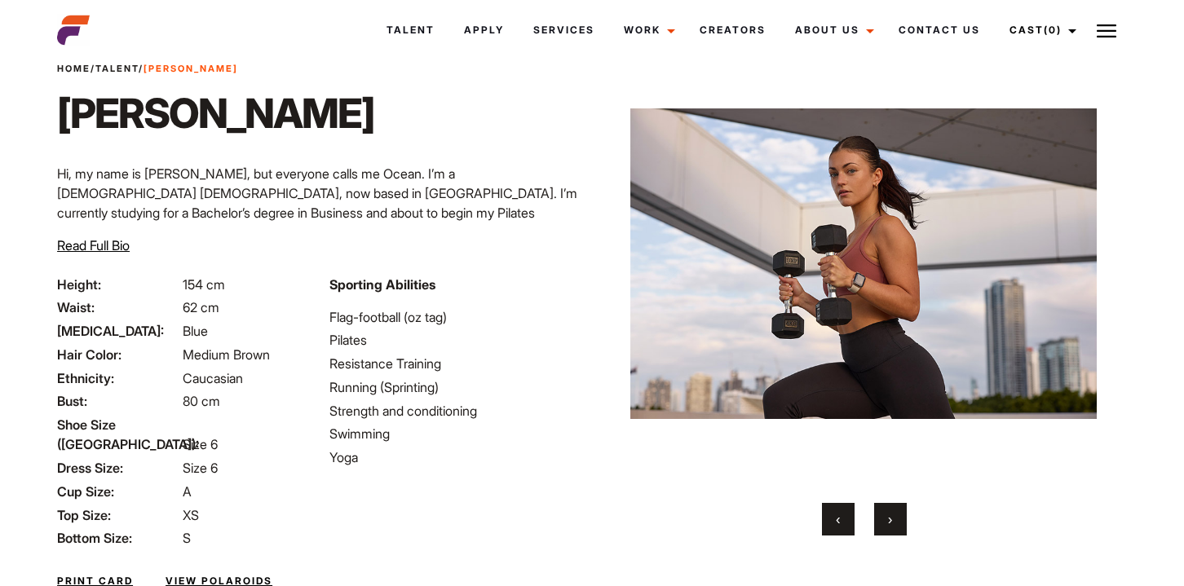
click at [895, 515] on button "›" at bounding box center [890, 519] width 33 height 33
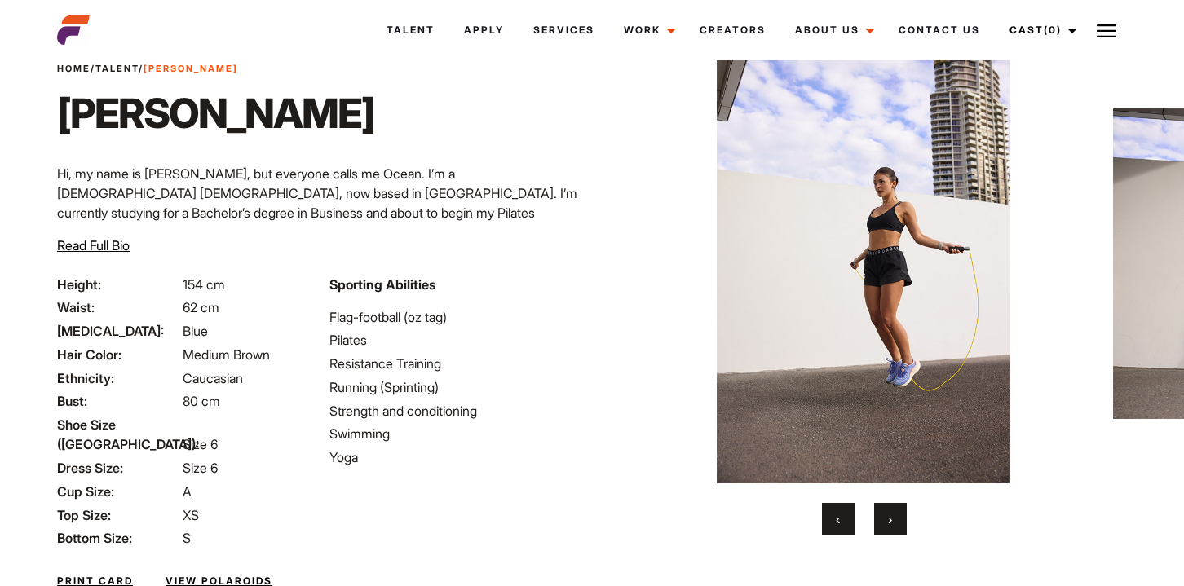
click at [895, 515] on button "›" at bounding box center [890, 519] width 33 height 33
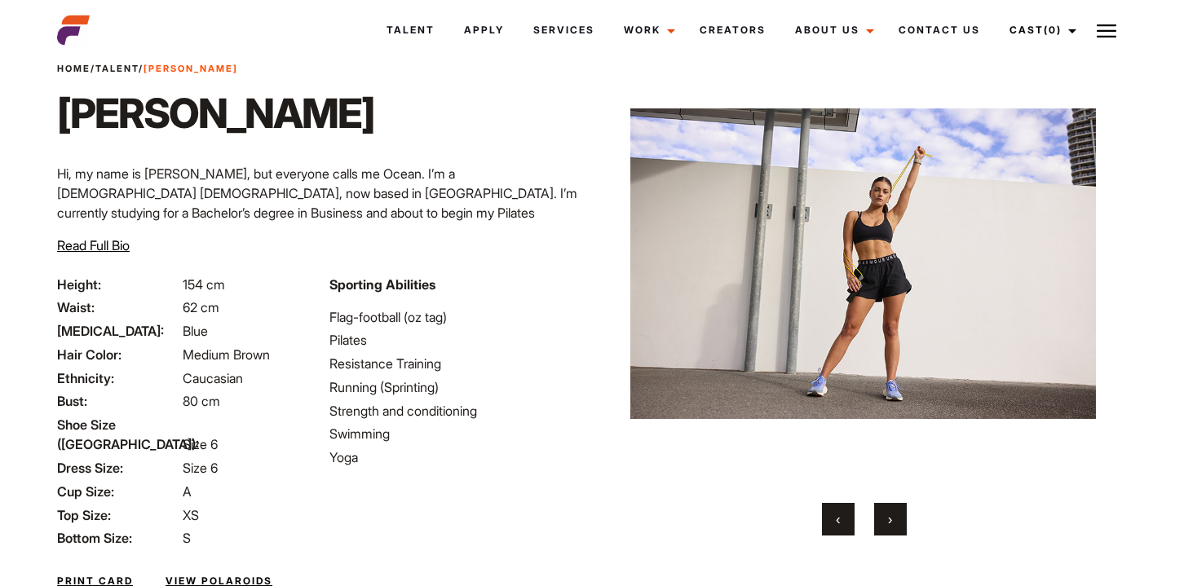
click at [895, 515] on button "›" at bounding box center [890, 519] width 33 height 33
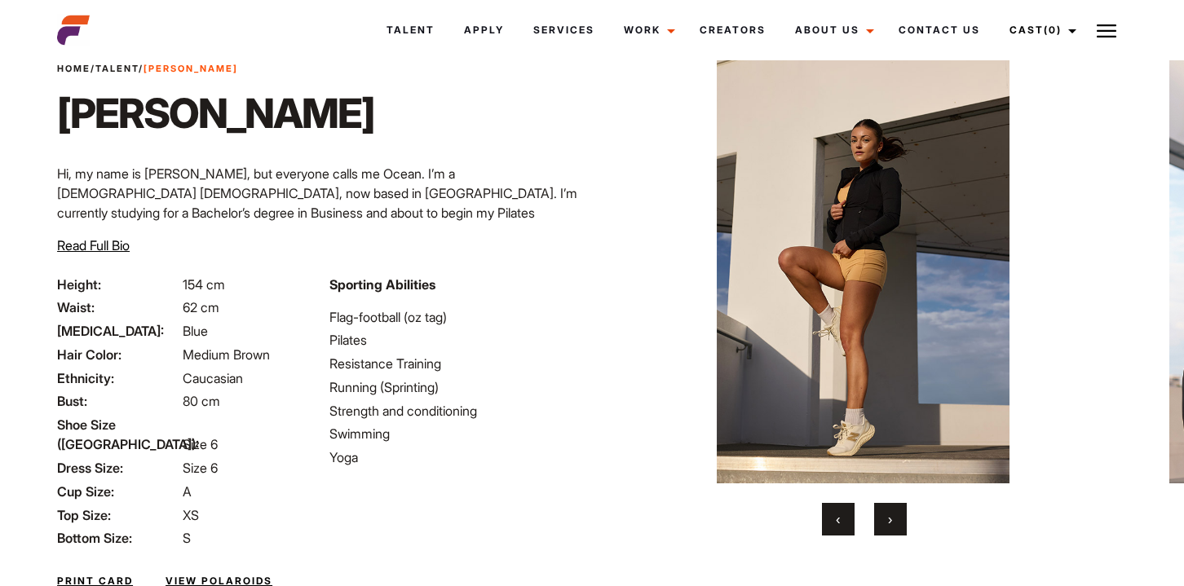
click at [895, 515] on button "›" at bounding box center [890, 519] width 33 height 33
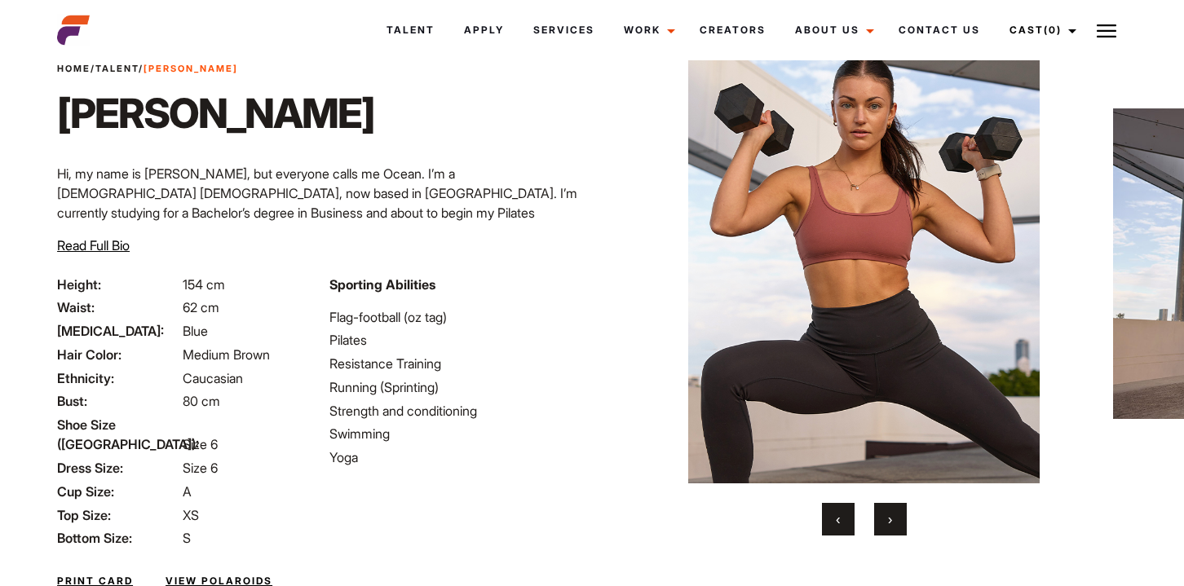
click at [895, 515] on button "›" at bounding box center [890, 519] width 33 height 33
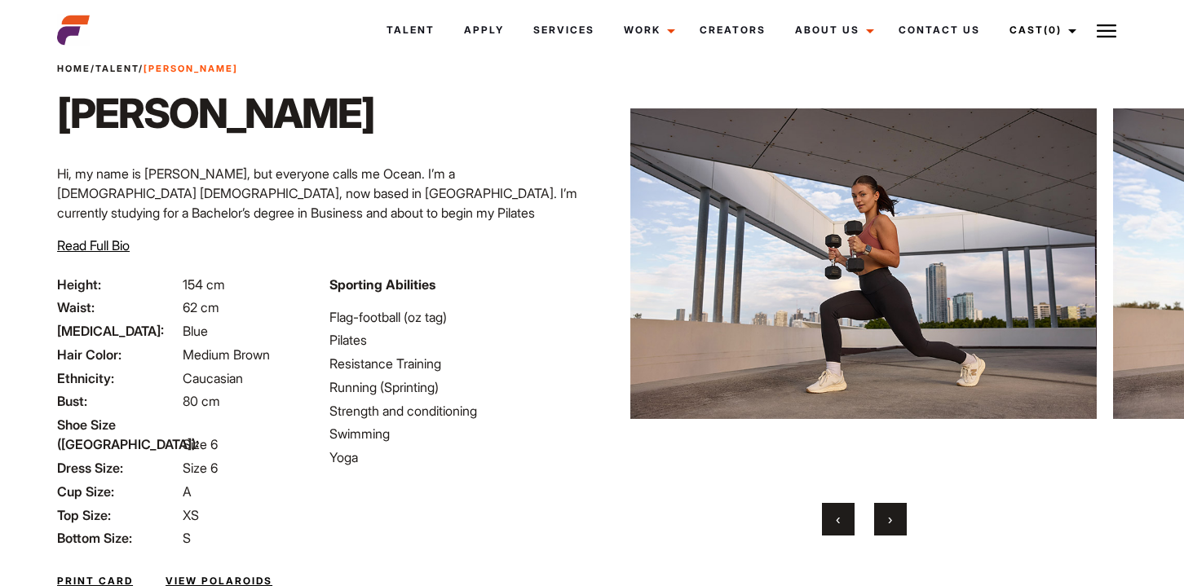
click at [895, 515] on button "›" at bounding box center [890, 519] width 33 height 33
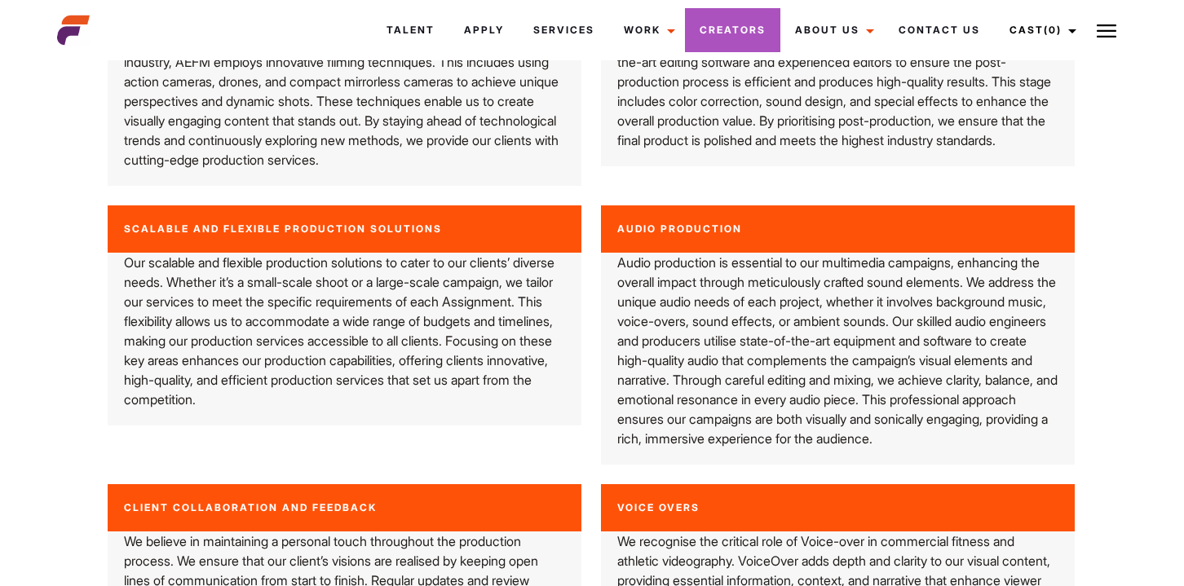
scroll to position [3172, 1]
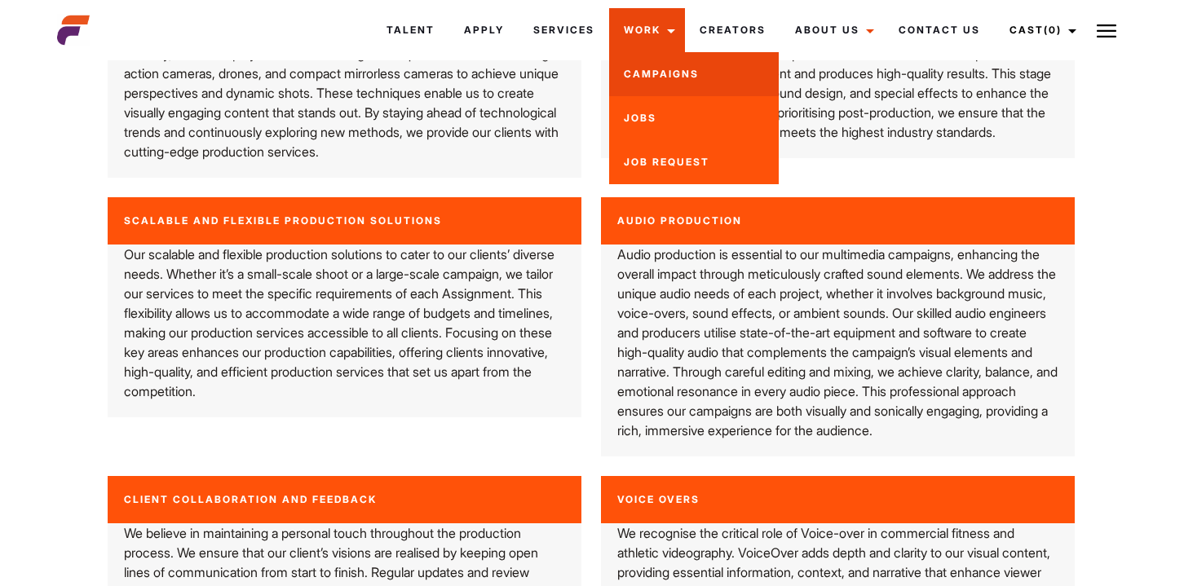
click at [649, 79] on link "Campaigns" at bounding box center [694, 74] width 170 height 44
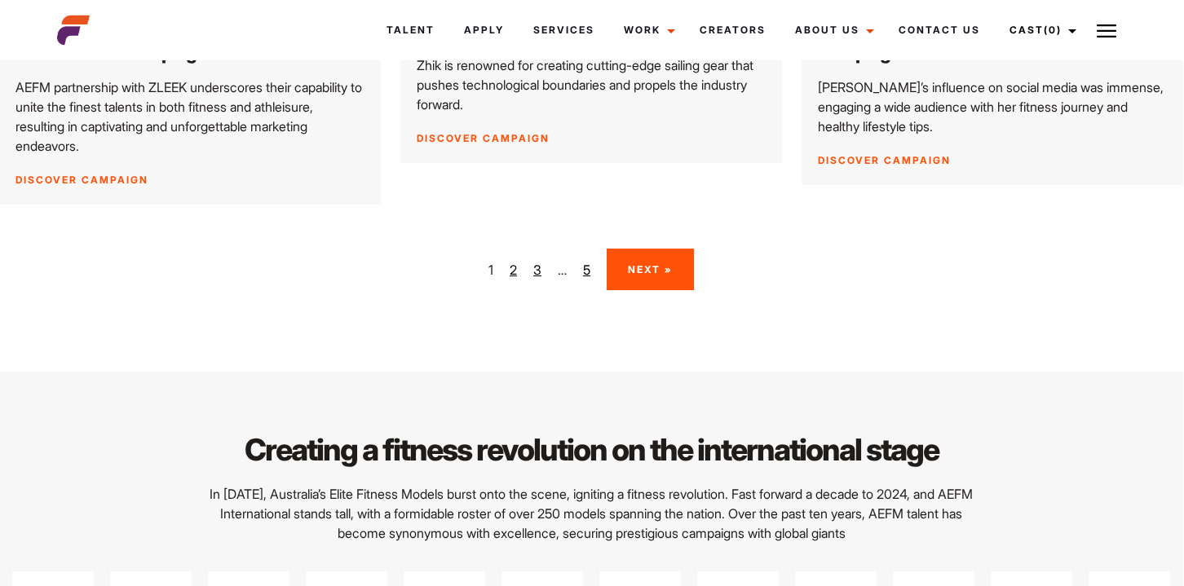
scroll to position [2649, 1]
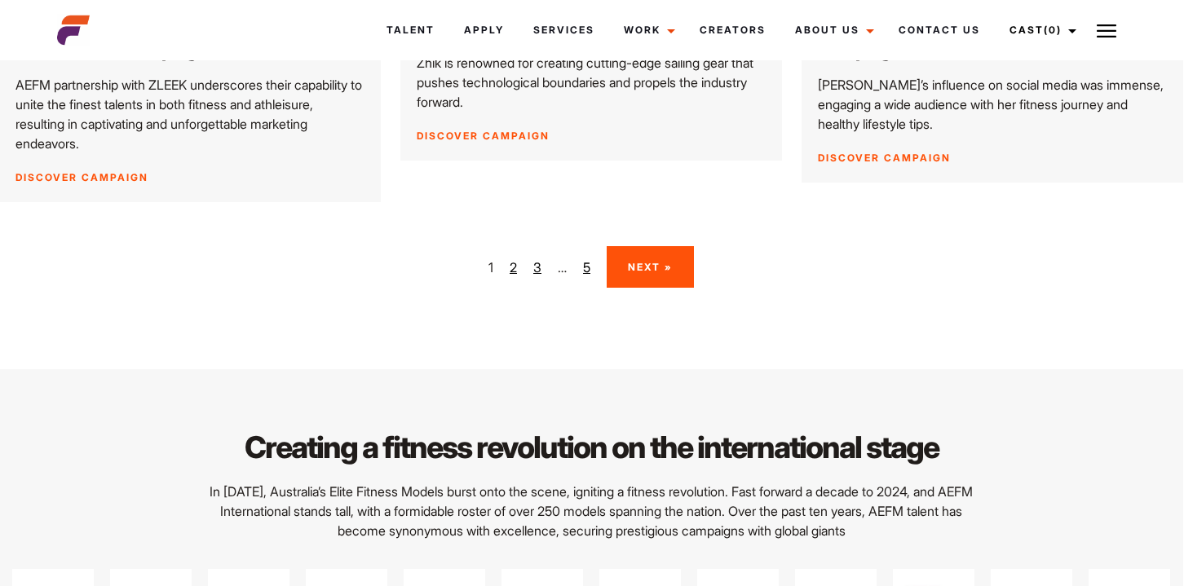
click at [515, 258] on link "2" at bounding box center [513, 268] width 7 height 20
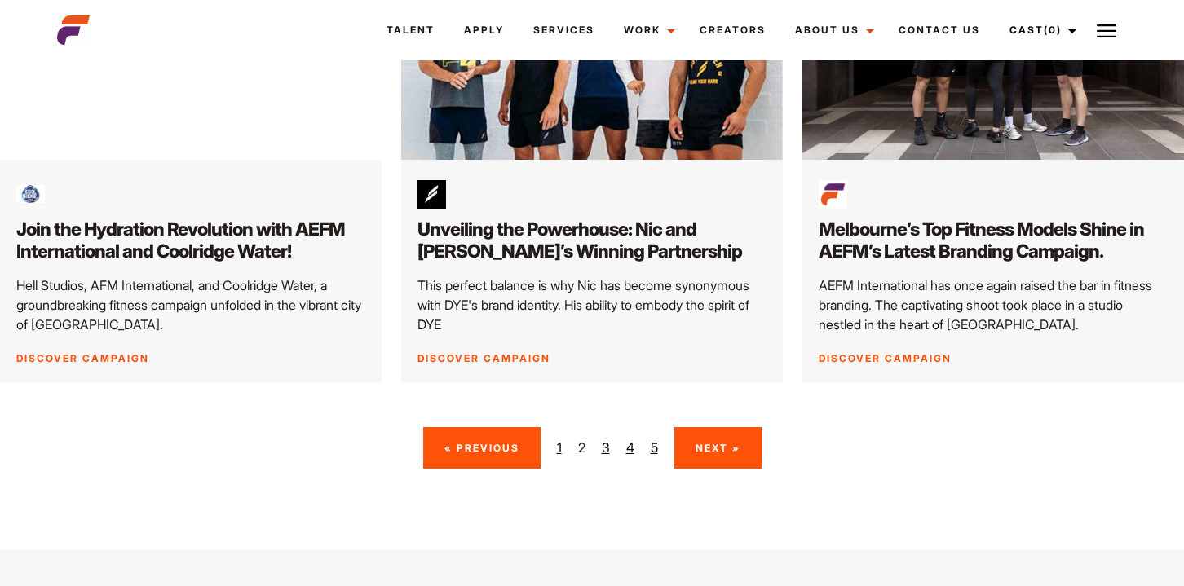
scroll to position [2471, 0]
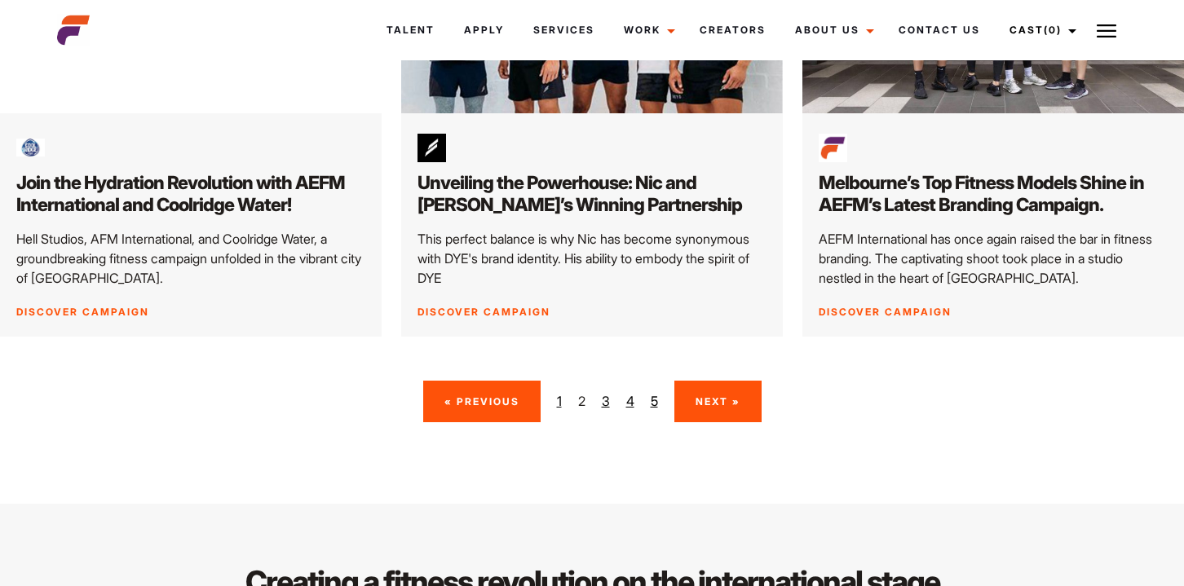
click at [606, 391] on link "3" at bounding box center [606, 401] width 8 height 20
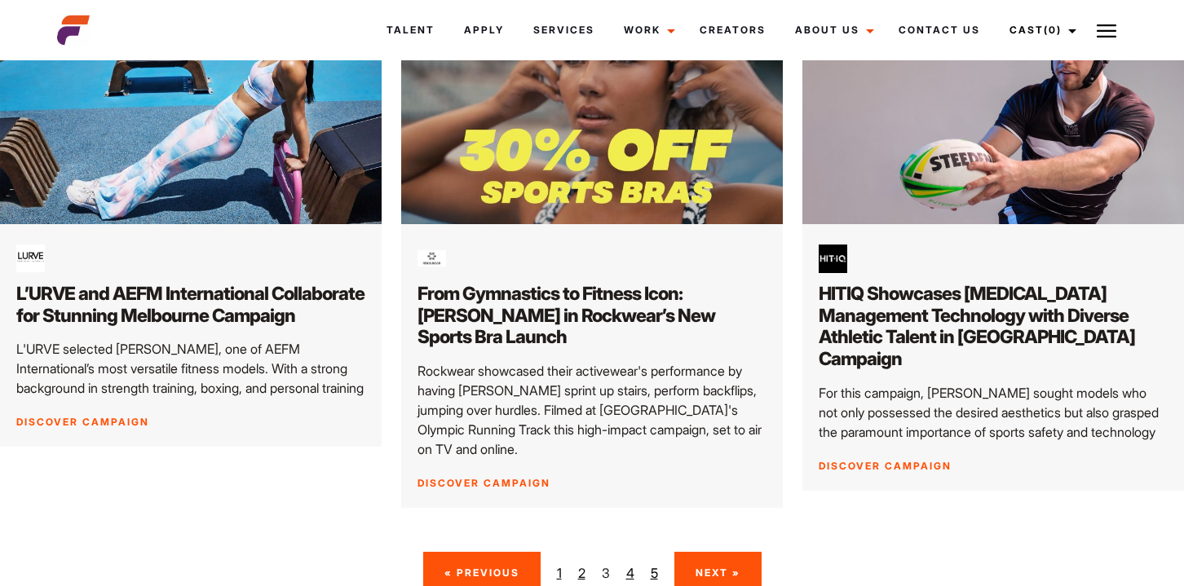
scroll to position [2380, 0]
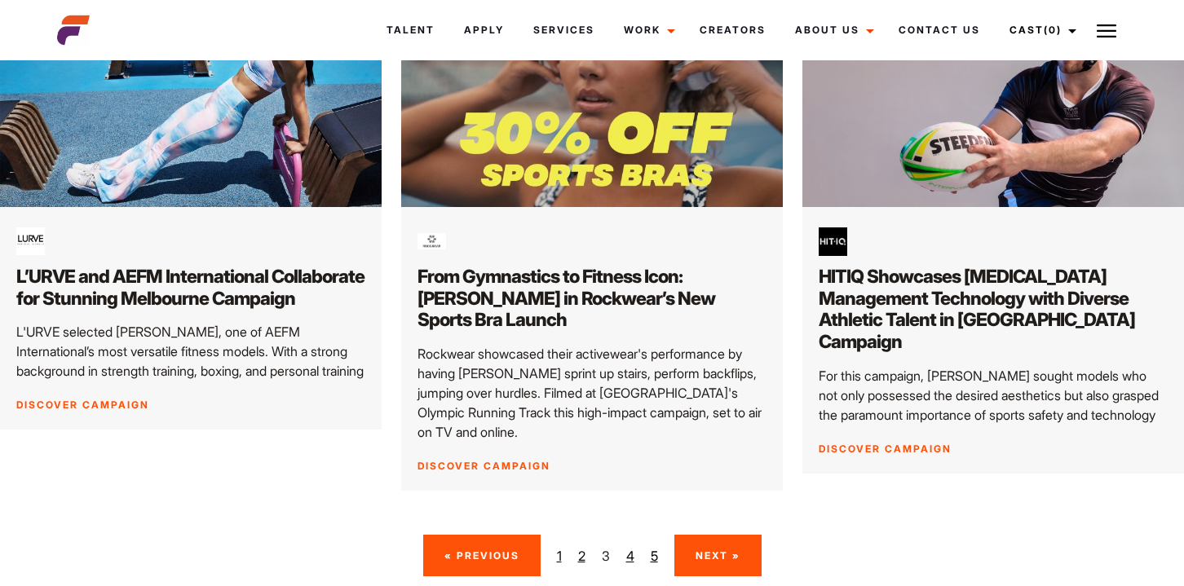
click at [629, 546] on link "4" at bounding box center [630, 556] width 8 height 20
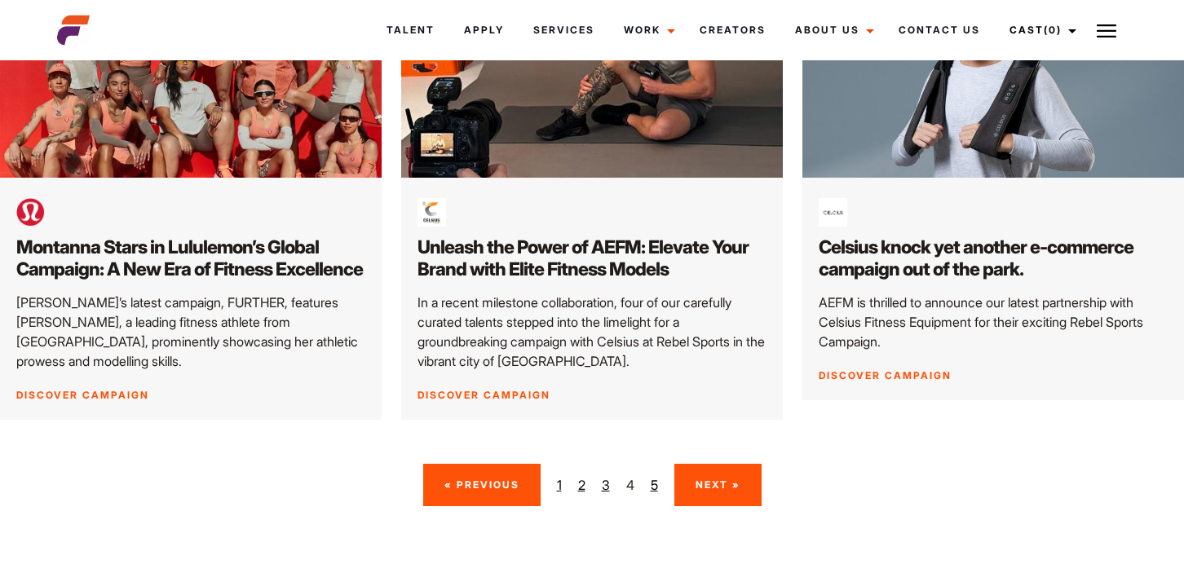
scroll to position [2431, 0]
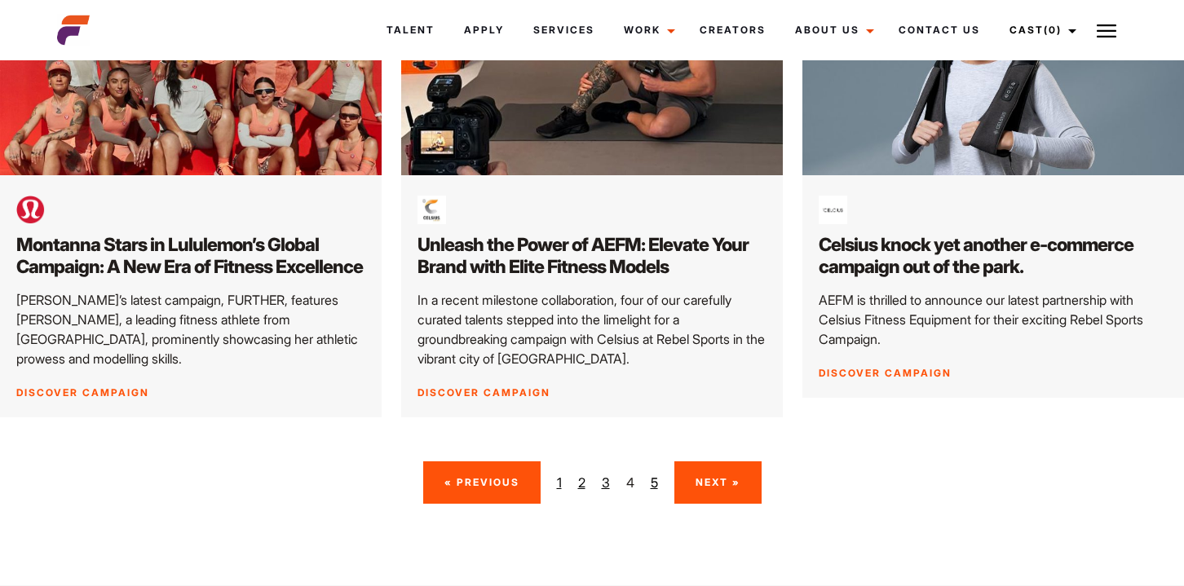
click at [652, 473] on link "5" at bounding box center [654, 483] width 7 height 20
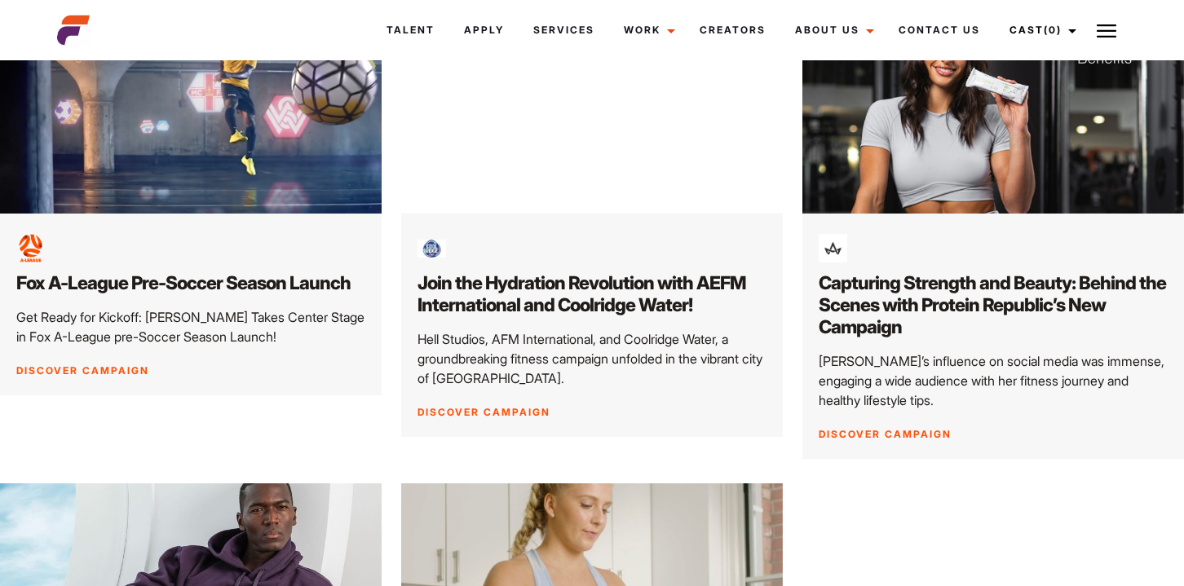
scroll to position [123, 0]
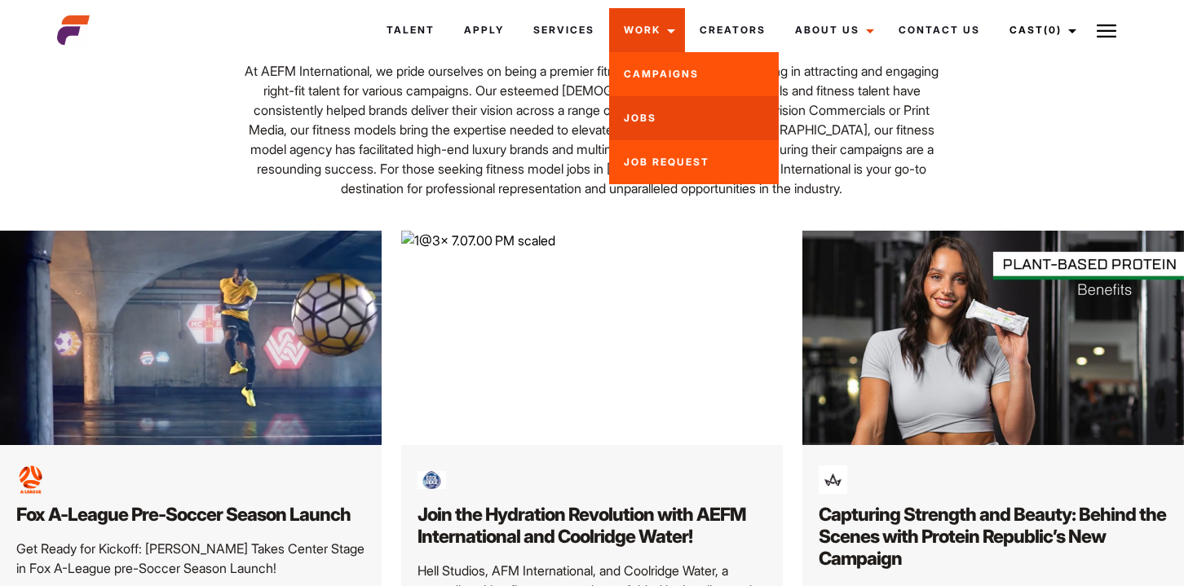
click at [635, 117] on link "Jobs" at bounding box center [694, 118] width 170 height 44
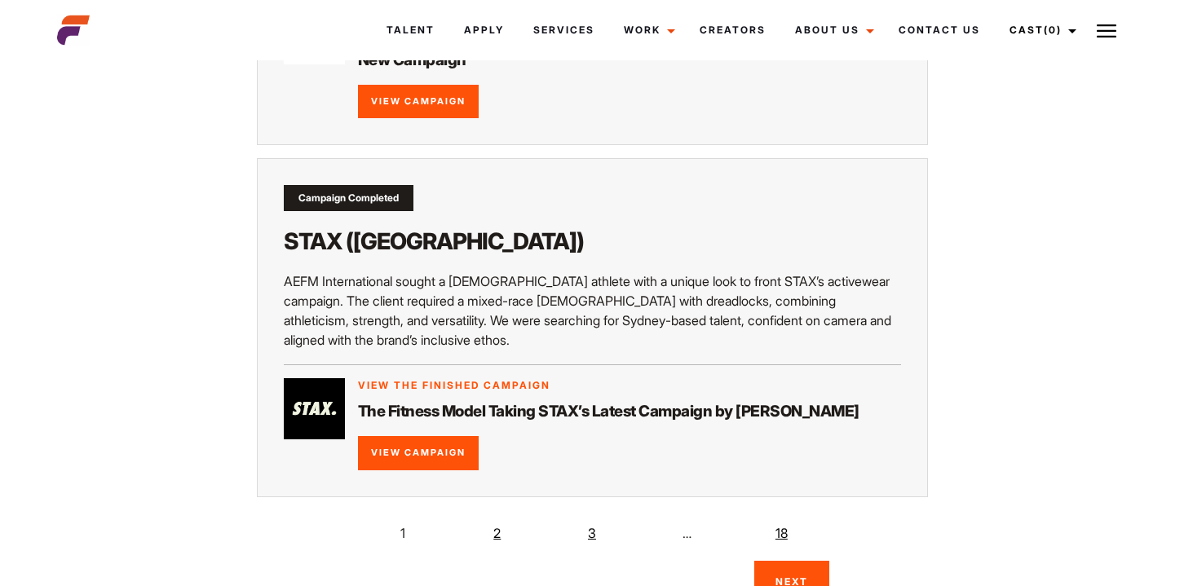
scroll to position [3181, 0]
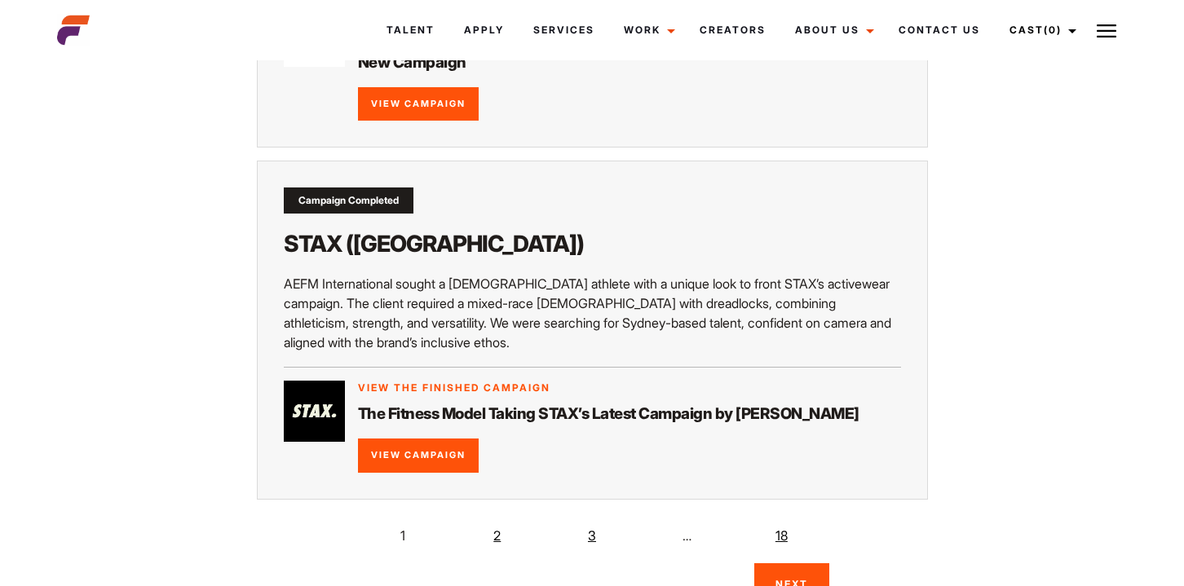
click at [502, 520] on link "2" at bounding box center [497, 536] width 33 height 33
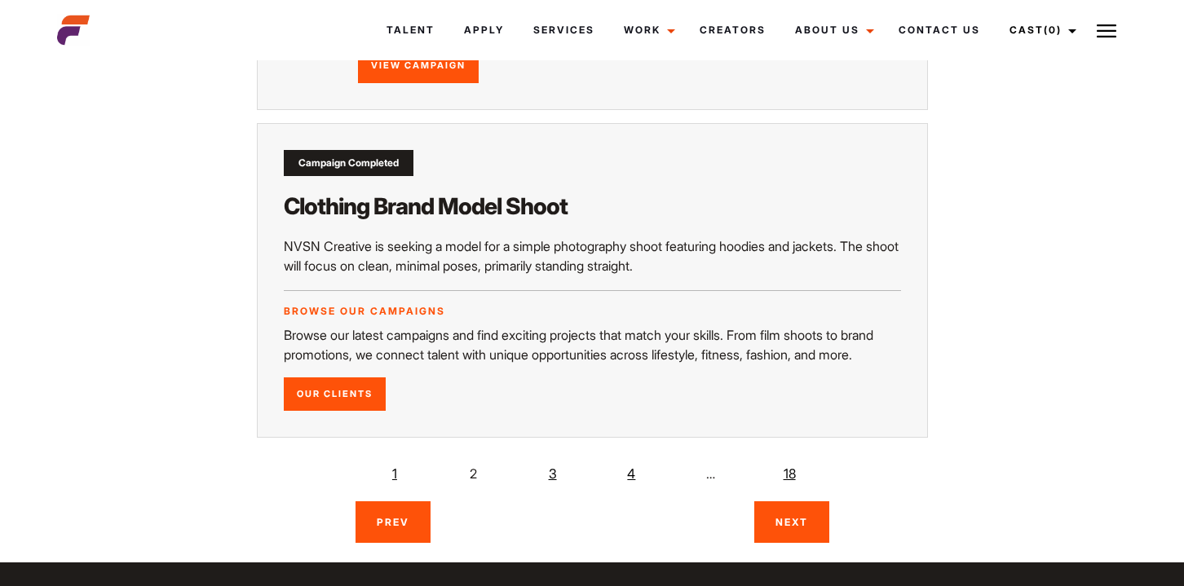
scroll to position [2829, 0]
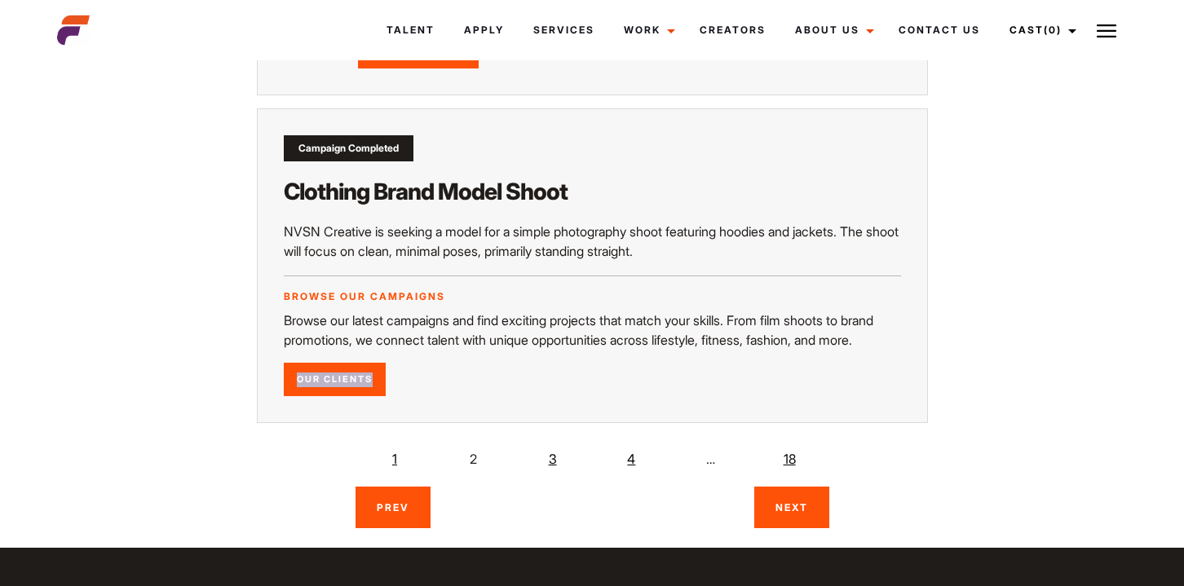
click at [551, 443] on link "3" at bounding box center [553, 459] width 33 height 33
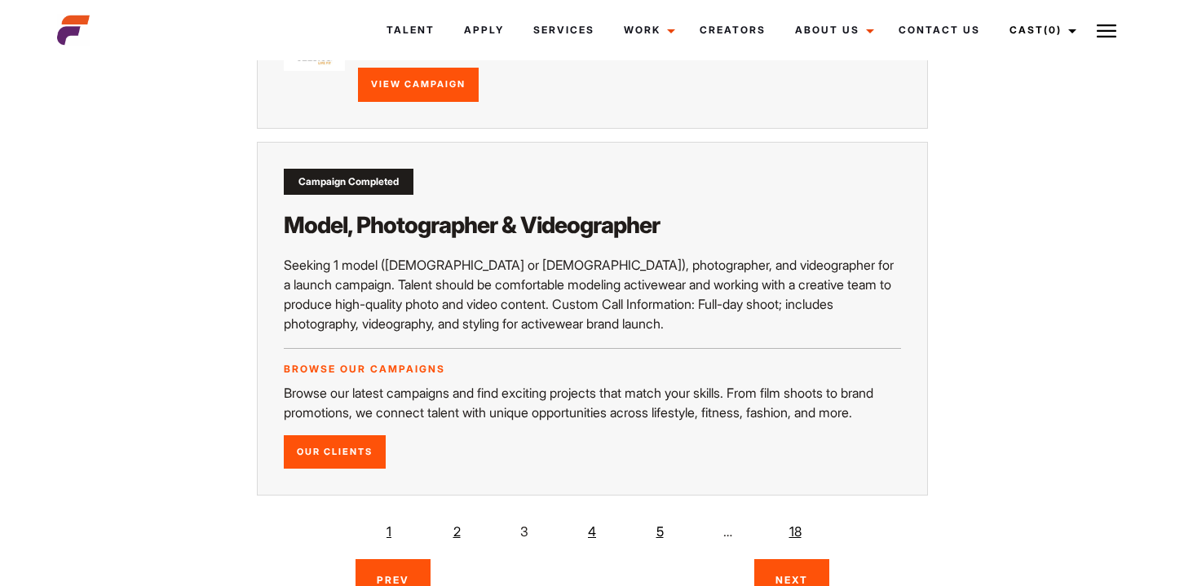
scroll to position [2755, 0]
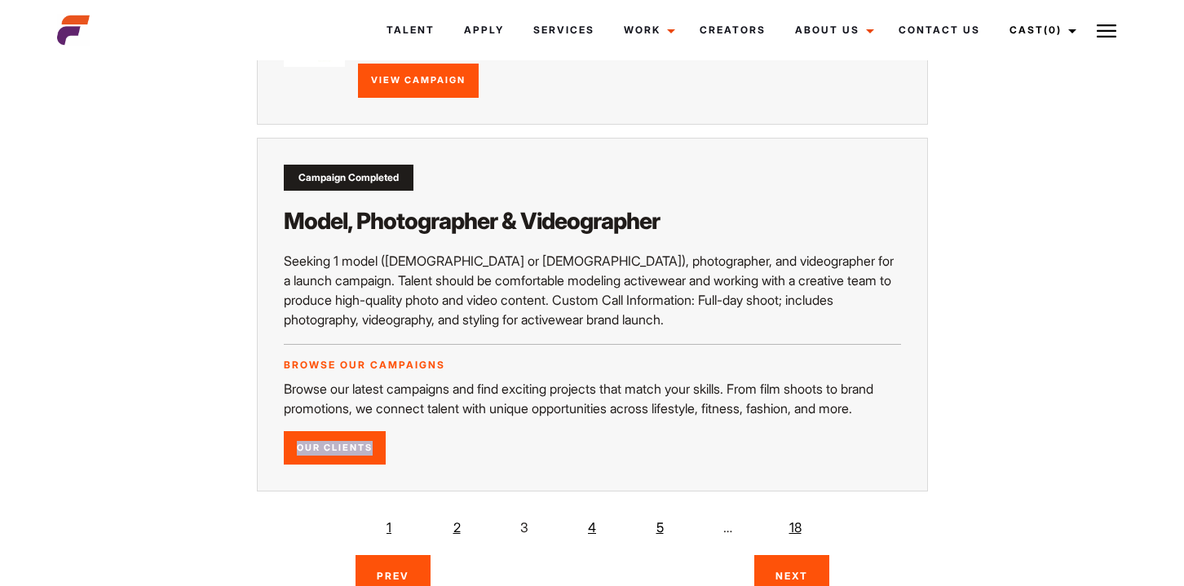
click at [594, 511] on link "4" at bounding box center [592, 527] width 33 height 33
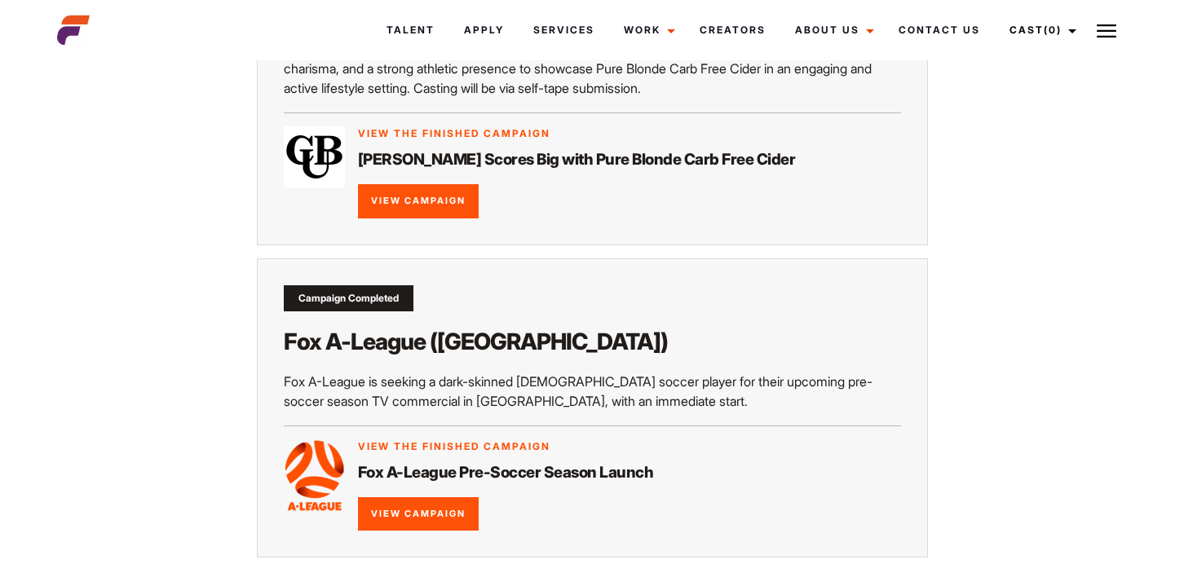
scroll to position [2805, 0]
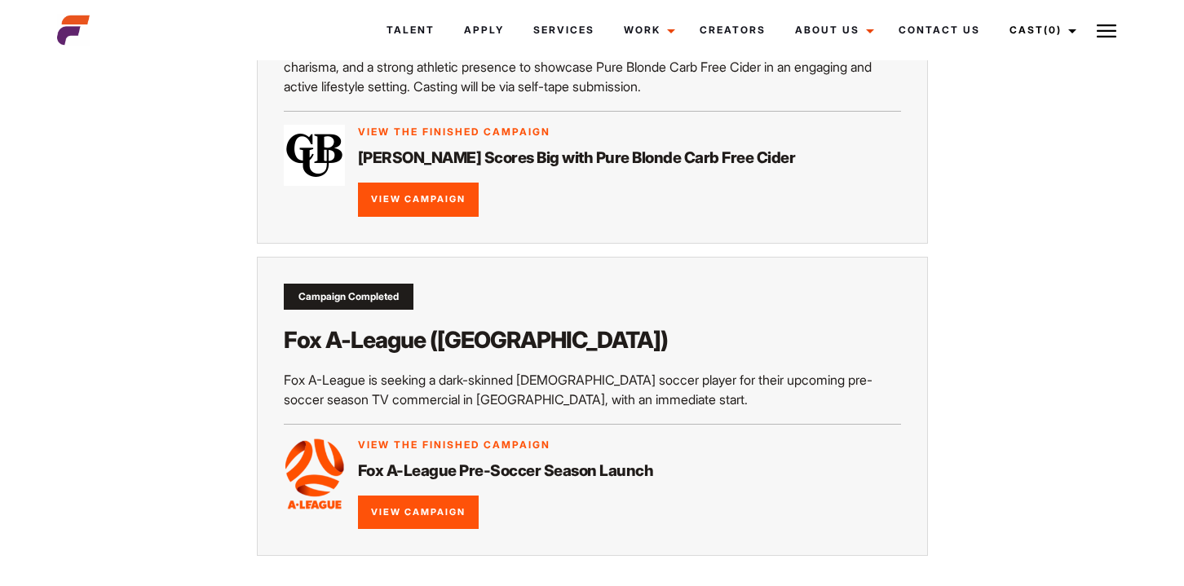
click at [614, 576] on link "5" at bounding box center [621, 592] width 33 height 33
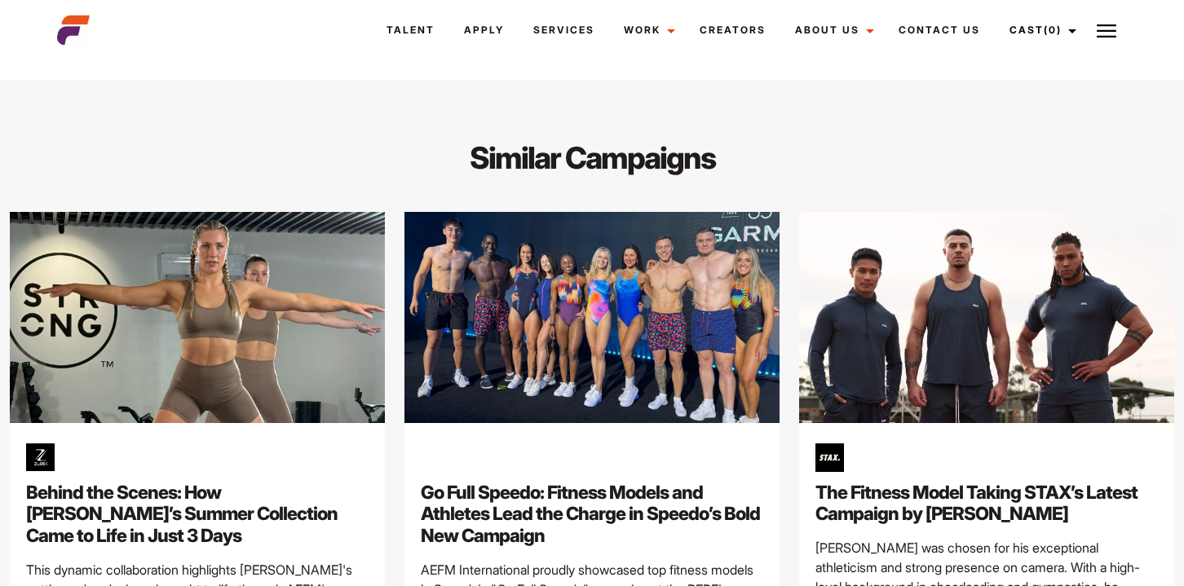
scroll to position [4567, 0]
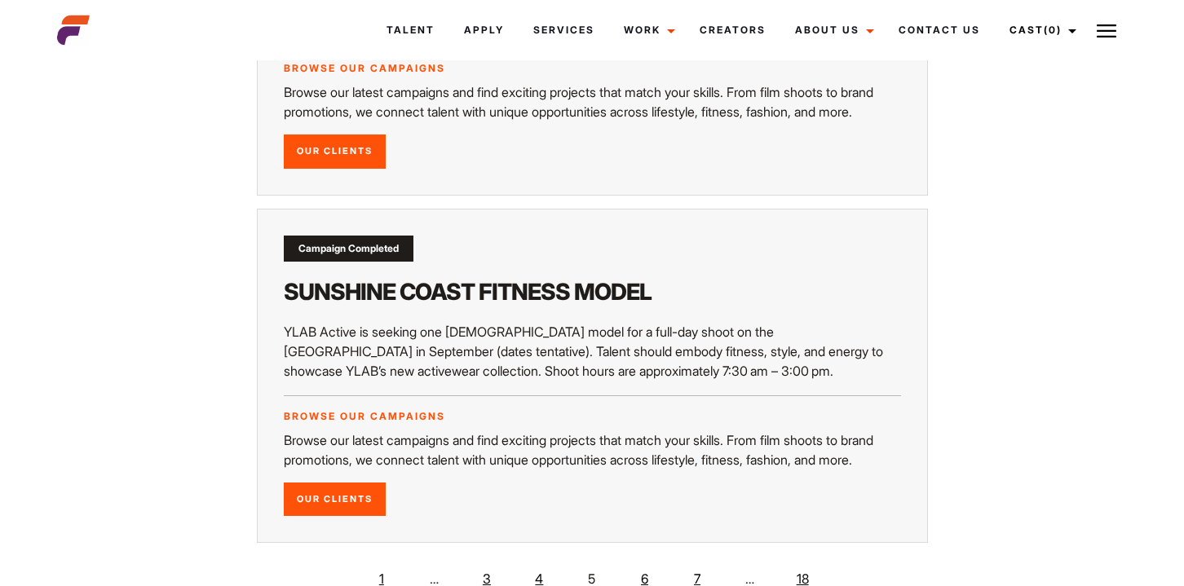
scroll to position [2806, 0]
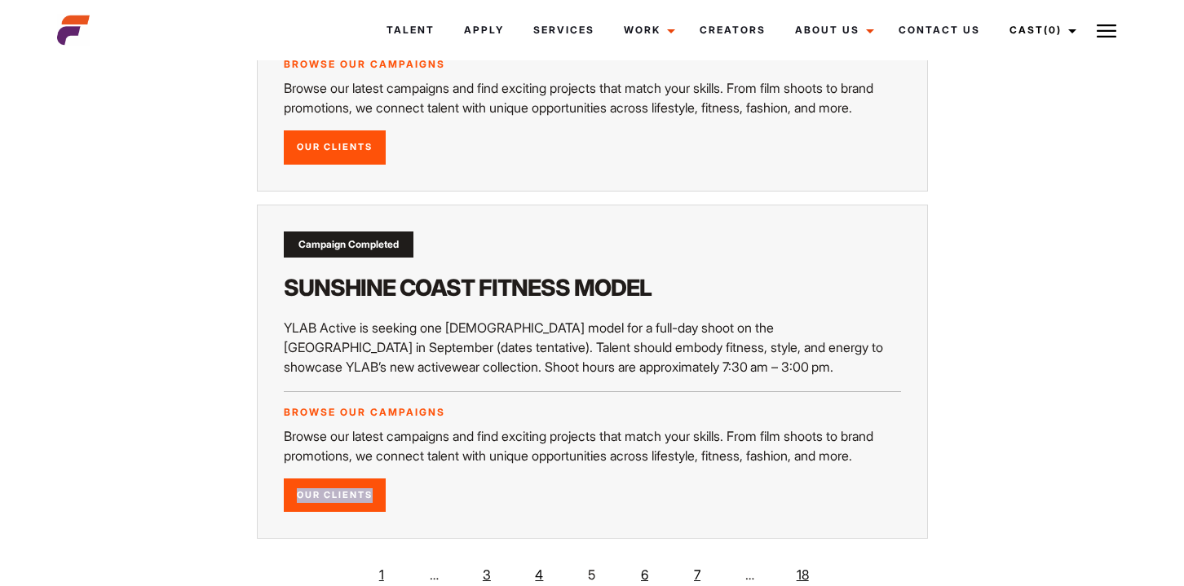
click at [645, 559] on link "6" at bounding box center [645, 575] width 33 height 33
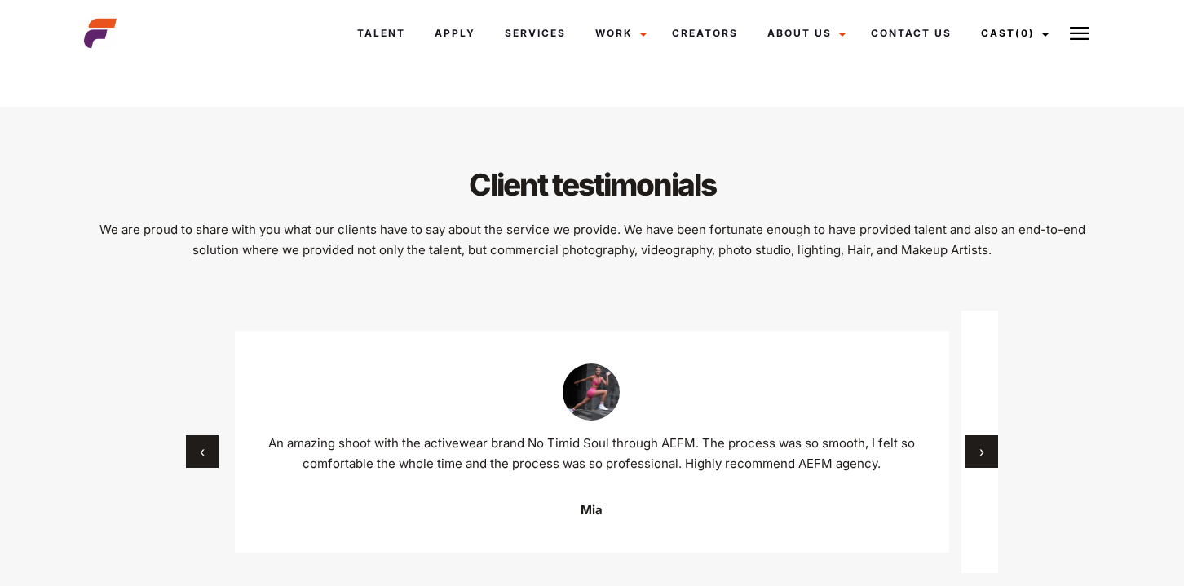
scroll to position [3480, 0]
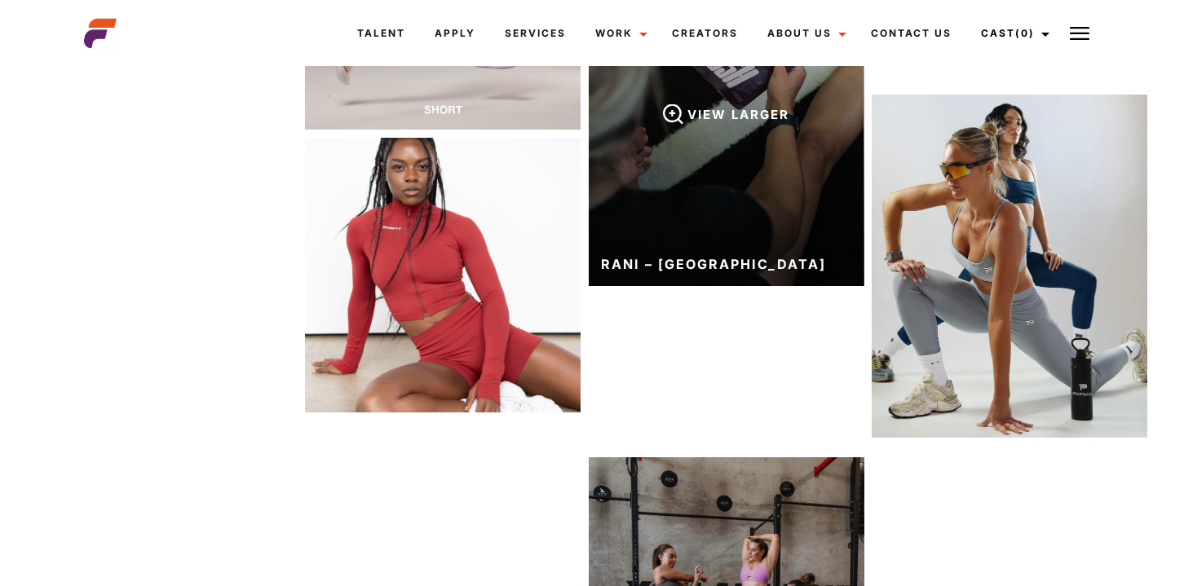
scroll to position [1566, 0]
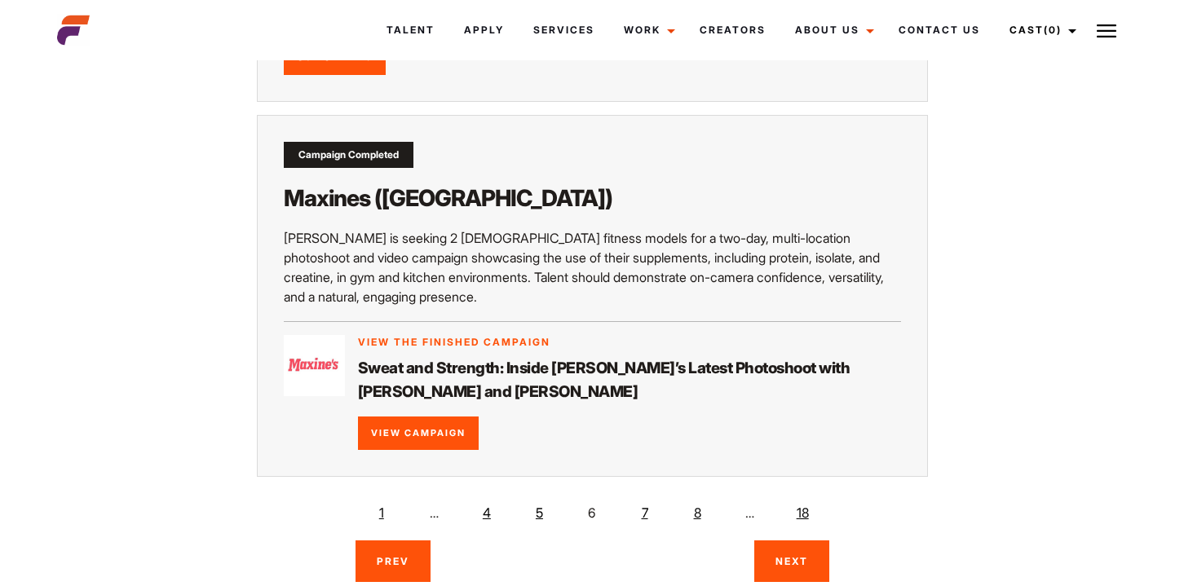
scroll to position [2899, 0]
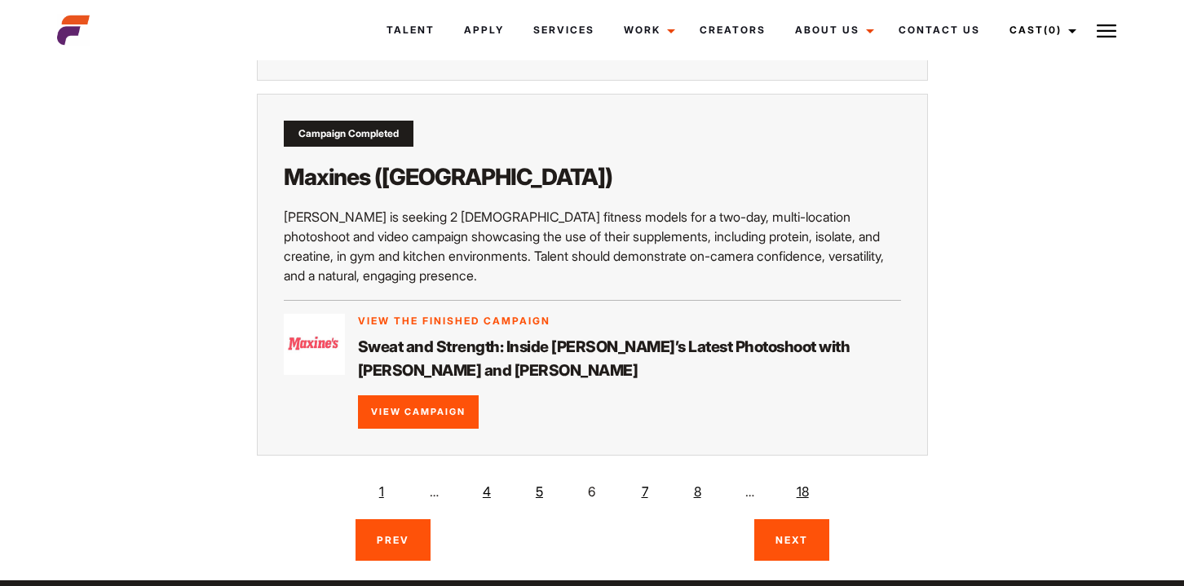
click at [647, 476] on link "7" at bounding box center [645, 492] width 33 height 33
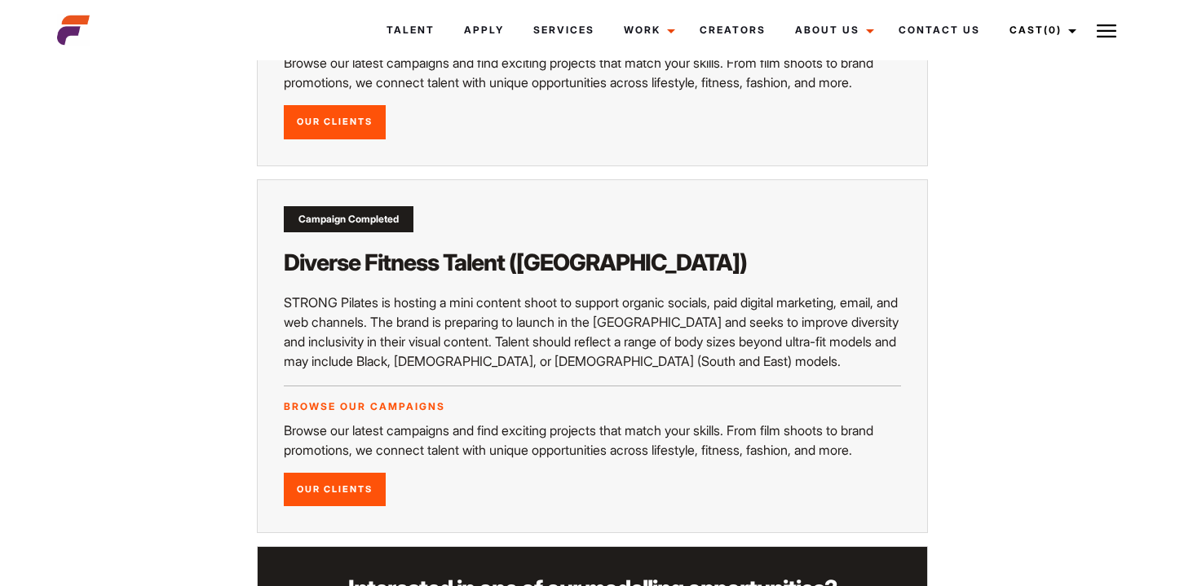
scroll to position [1089, 0]
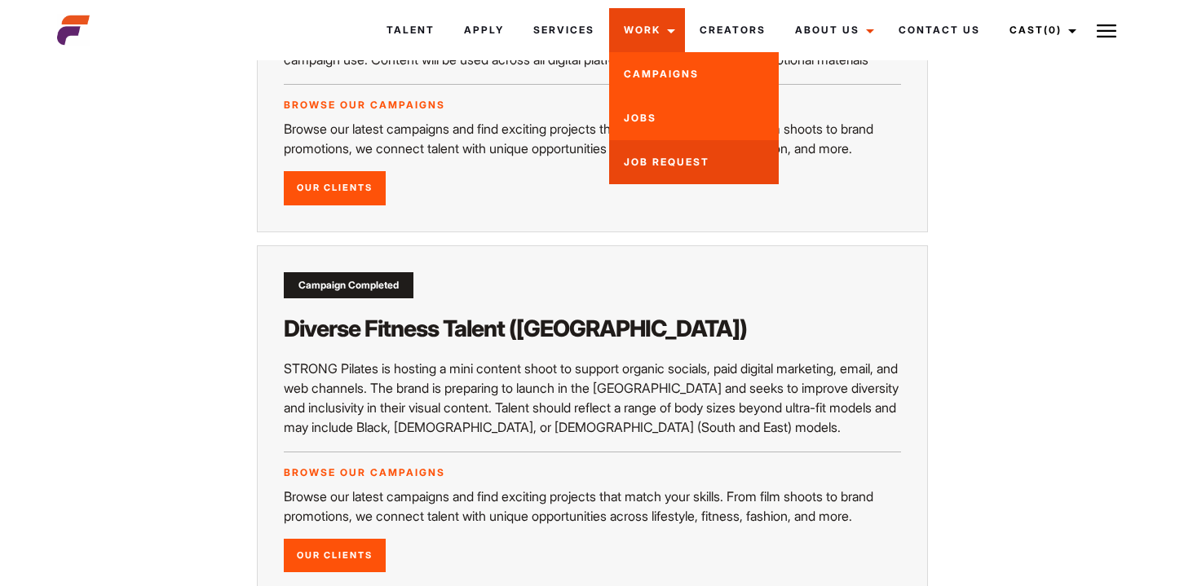
click at [648, 157] on link "Job Request" at bounding box center [694, 162] width 170 height 44
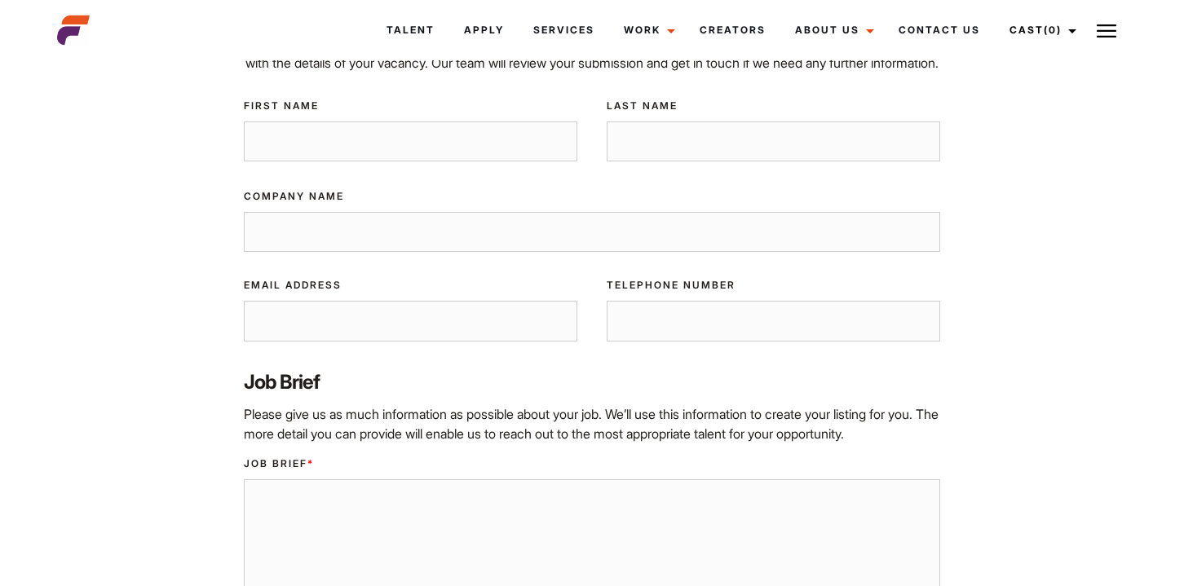
scroll to position [123, 0]
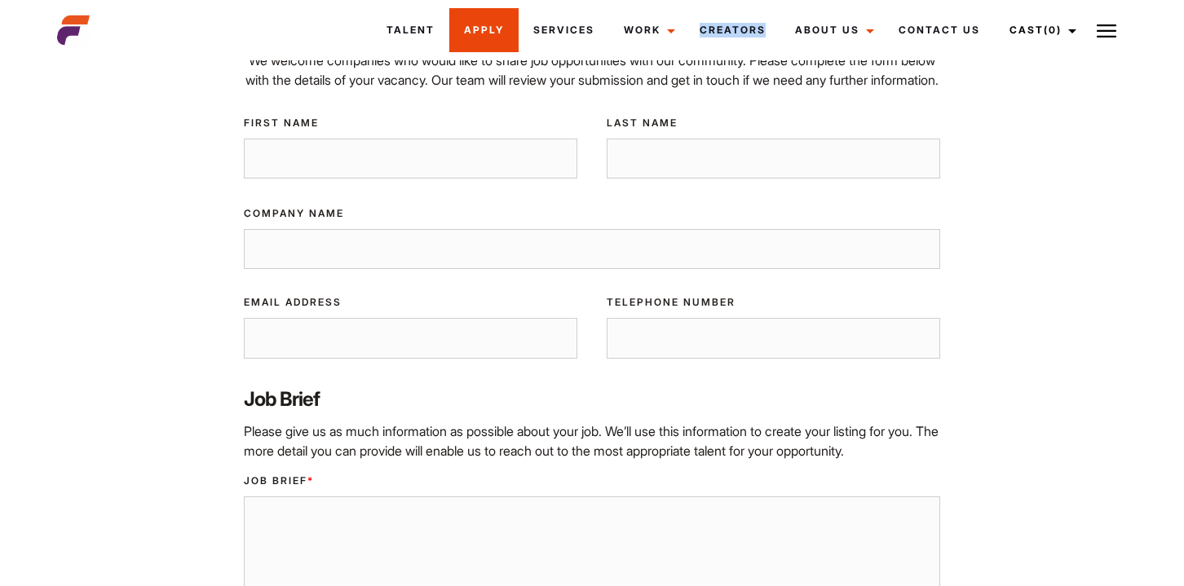
click at [492, 28] on link "Apply" at bounding box center [483, 30] width 69 height 44
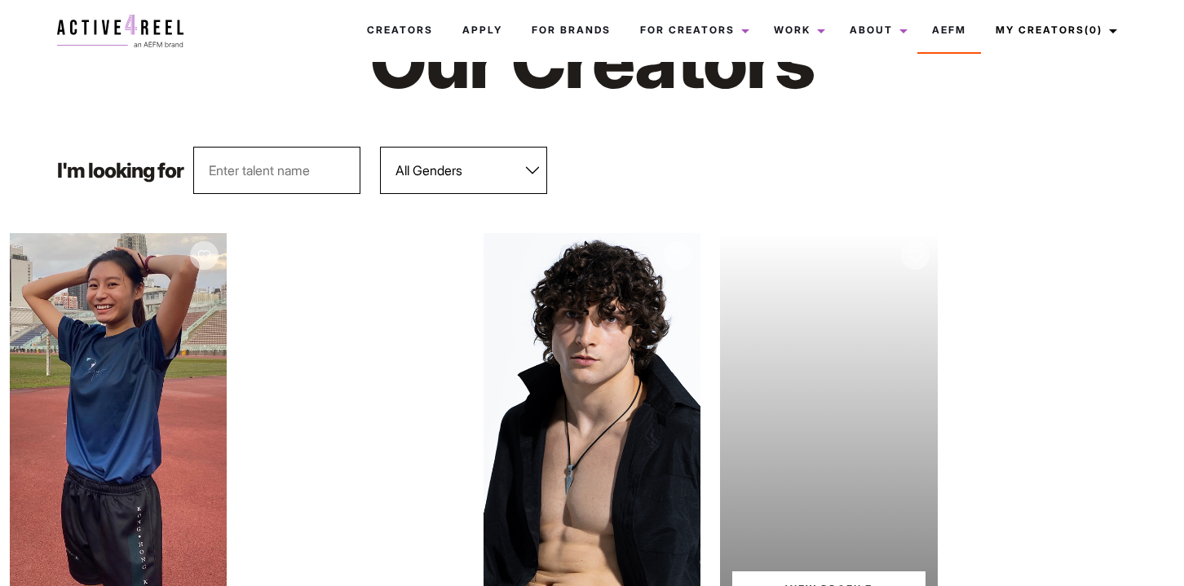
scroll to position [112, 0]
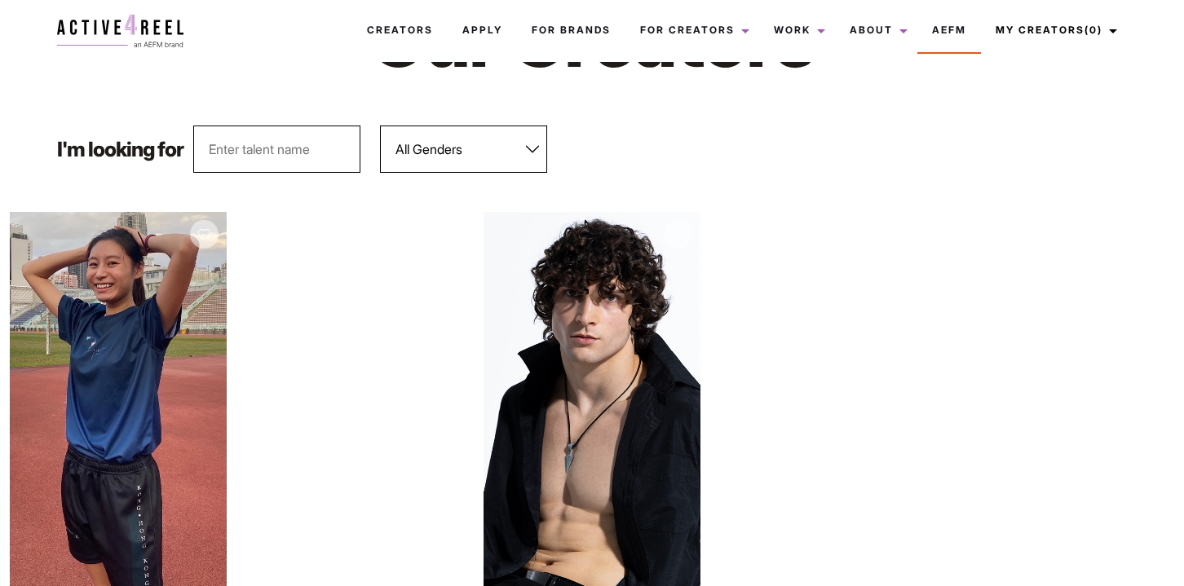
click at [413, 149] on select "All Genders [DEMOGRAPHIC_DATA] [DEMOGRAPHIC_DATA]" at bounding box center [463, 149] width 167 height 47
select select "563"
click at [380, 126] on select "All Genders [DEMOGRAPHIC_DATA] [DEMOGRAPHIC_DATA]" at bounding box center [463, 149] width 167 height 47
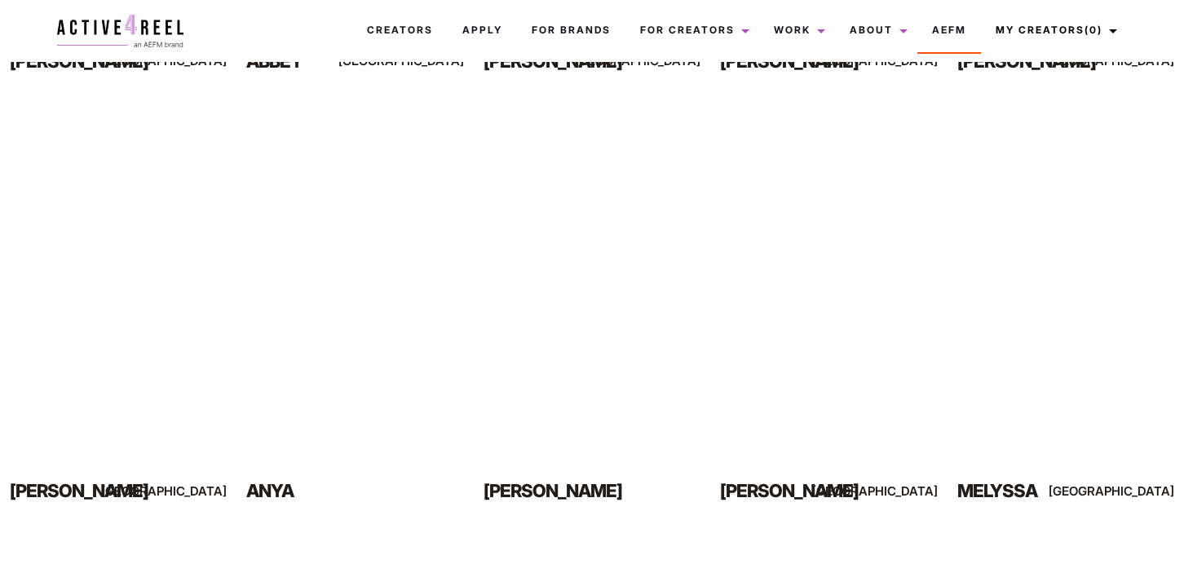
scroll to position [678, 0]
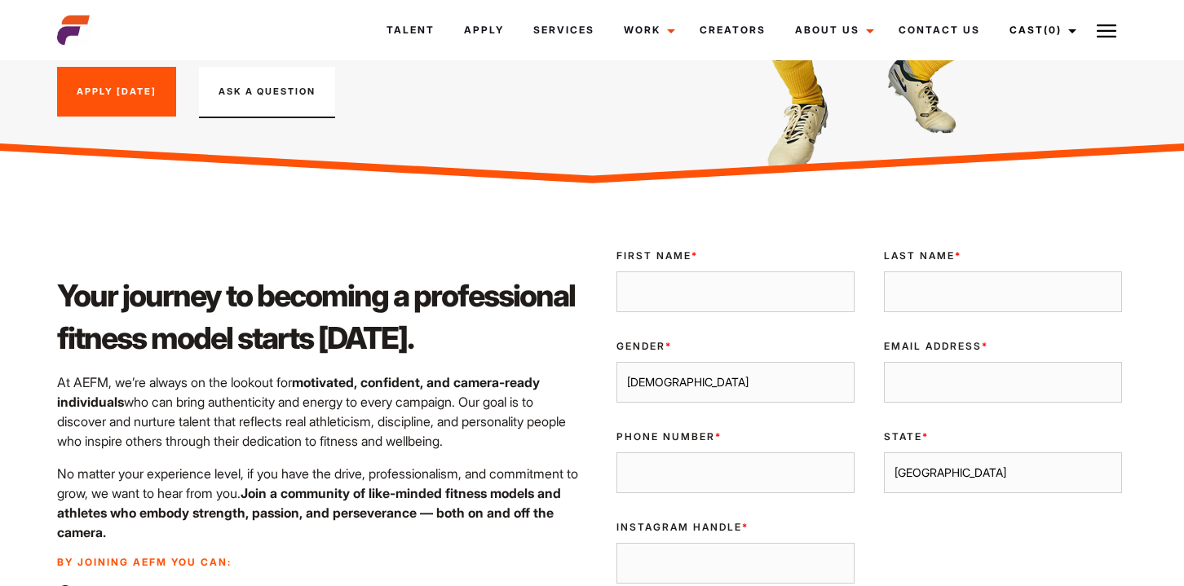
scroll to position [362, 0]
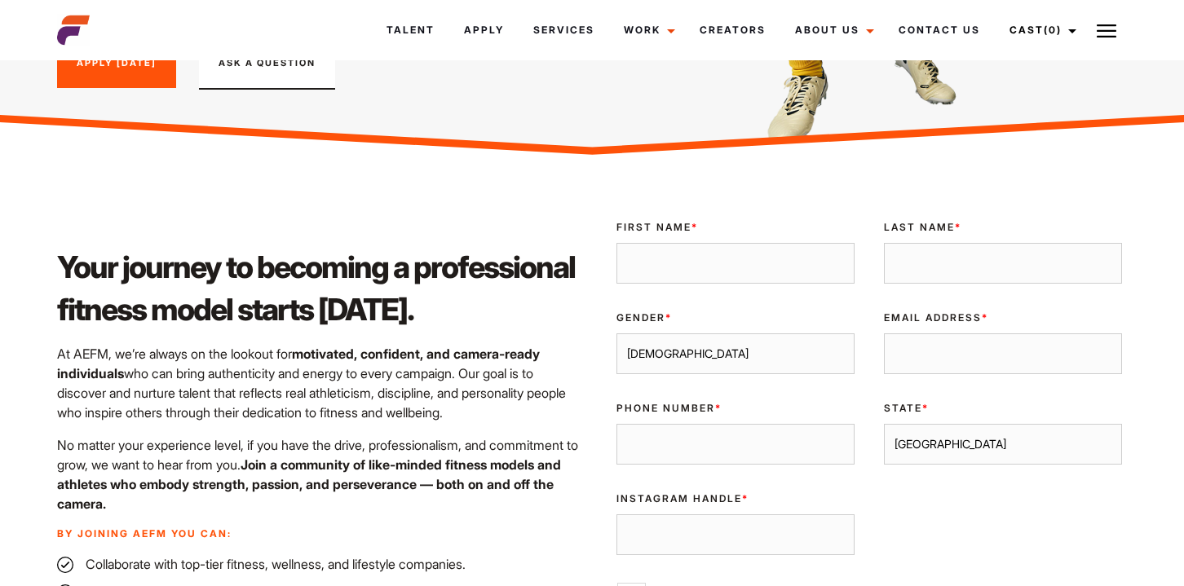
click at [728, 249] on input "First Name *" at bounding box center [736, 263] width 238 height 41
type input "Amelie"
type input "Gorman"
type input "ameliegorman1@gmail.com"
click at [775, 354] on select "Male Female" at bounding box center [736, 354] width 238 height 41
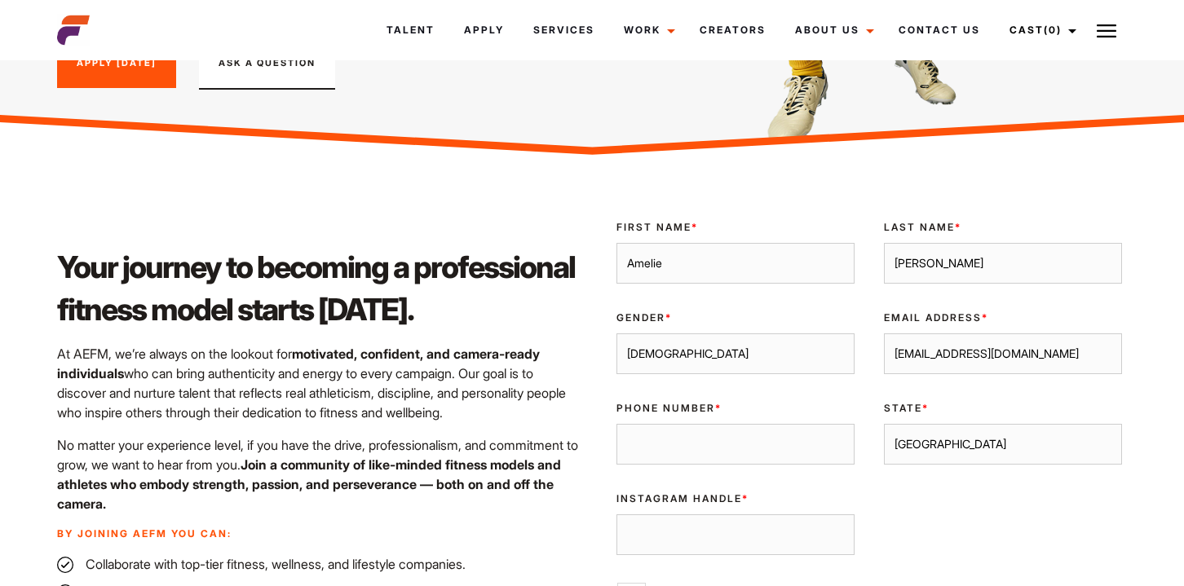
select select "female"
click at [617, 334] on select "Male Female" at bounding box center [736, 354] width 238 height 41
click at [772, 441] on input "Phone Number *" at bounding box center [736, 444] width 238 height 41
type input "0450094591"
click at [979, 441] on select "Sydney Melbourne Brisbane Gold Coast Adelaide Perth Darwin Queensland Tasmania …" at bounding box center [1003, 444] width 238 height 41
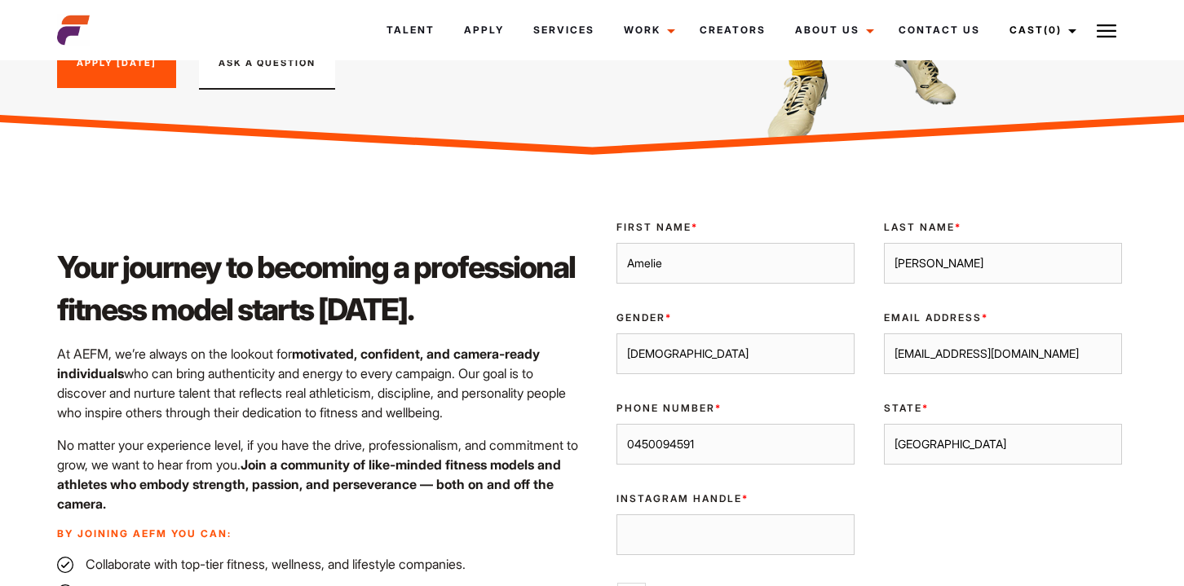
select select "Gold Coast"
click at [884, 424] on select "Sydney Melbourne Brisbane Gold Coast Adelaide Perth Darwin Queensland Tasmania …" at bounding box center [1003, 444] width 238 height 41
click at [714, 529] on input "Instagram Handle *" at bounding box center [736, 535] width 238 height 41
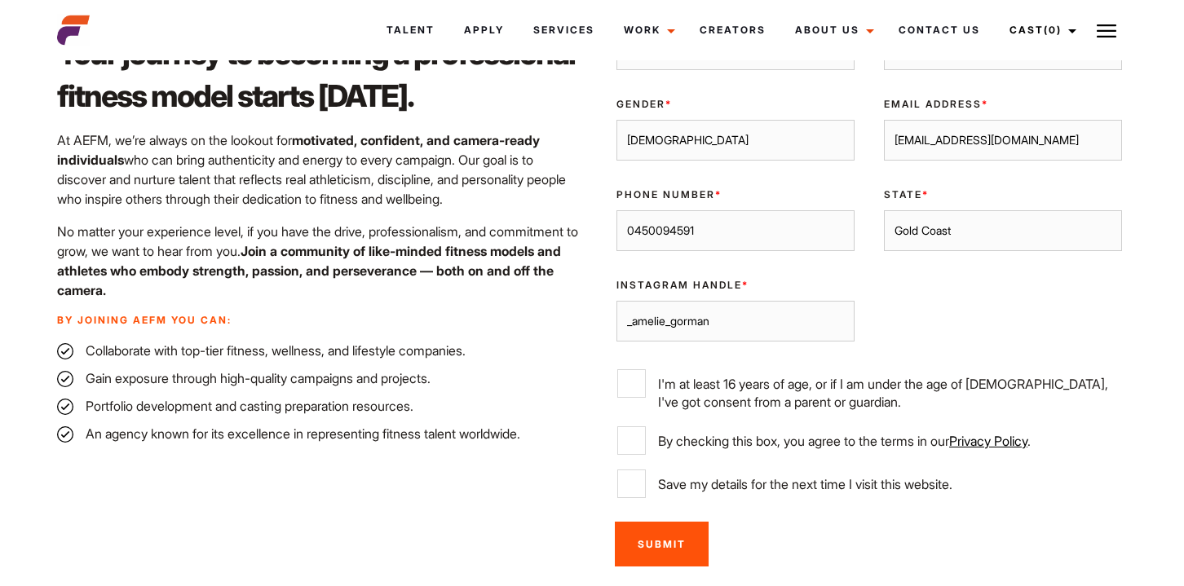
scroll to position [577, 0]
type input "_amelie_gorman"
click at [634, 382] on input "I'm at least 16 years of age, or if I am under the age of [DEMOGRAPHIC_DATA], I…" at bounding box center [631, 383] width 29 height 29
checkbox input "true"
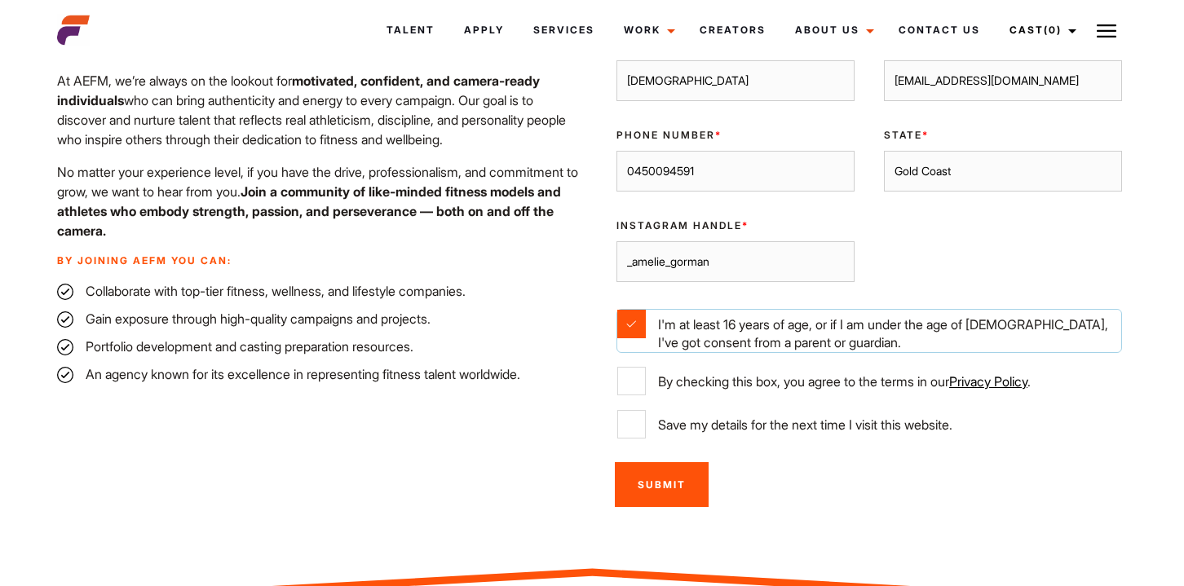
scroll to position [636, 0]
click at [627, 382] on input "By checking this box, you agree to the terms in our Privacy Policy ." at bounding box center [631, 380] width 29 height 29
checkbox input "true"
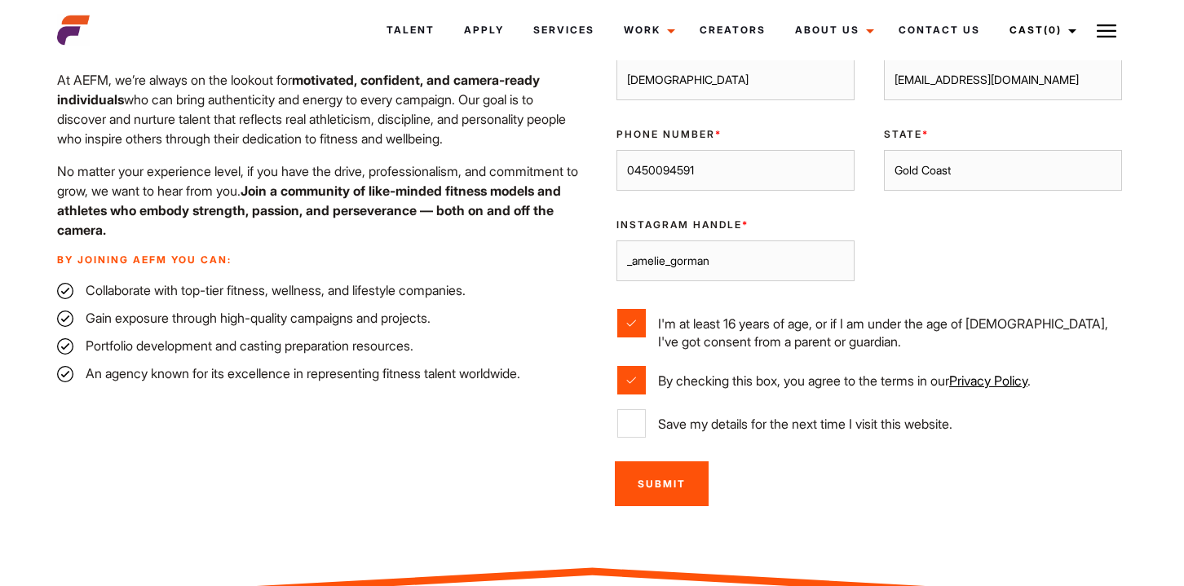
click at [663, 481] on input "Submit" at bounding box center [662, 484] width 94 height 45
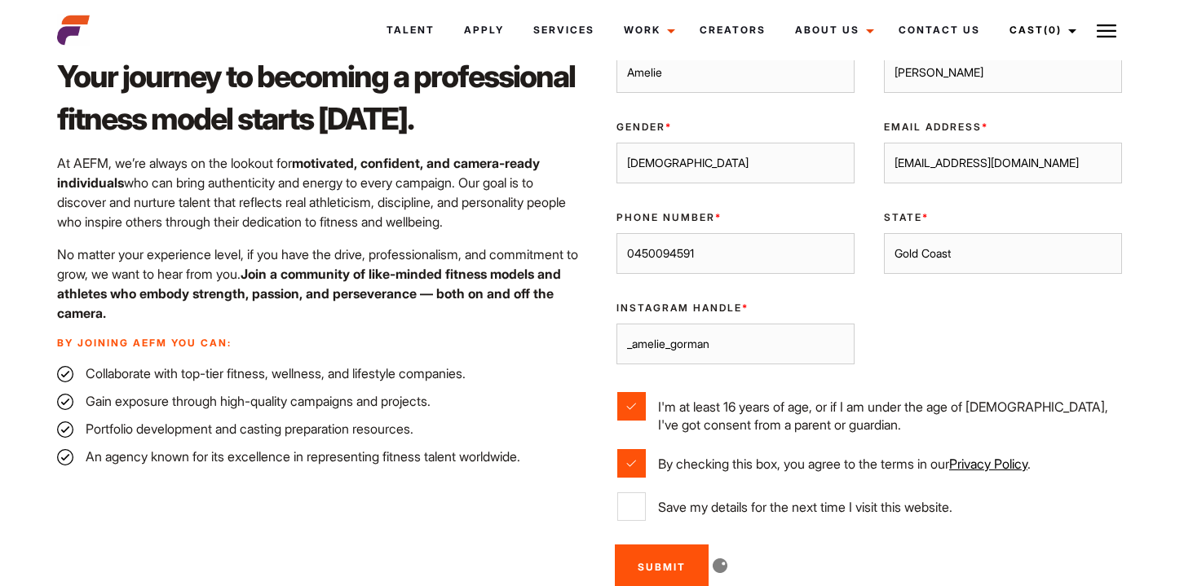
scroll to position [560, 0]
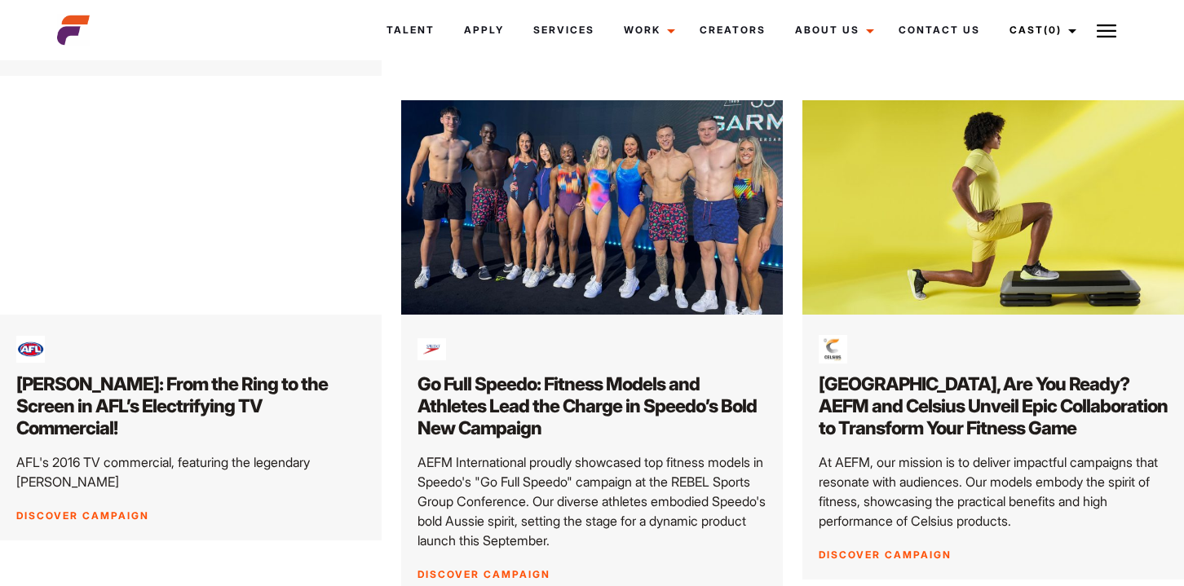
scroll to position [1524, 0]
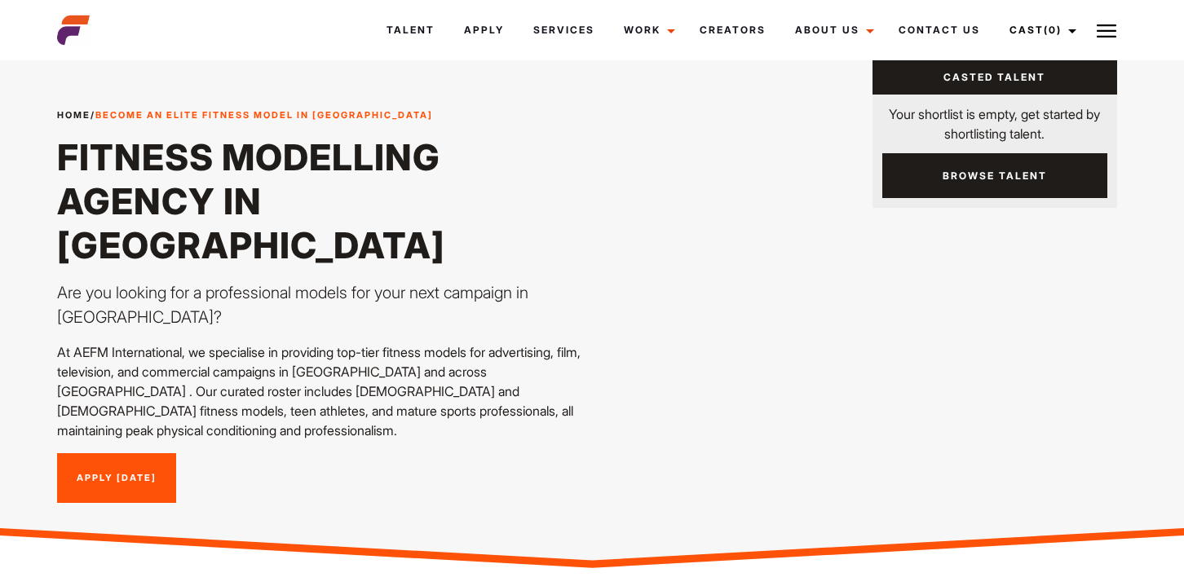
scroll to position [24, 0]
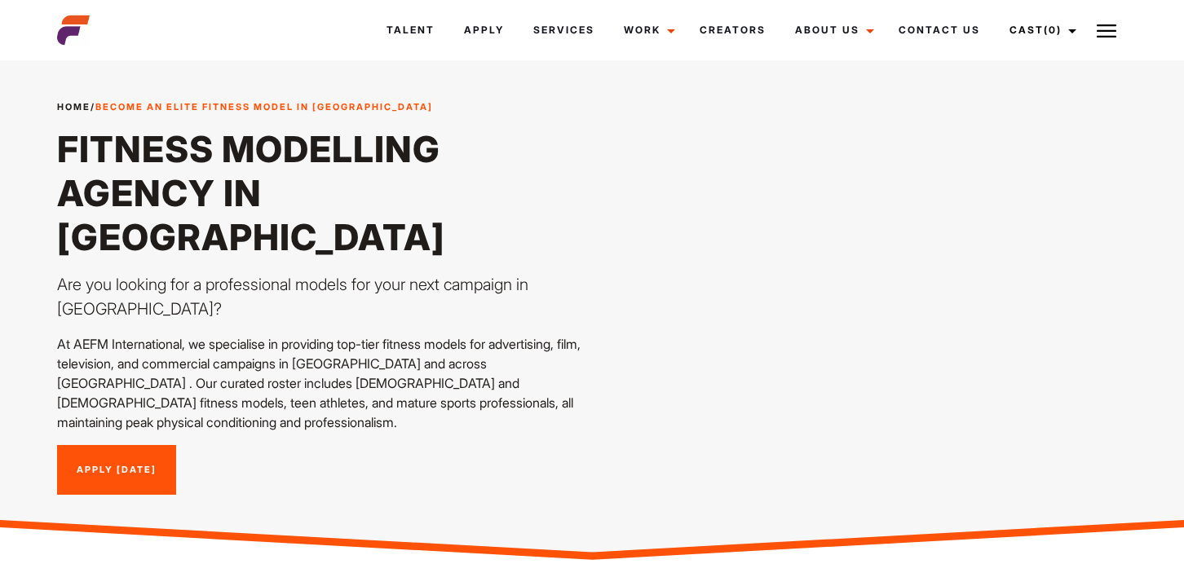
click at [116, 445] on link "Apply [DATE]" at bounding box center [116, 470] width 119 height 51
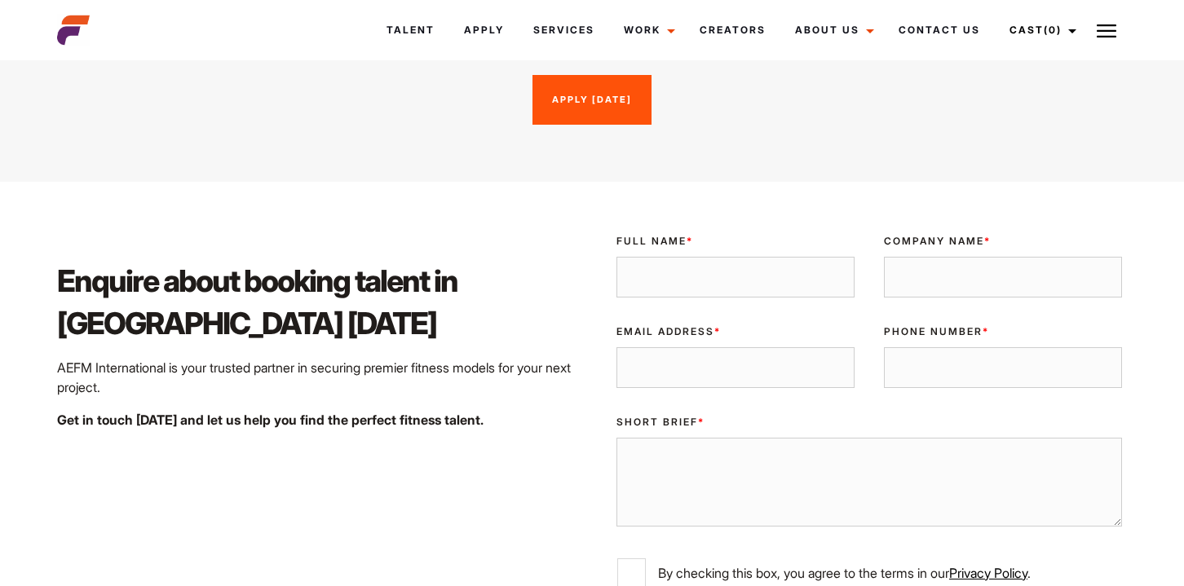
scroll to position [2538, 0]
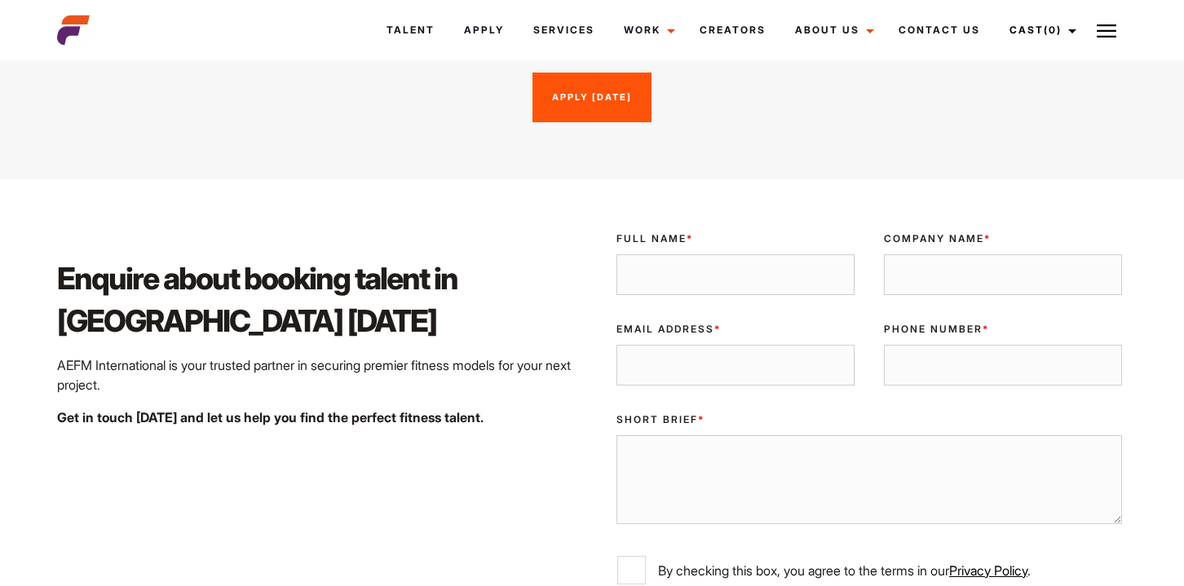
click at [710, 254] on input "Full Name *" at bounding box center [736, 274] width 238 height 41
click at [481, 227] on div "Enquire about booking talent in Gold Coast today AEFM International is your tru…" at bounding box center [319, 463] width 545 height 488
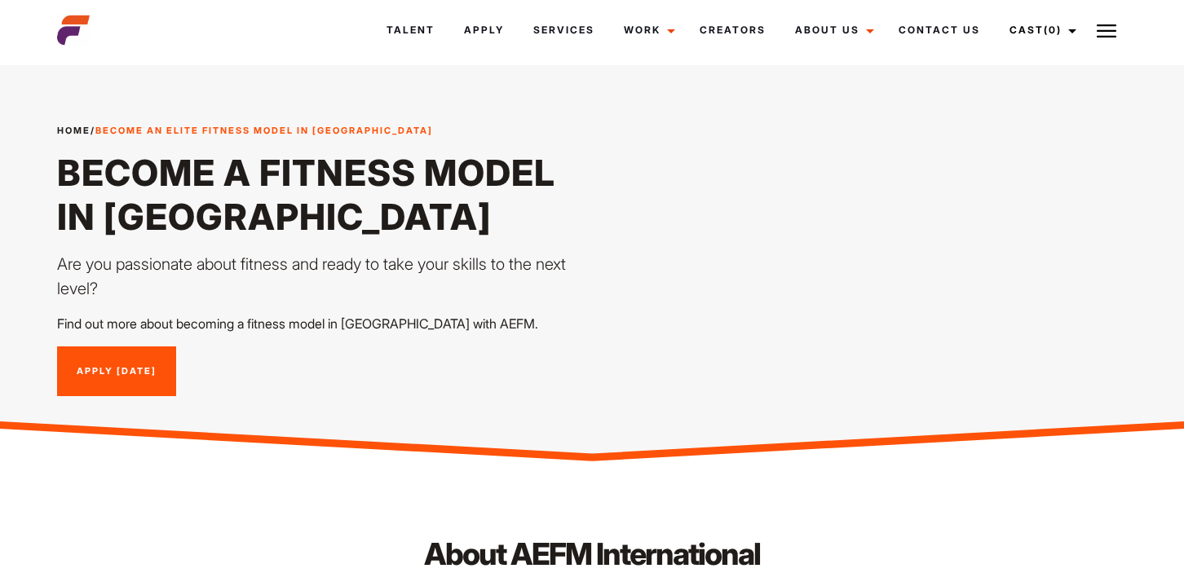
click at [104, 376] on link "Apply [DATE]" at bounding box center [116, 372] width 119 height 51
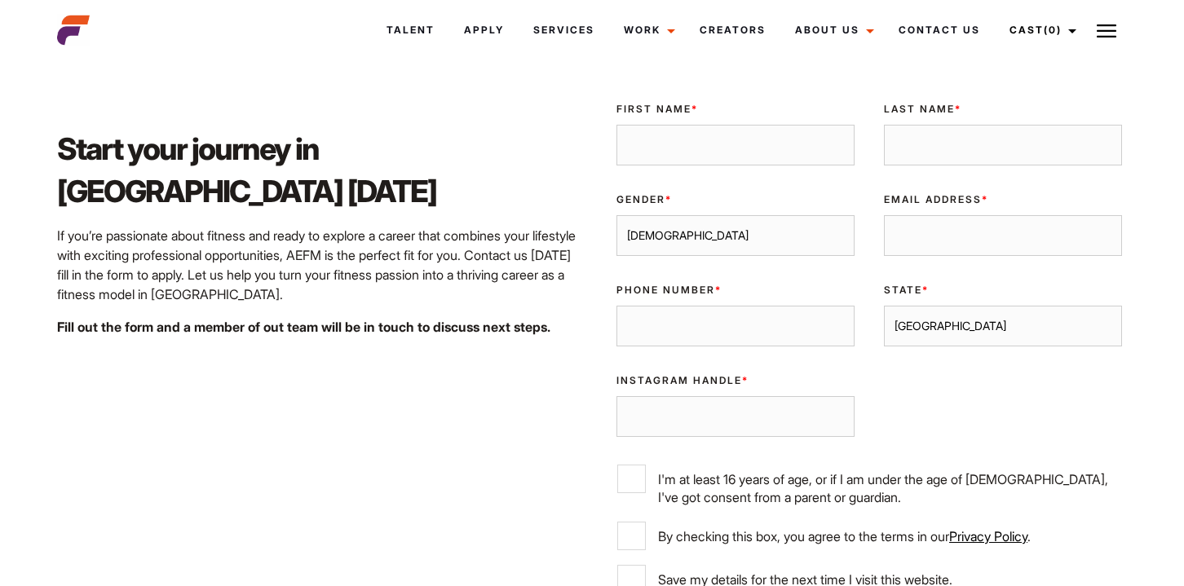
scroll to position [2760, 0]
